Goal: Task Accomplishment & Management: Complete application form

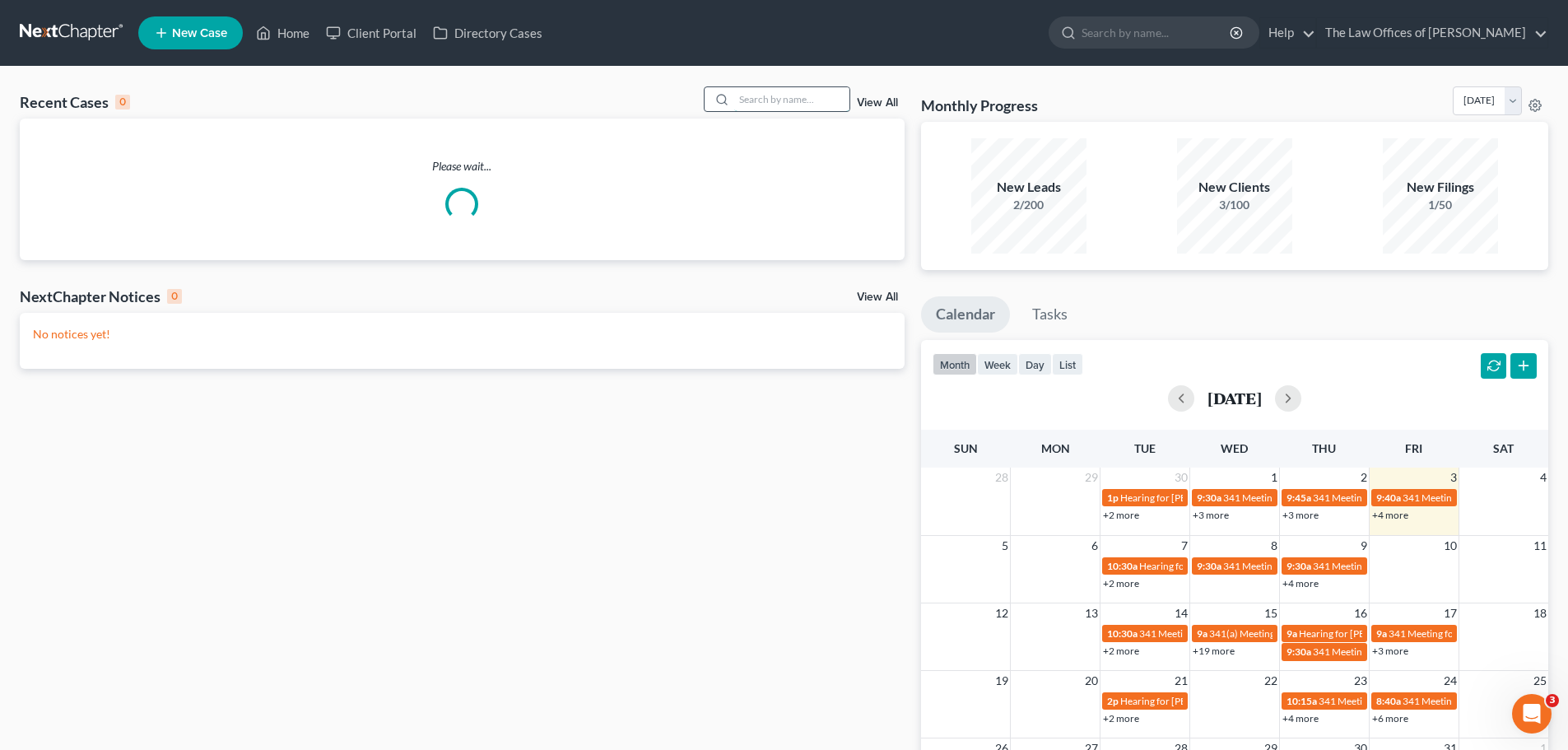
click at [780, 101] on input "search" at bounding box center [792, 99] width 116 height 23
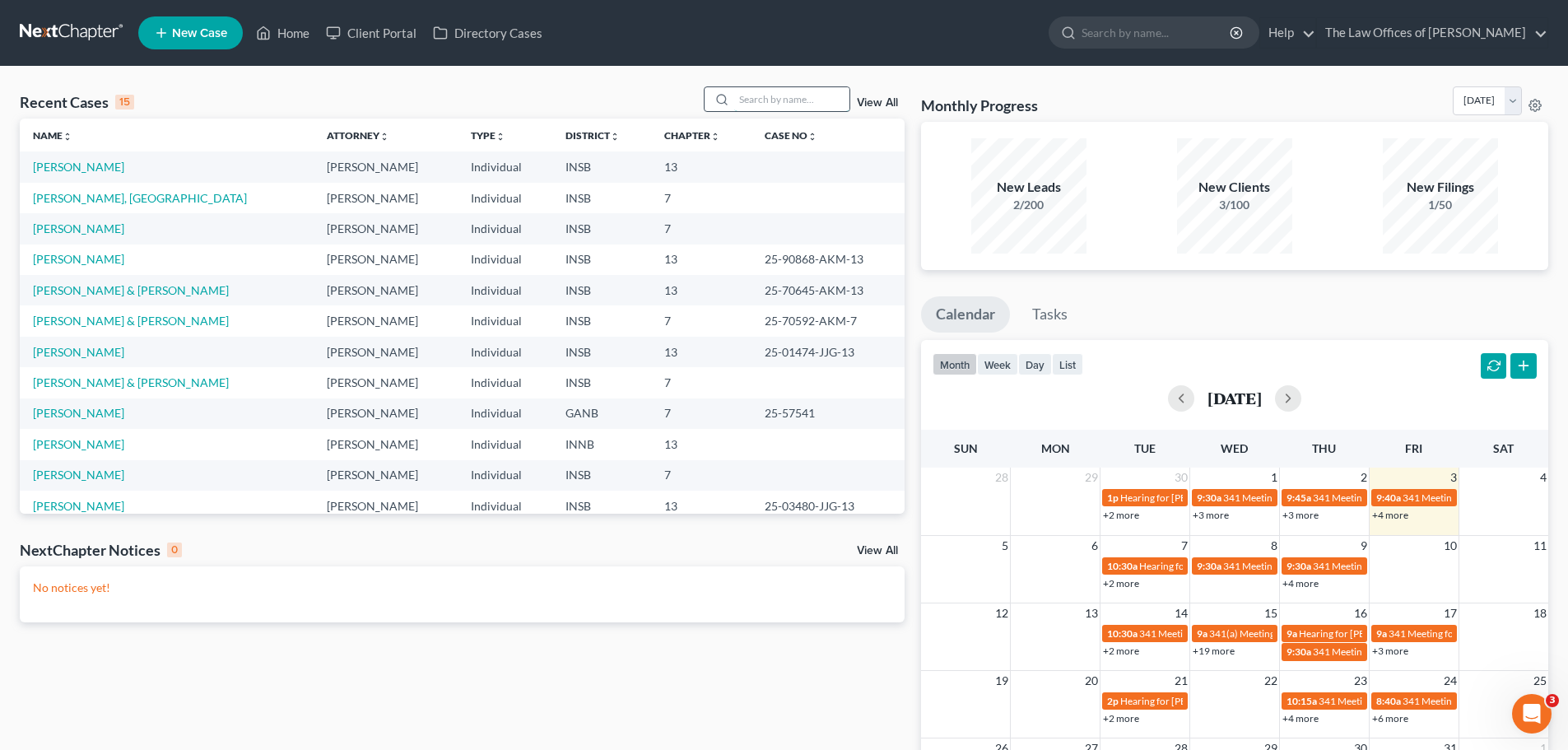
paste input "[PERSON_NAME]"
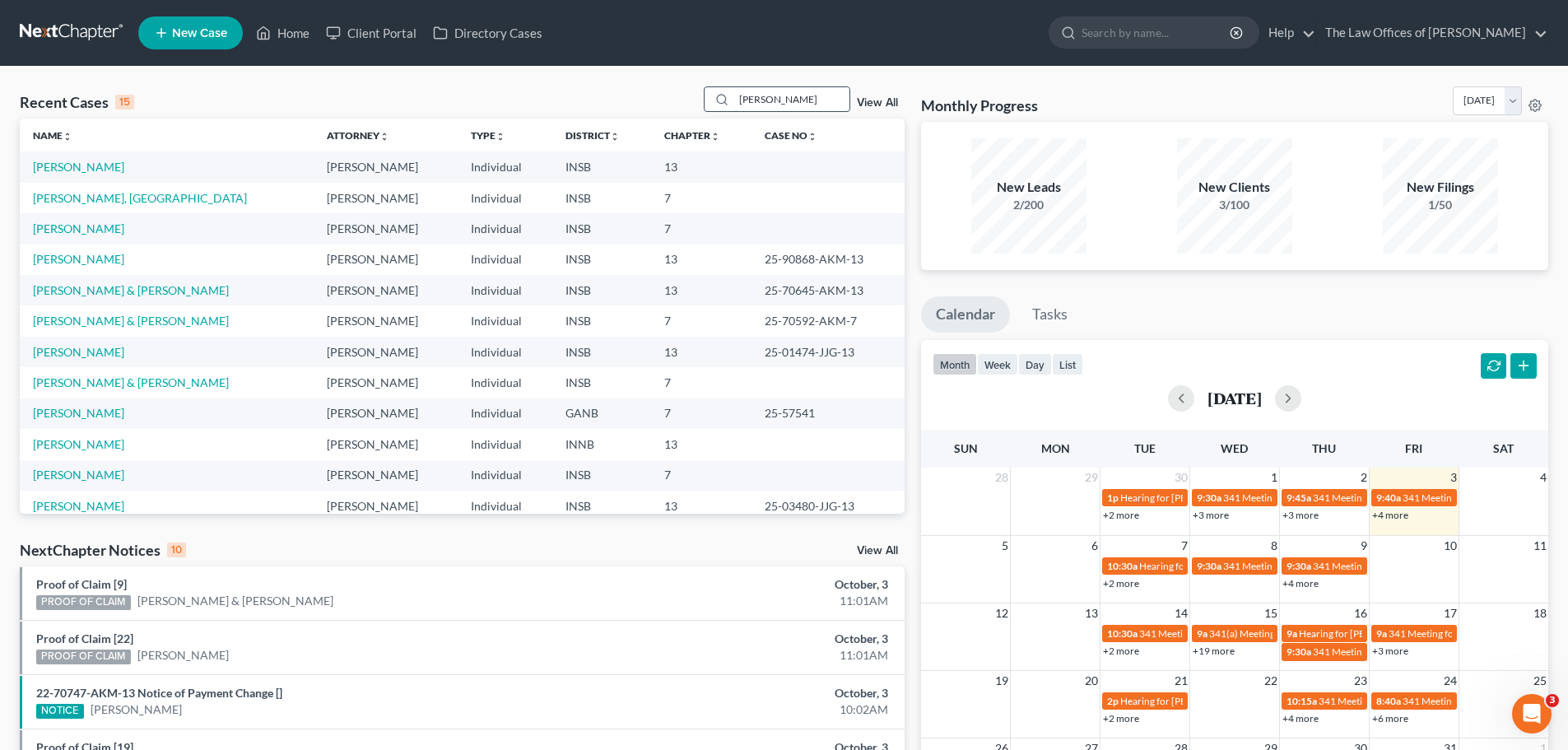
type input "[PERSON_NAME]"
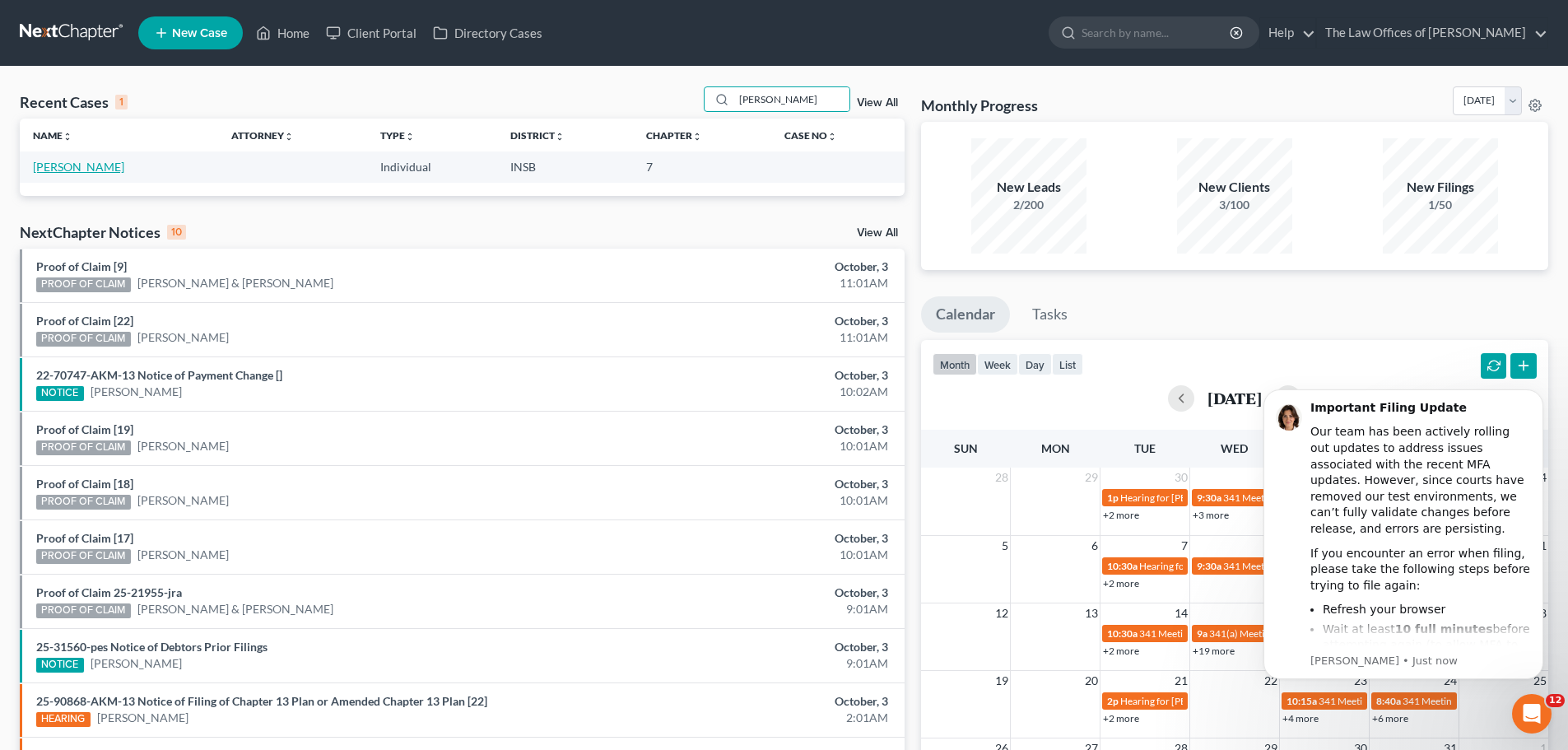
click at [57, 168] on link "[PERSON_NAME]" at bounding box center [78, 166] width 91 height 14
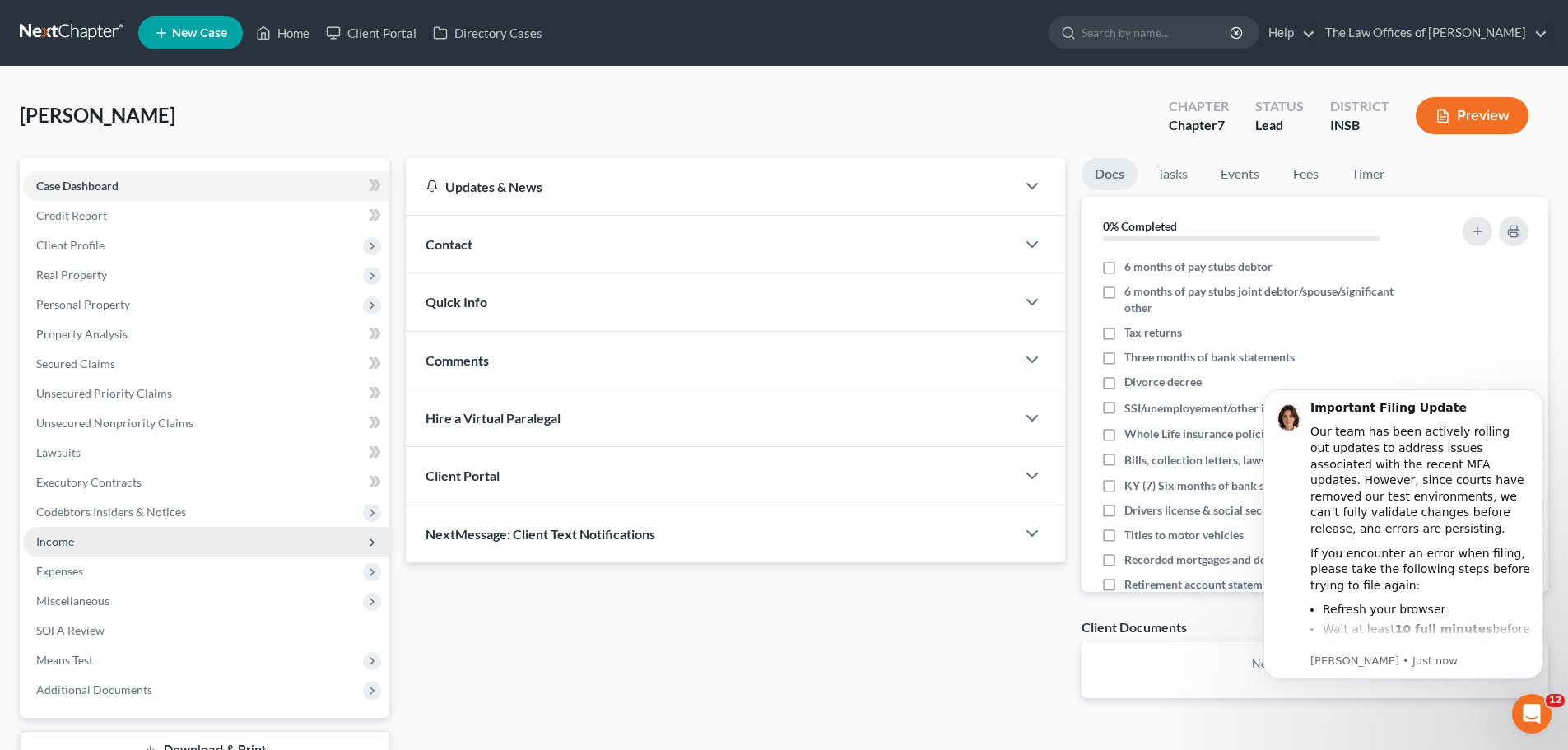
click at [63, 539] on span "Income" at bounding box center [55, 540] width 38 height 14
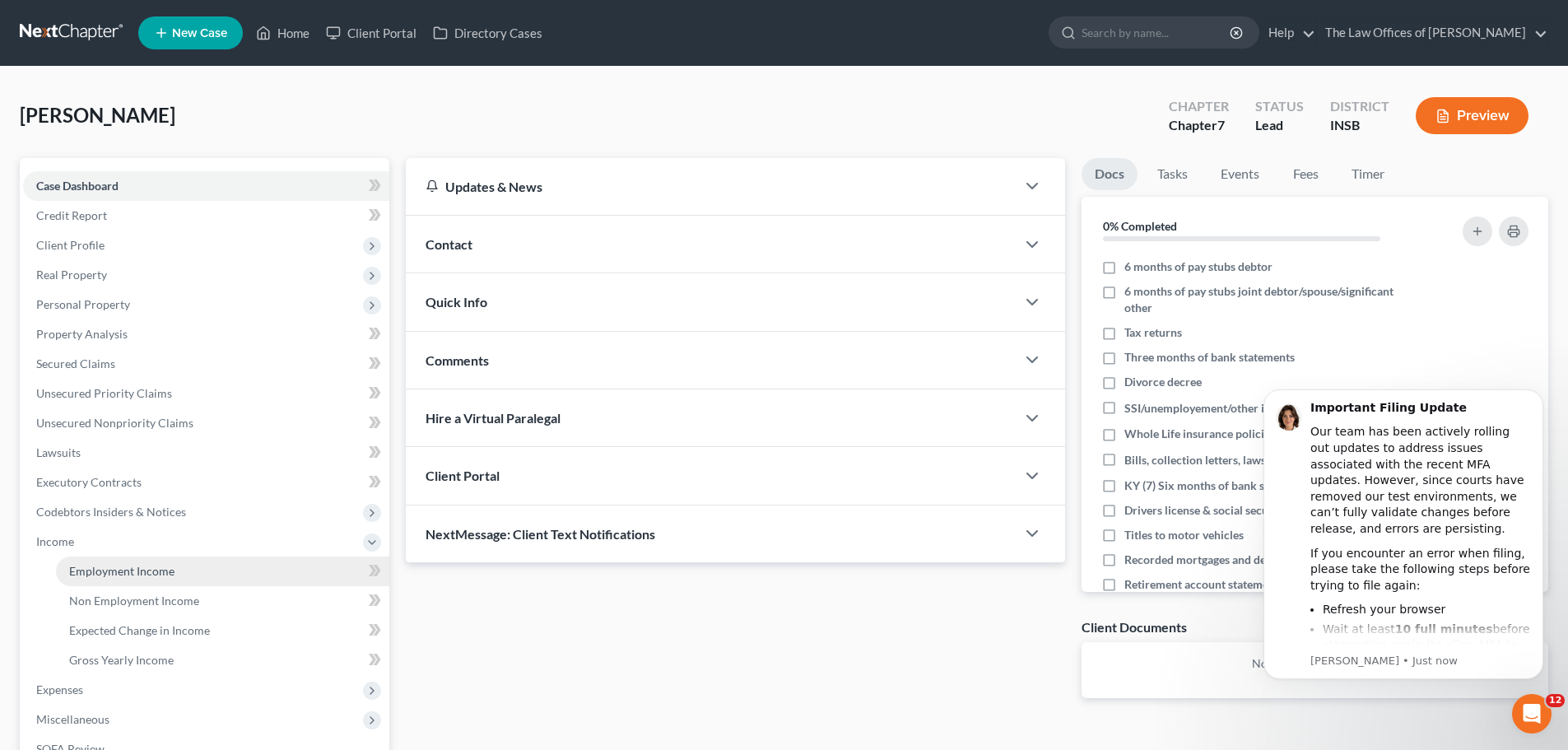
click at [112, 569] on span "Employment Income" at bounding box center [122, 571] width 106 height 14
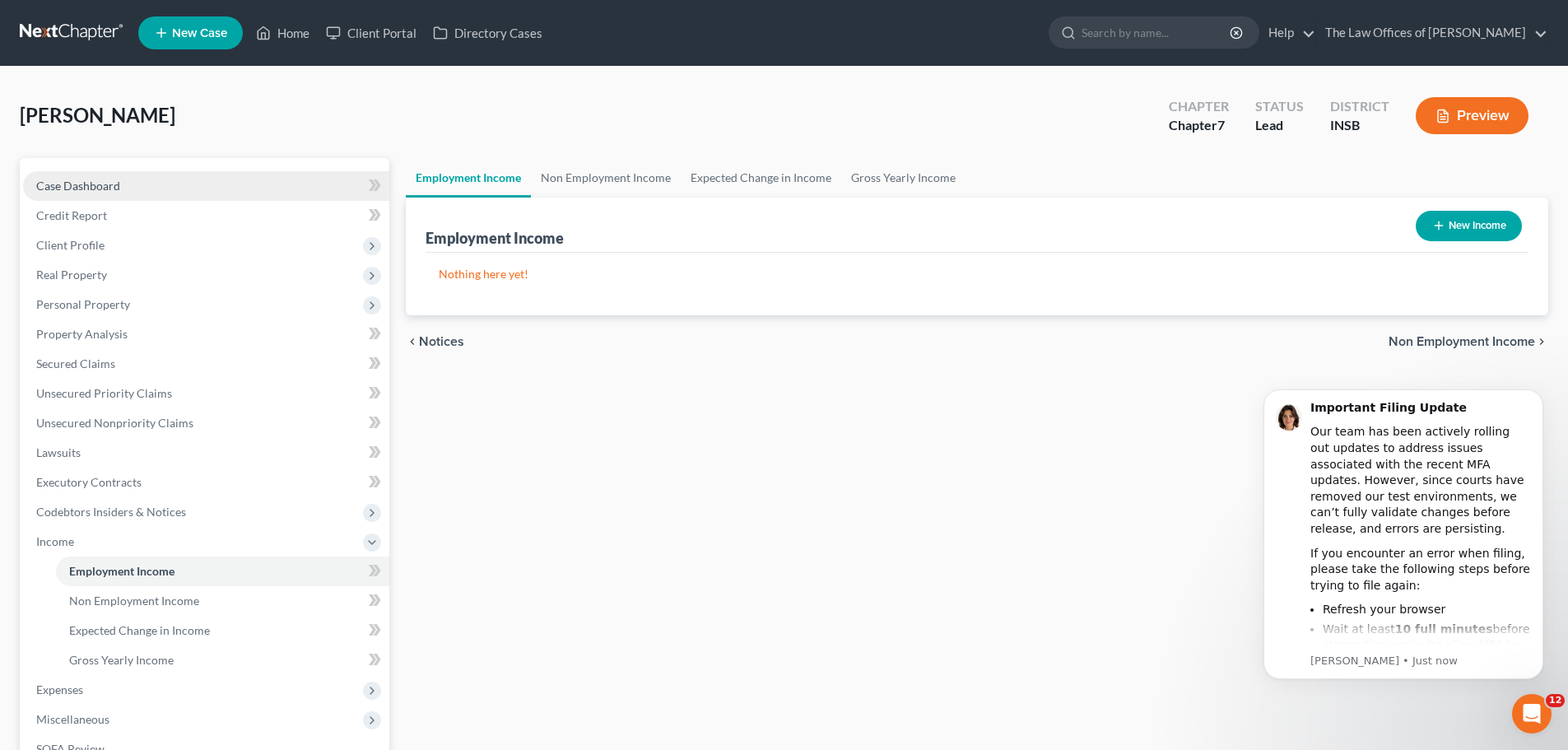
click at [83, 186] on span "Case Dashboard" at bounding box center [78, 185] width 84 height 14
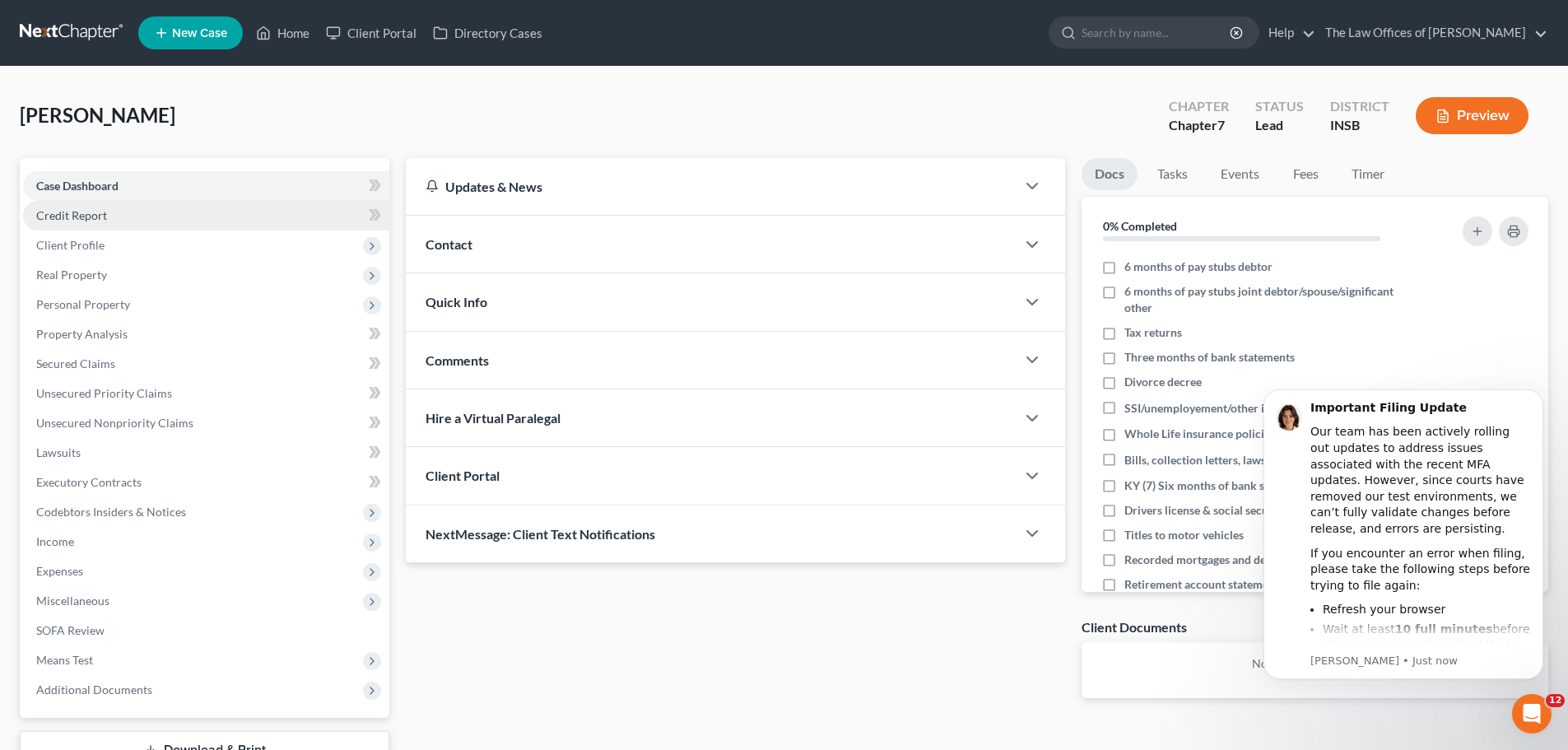
click at [63, 217] on span "Credit Report" at bounding box center [71, 215] width 71 height 14
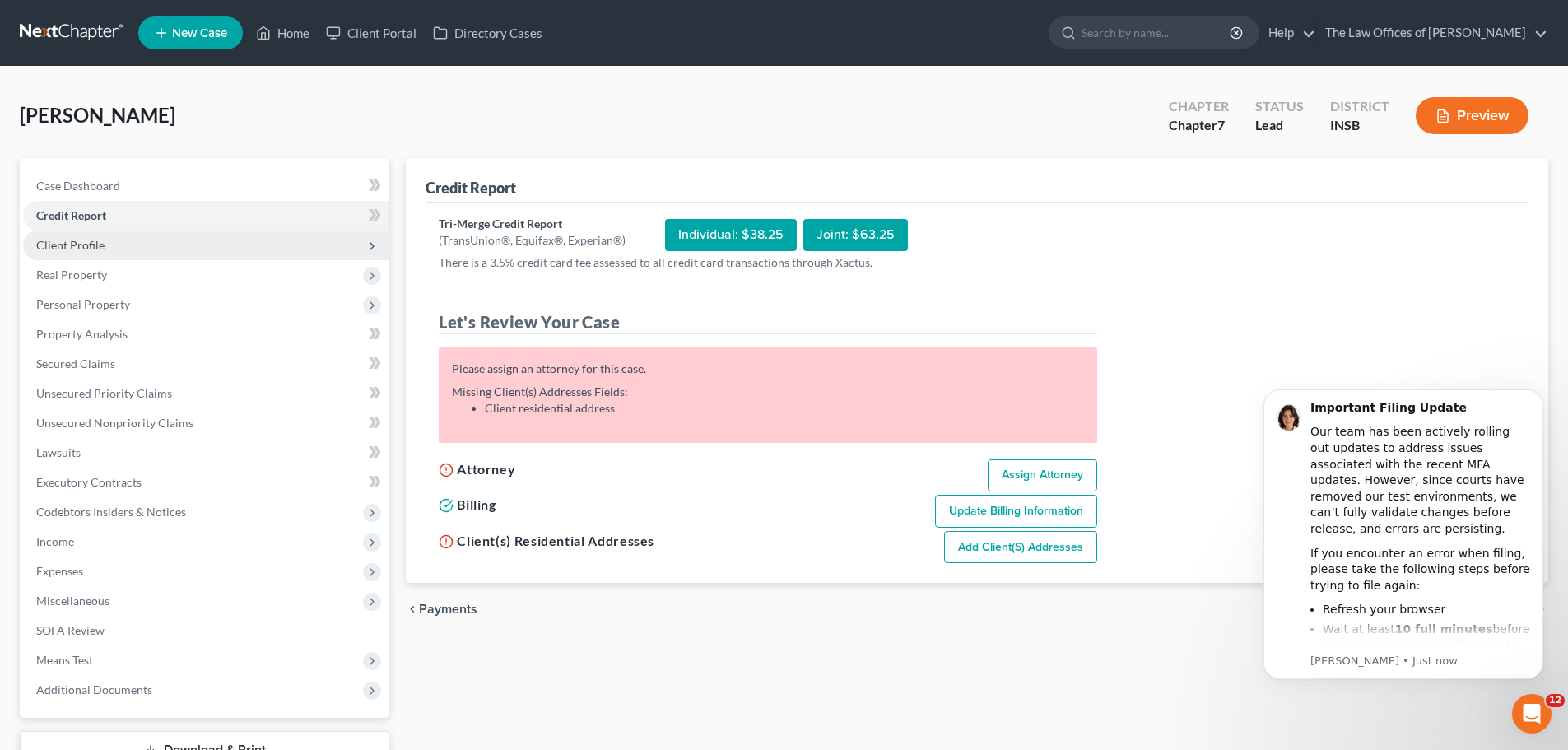
click at [64, 250] on span "Client Profile" at bounding box center [71, 245] width 69 height 14
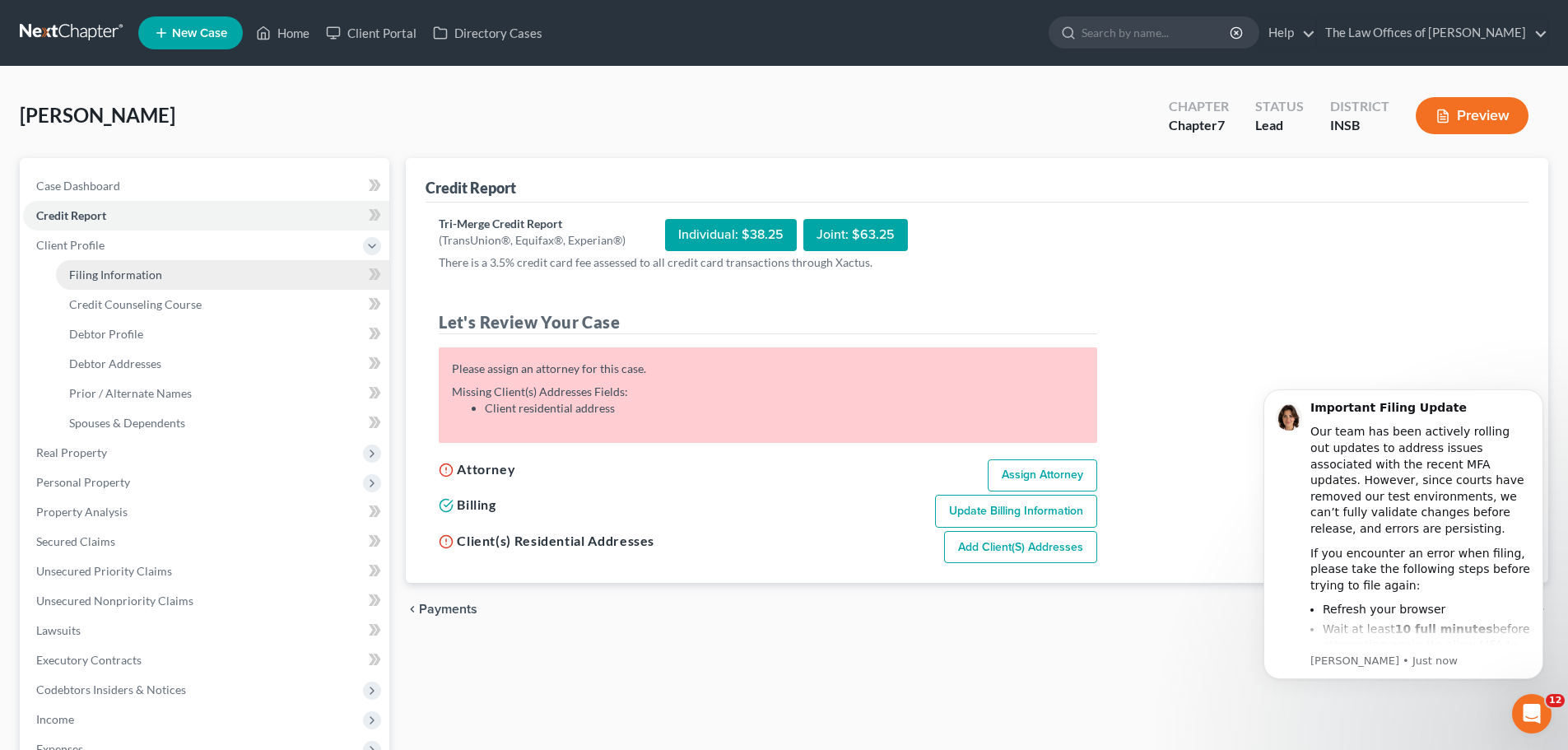
click at [109, 273] on span "Filing Information" at bounding box center [116, 274] width 93 height 14
select select "1"
select select "0"
select select "15"
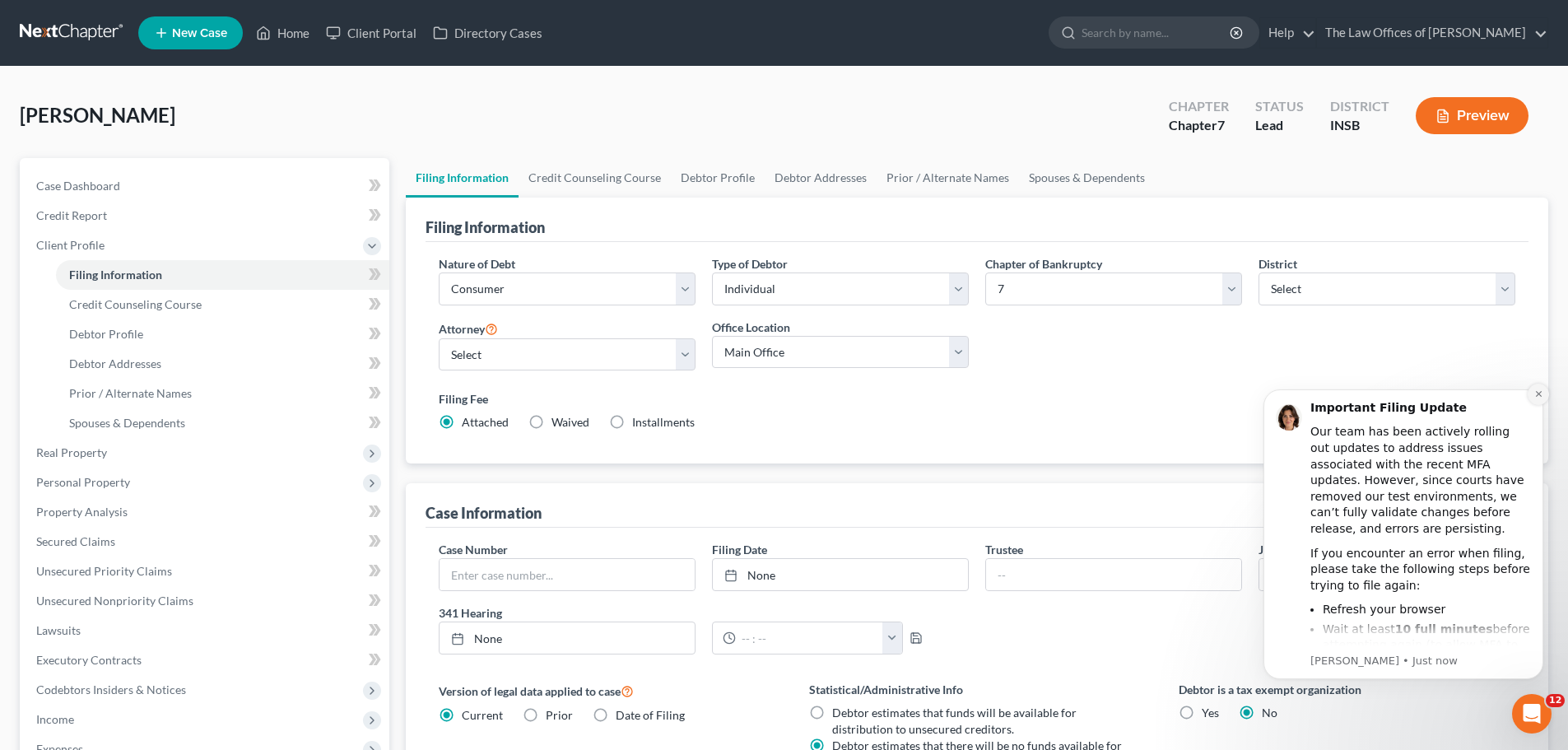
click at [1533, 395] on button "Dismiss notification" at bounding box center [1539, 395] width 22 height 22
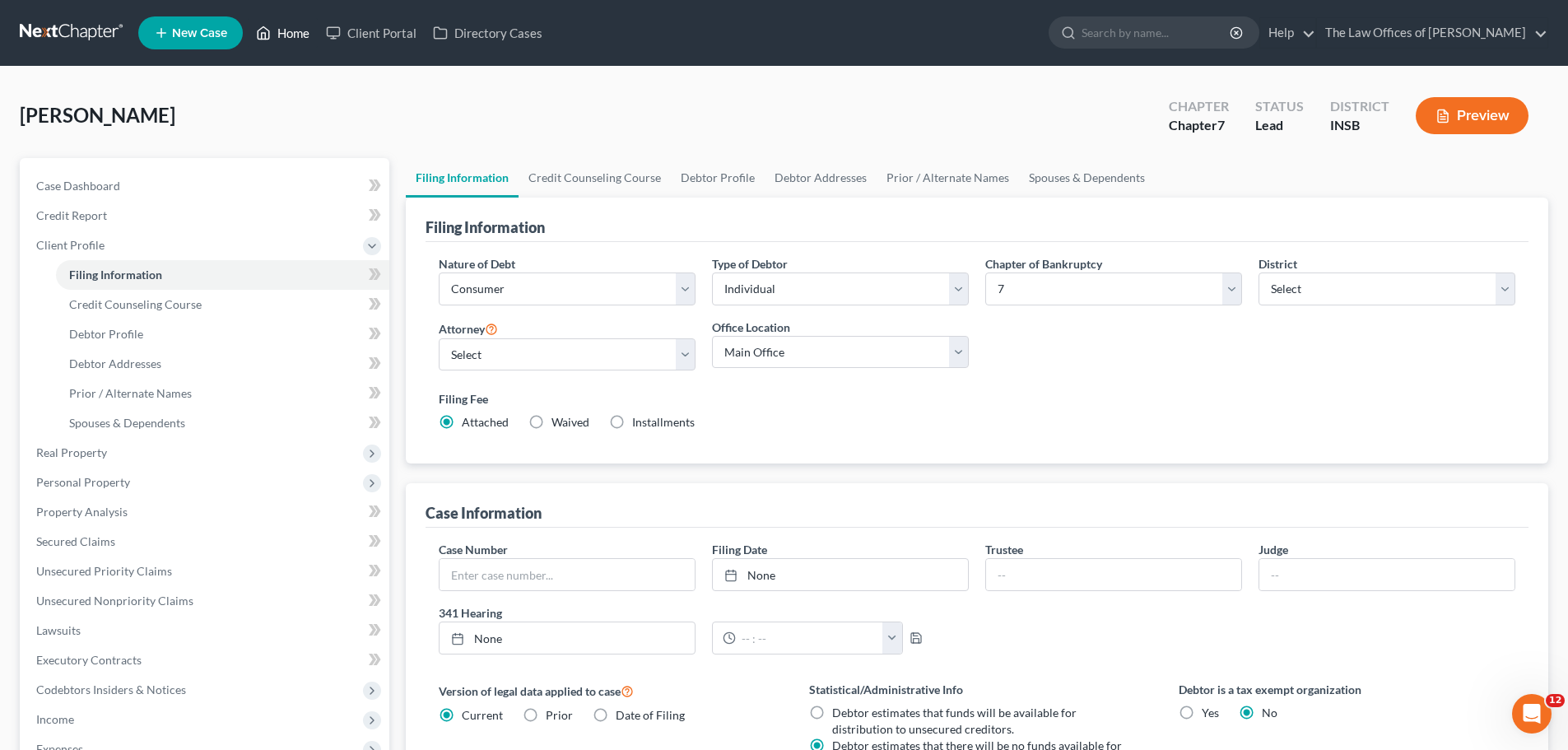
click at [304, 28] on link "Home" at bounding box center [282, 32] width 70 height 29
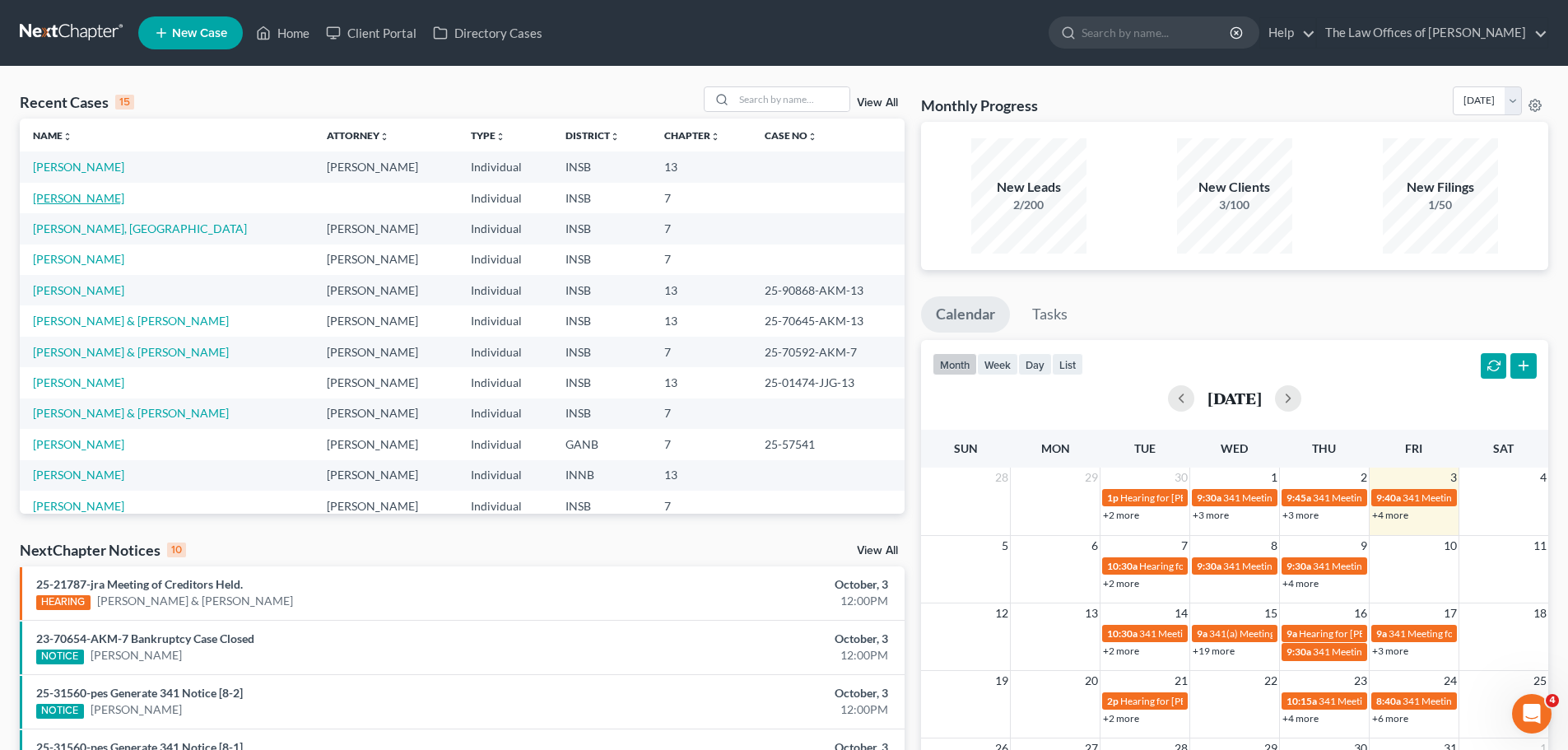
drag, startPoint x: 75, startPoint y: 194, endPoint x: 114, endPoint y: 187, distance: 39.6
click at [75, 194] on link "[PERSON_NAME]" at bounding box center [78, 198] width 91 height 14
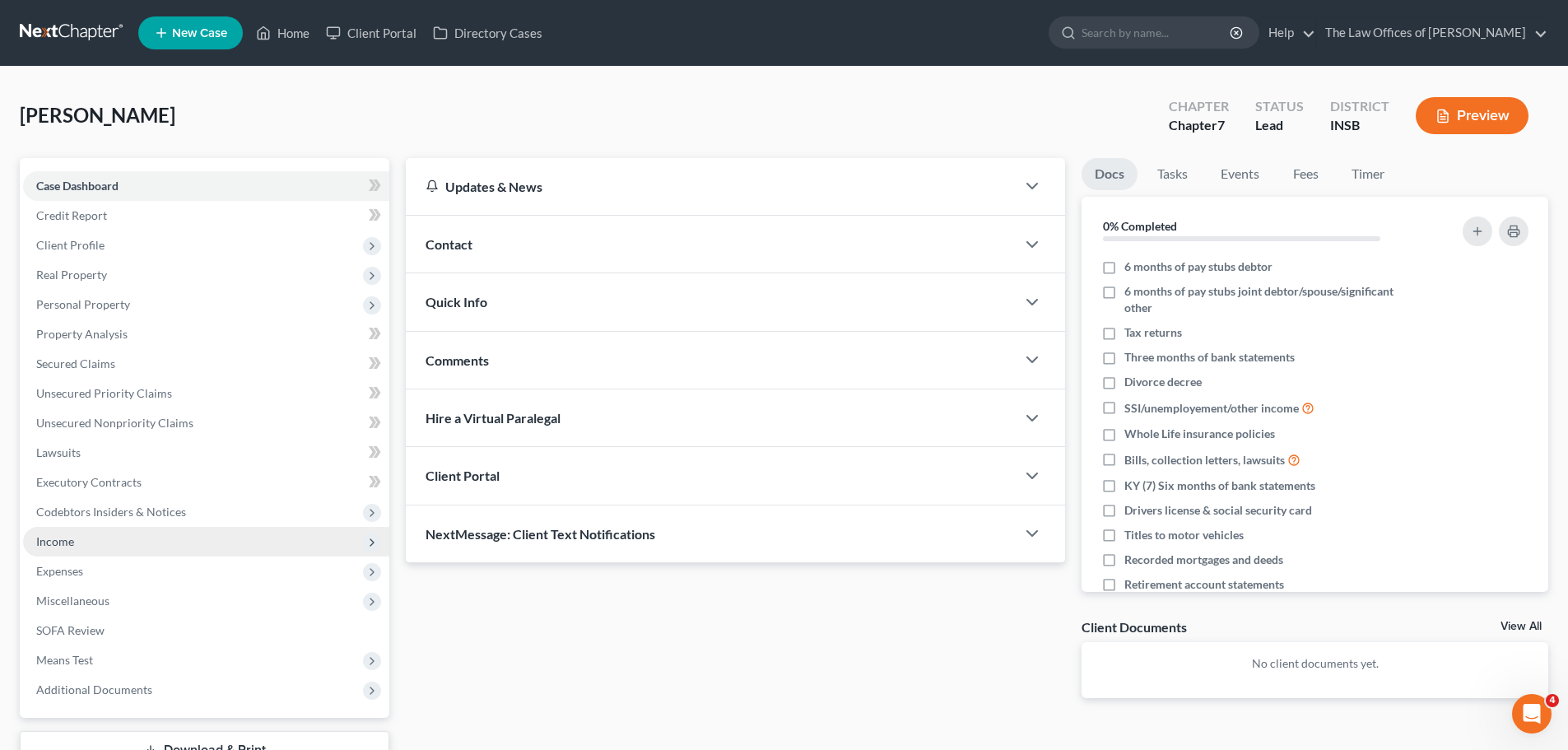
click at [75, 536] on span "Income" at bounding box center [207, 541] width 366 height 29
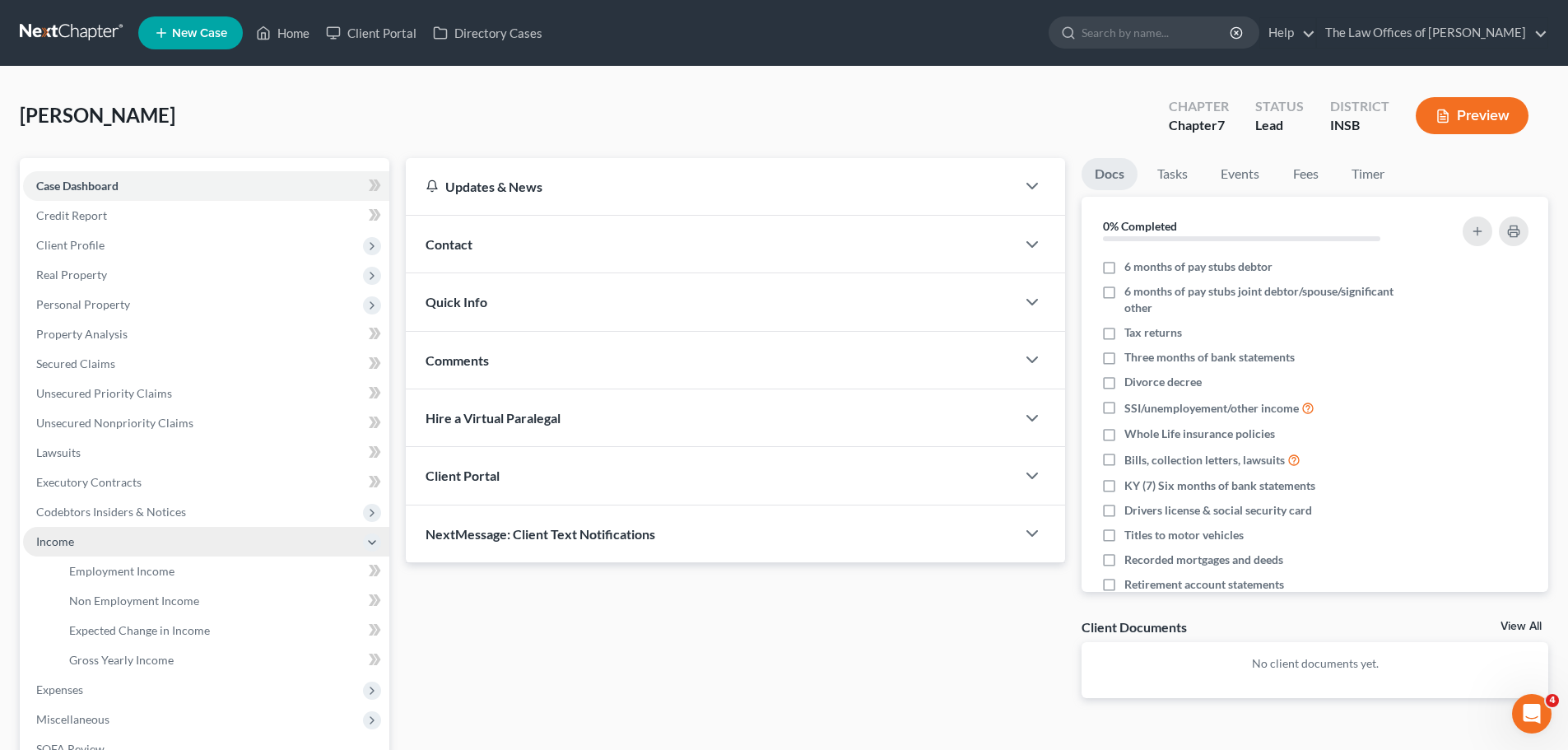
click at [76, 536] on span "Income" at bounding box center [207, 541] width 366 height 29
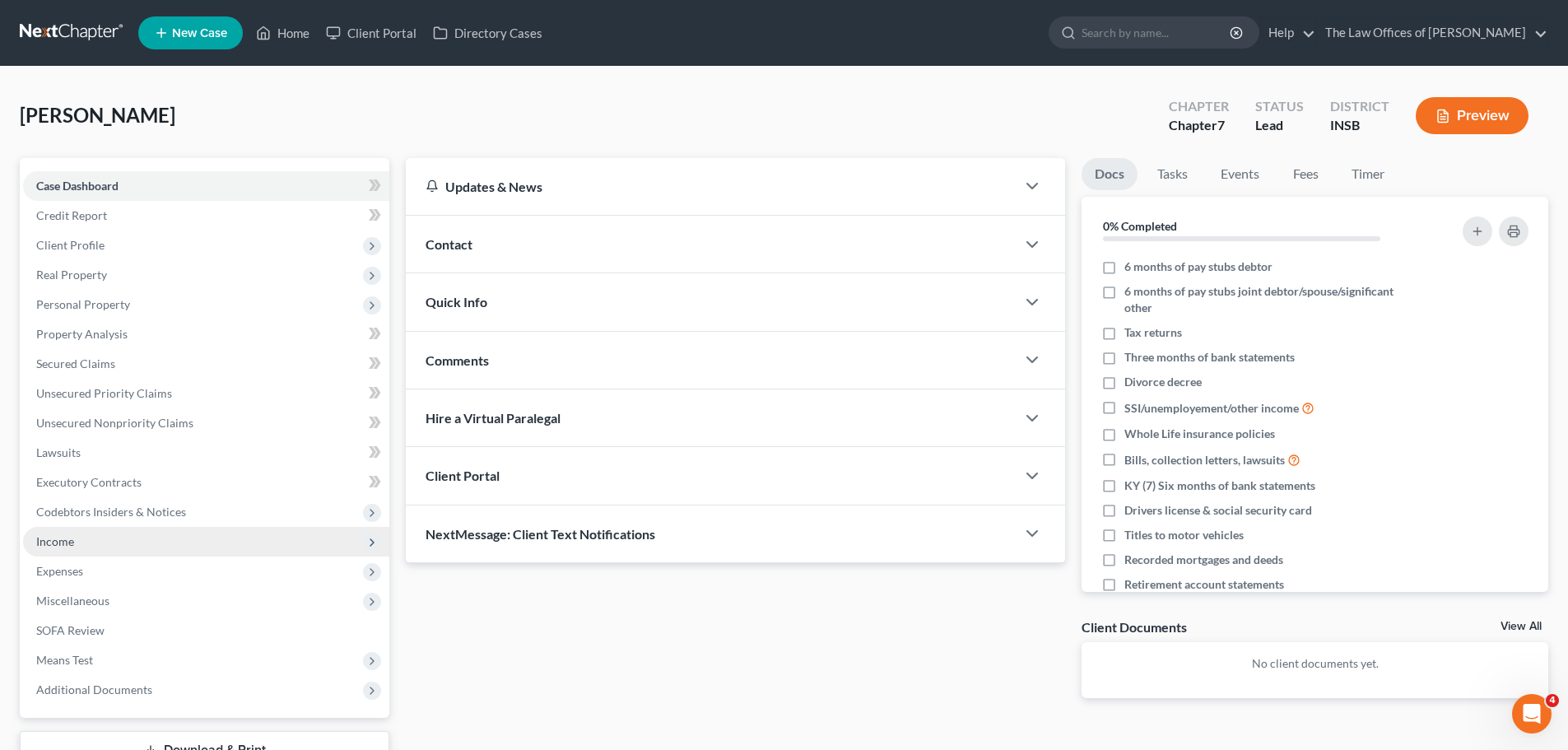
click at [76, 536] on span "Income" at bounding box center [207, 541] width 366 height 29
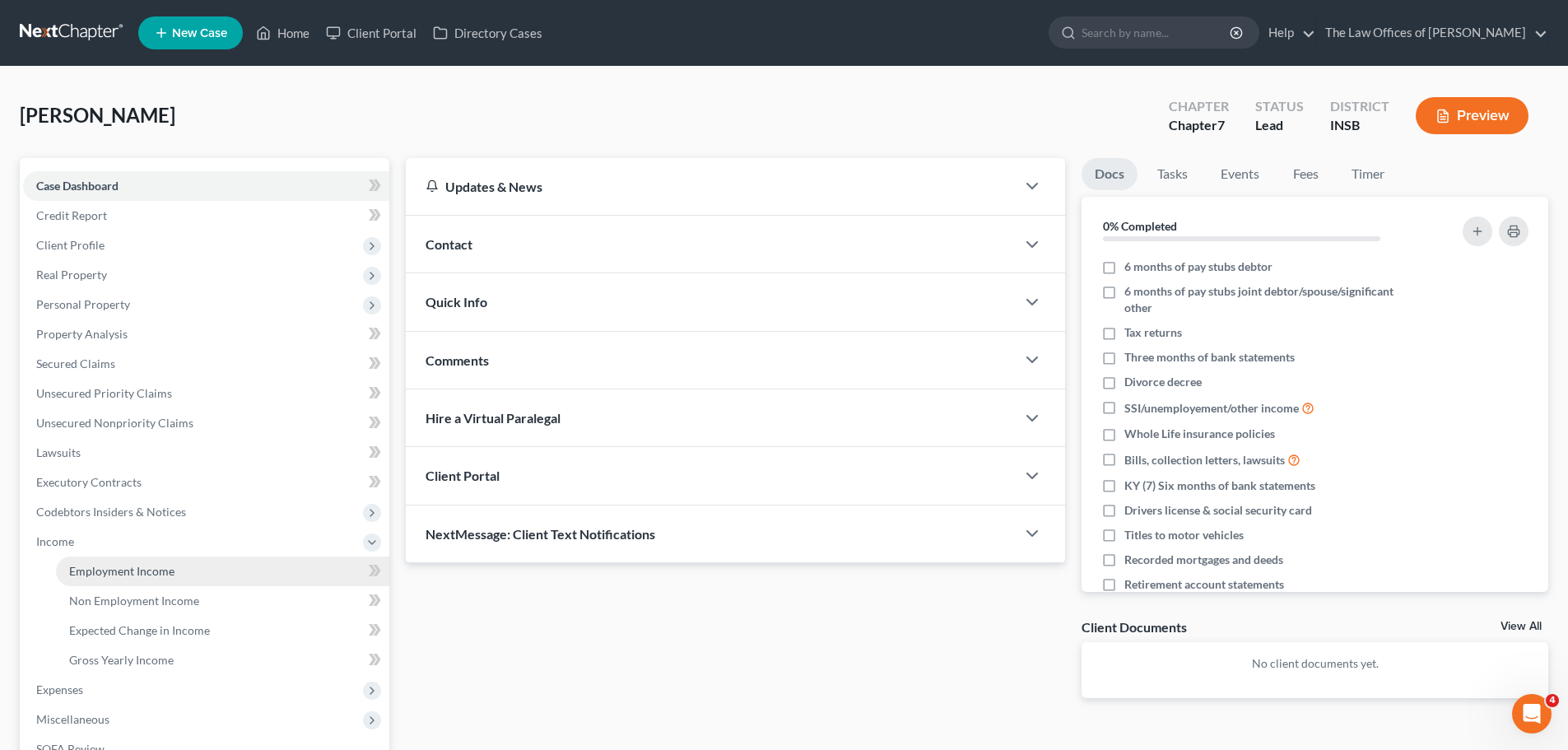
click at [100, 575] on span "Employment Income" at bounding box center [122, 571] width 106 height 14
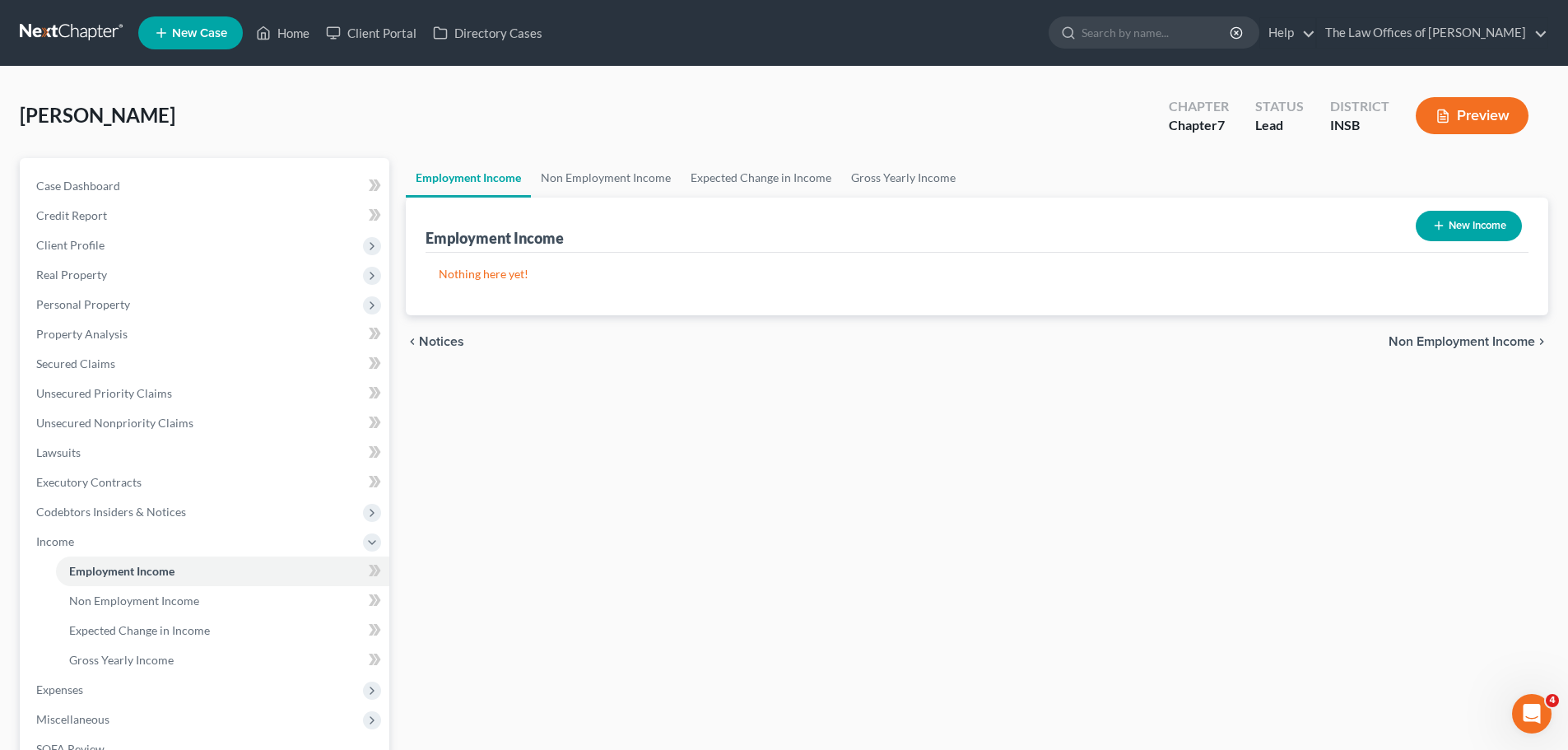
click at [1485, 231] on button "New Income" at bounding box center [1469, 225] width 106 height 30
select select "0"
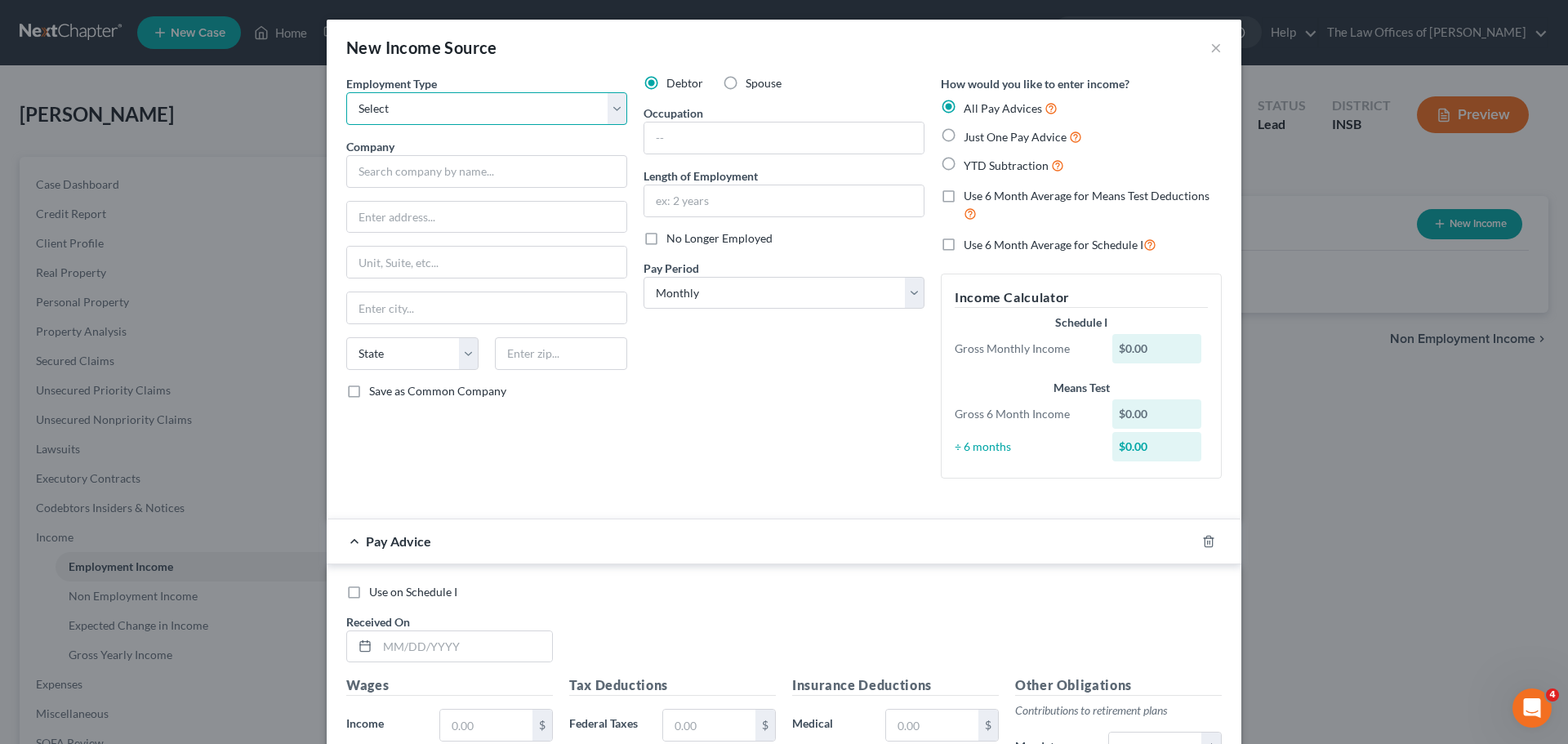
drag, startPoint x: 389, startPoint y: 98, endPoint x: 396, endPoint y: 126, distance: 28.9
click at [389, 98] on select "Select Full or [DEMOGRAPHIC_DATA] Employment Self Employment" at bounding box center [486, 109] width 281 height 33
select select "0"
click at [346, 92] on select "Select Full or [DEMOGRAPHIC_DATA] Employment Self Employment" at bounding box center [486, 109] width 281 height 33
click at [964, 197] on label "Use 6 Month Average for Means Test Deductions" at bounding box center [1093, 205] width 258 height 35
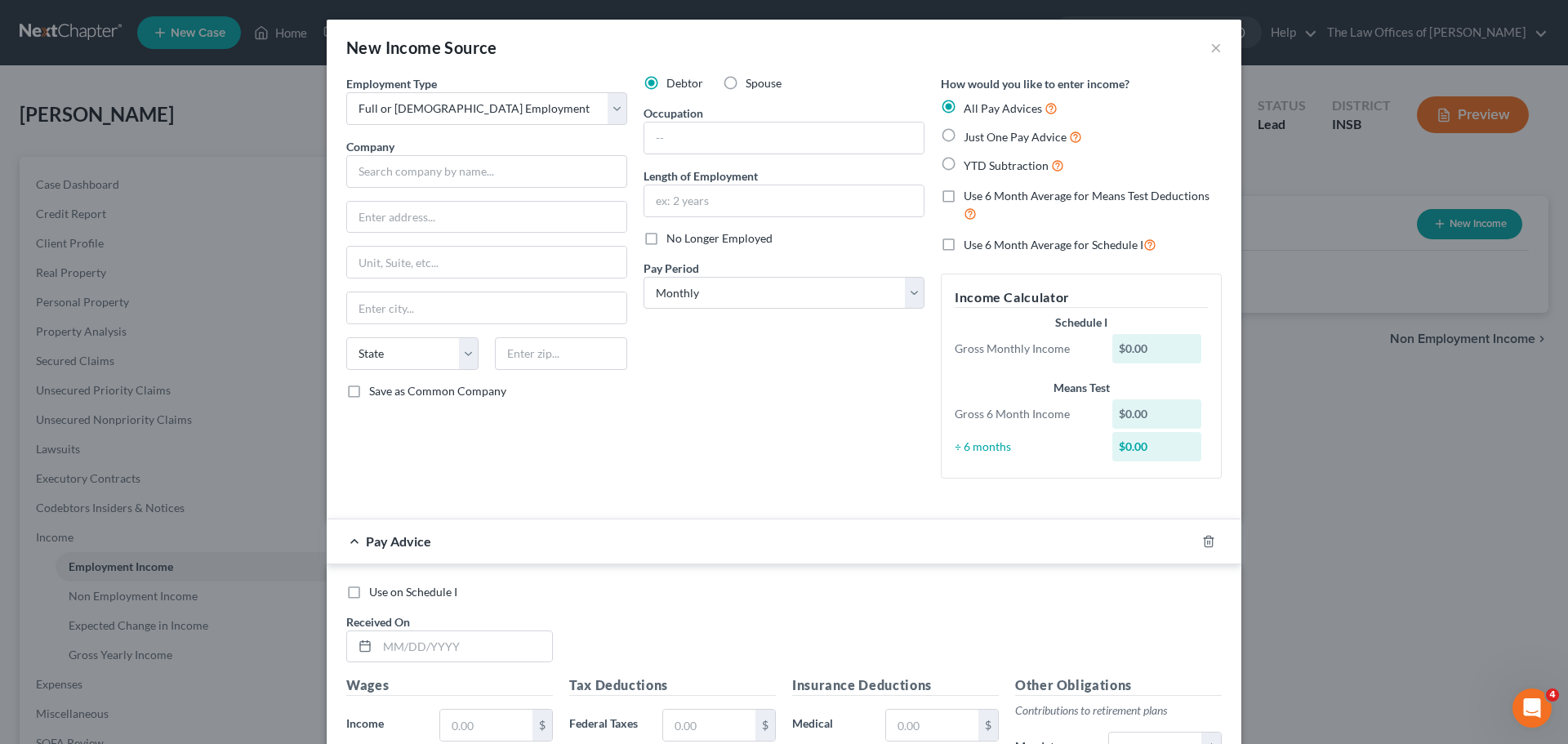
click at [970, 197] on input "Use 6 Month Average for Means Test Deductions" at bounding box center [974, 192] width 11 height 11
checkbox input "true"
click at [410, 168] on input "text" at bounding box center [486, 172] width 281 height 33
click at [417, 202] on div "Toyota Boshoku [GEOGRAPHIC_DATA]/[US_STATE]" at bounding box center [490, 199] width 261 height 17
type input "Toyota Boshoku [GEOGRAPHIC_DATA]/[US_STATE]"
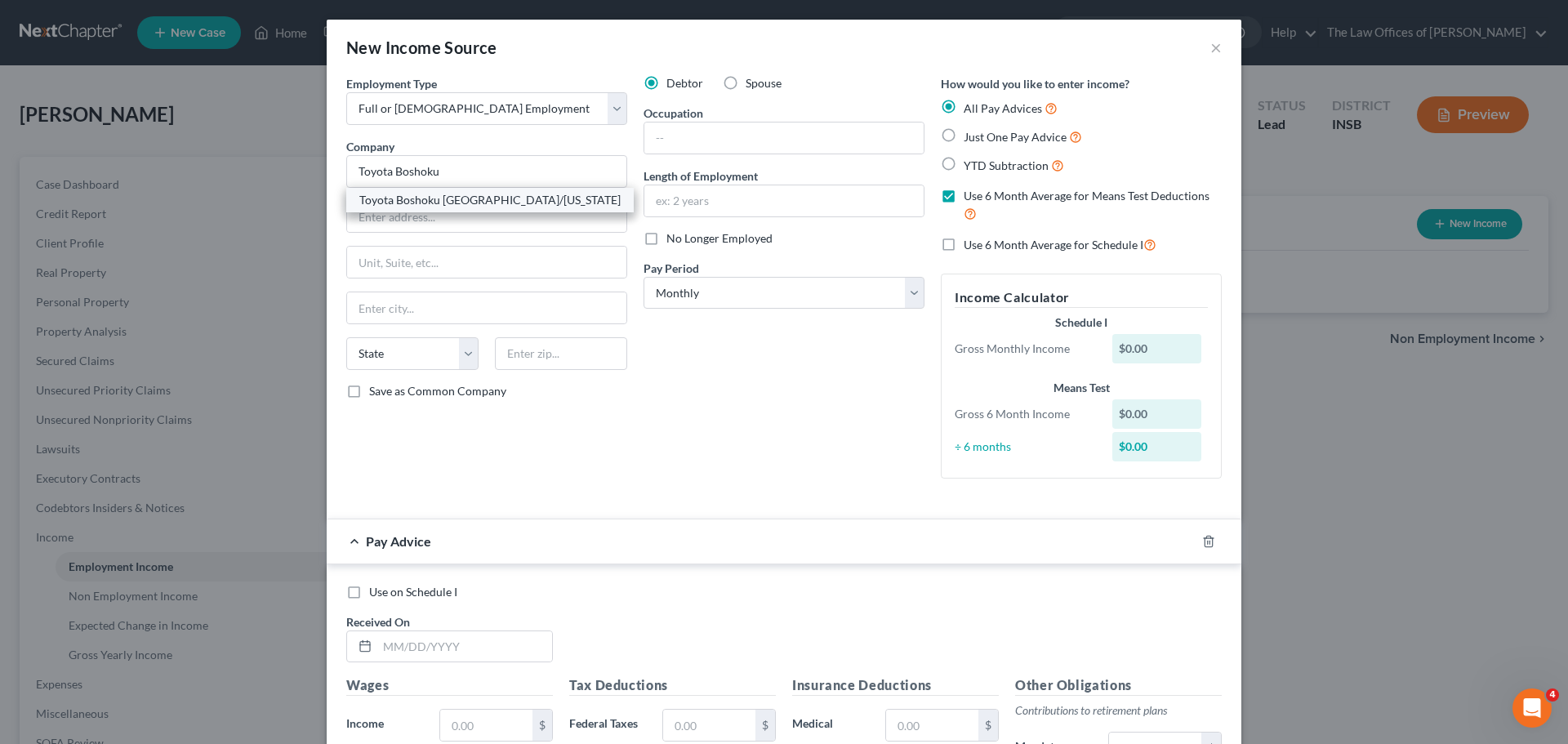
type input "1698 S. 100 W."
type input "[GEOGRAPHIC_DATA]"
select select "15"
type input "47670"
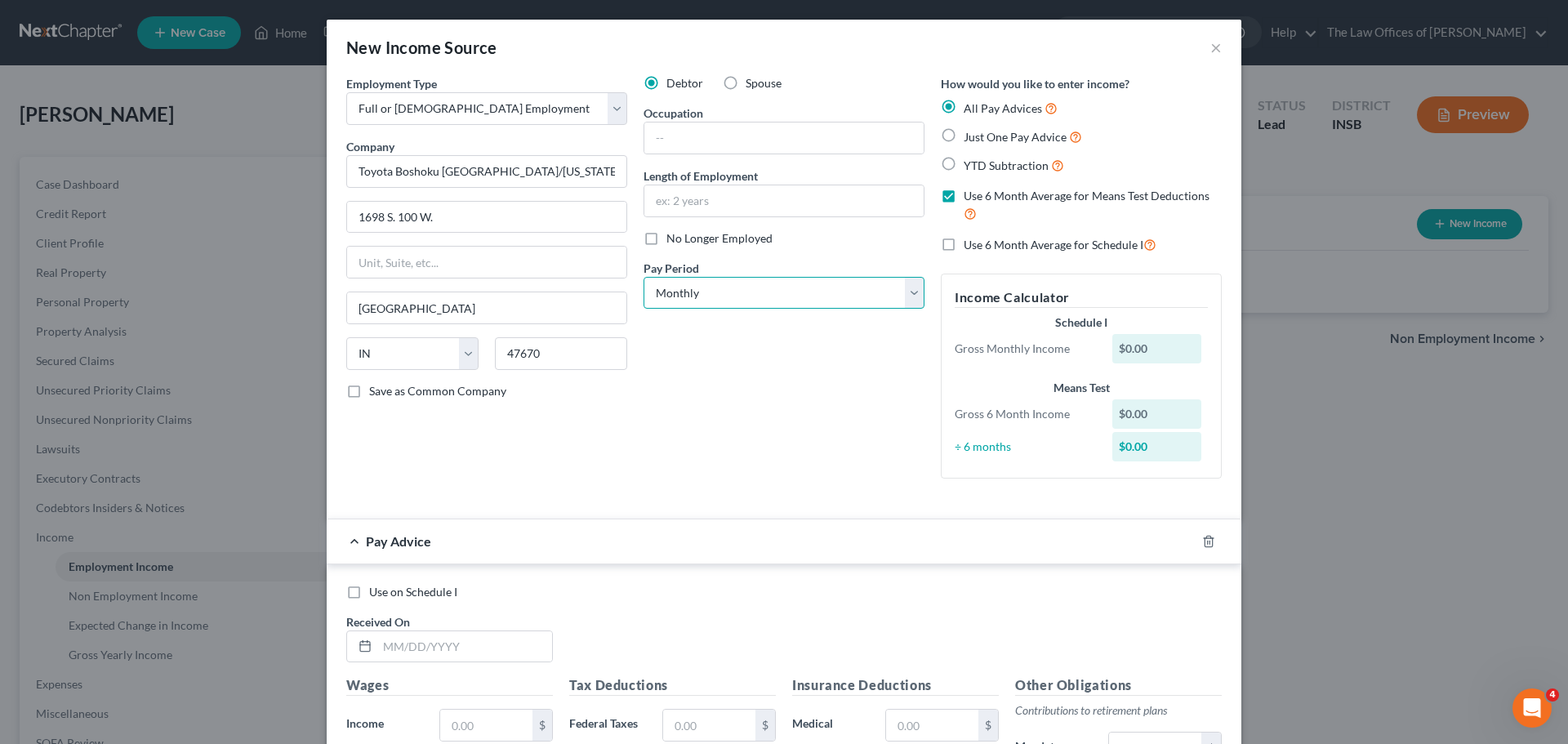
click at [733, 283] on select "Select Monthly Twice Monthly Every Other Week Weekly" at bounding box center [783, 293] width 281 height 33
select select "2"
click at [643, 277] on select "Select Monthly Twice Monthly Every Other Week Weekly" at bounding box center [783, 293] width 281 height 33
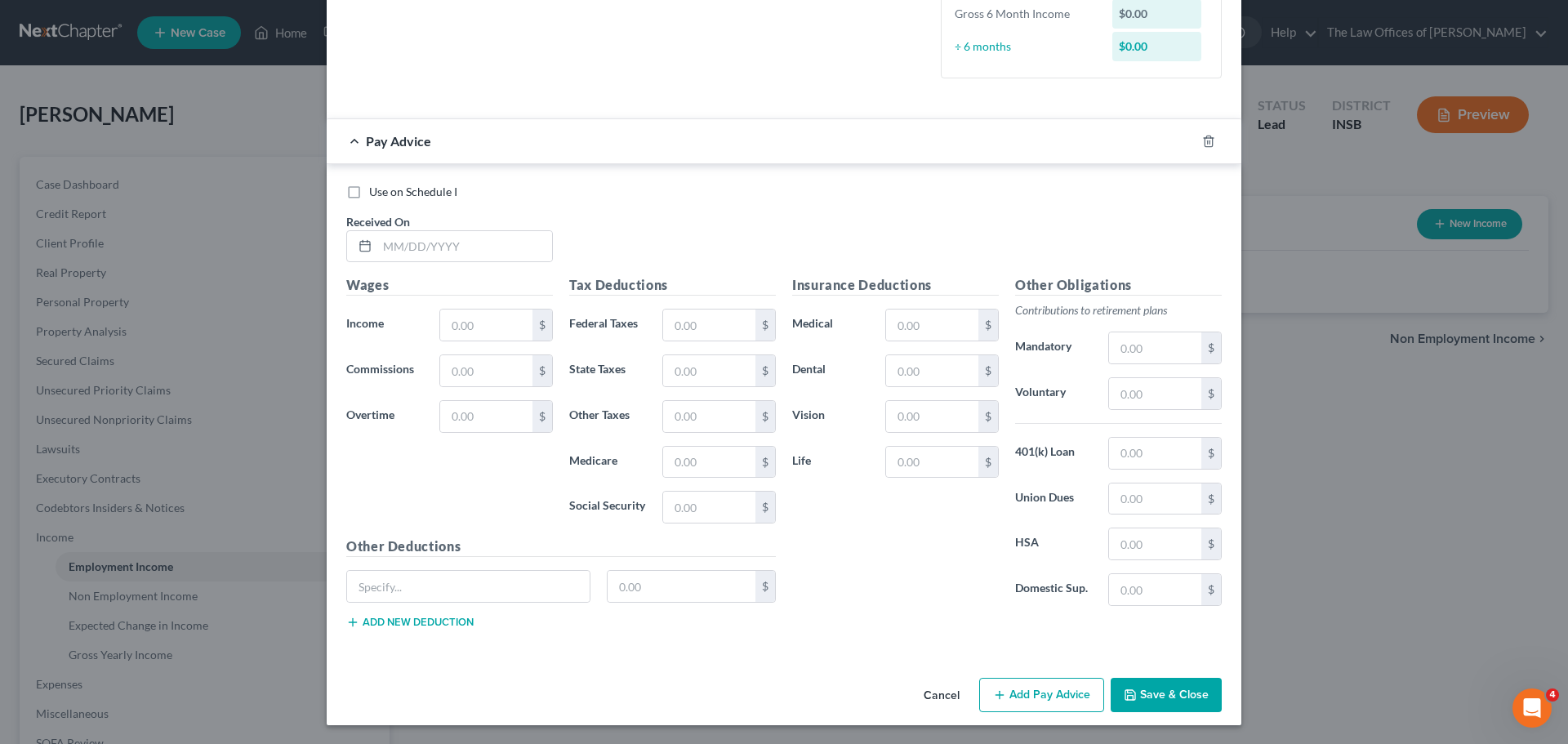
scroll to position [401, 0]
click at [381, 252] on input "text" at bounding box center [464, 246] width 175 height 31
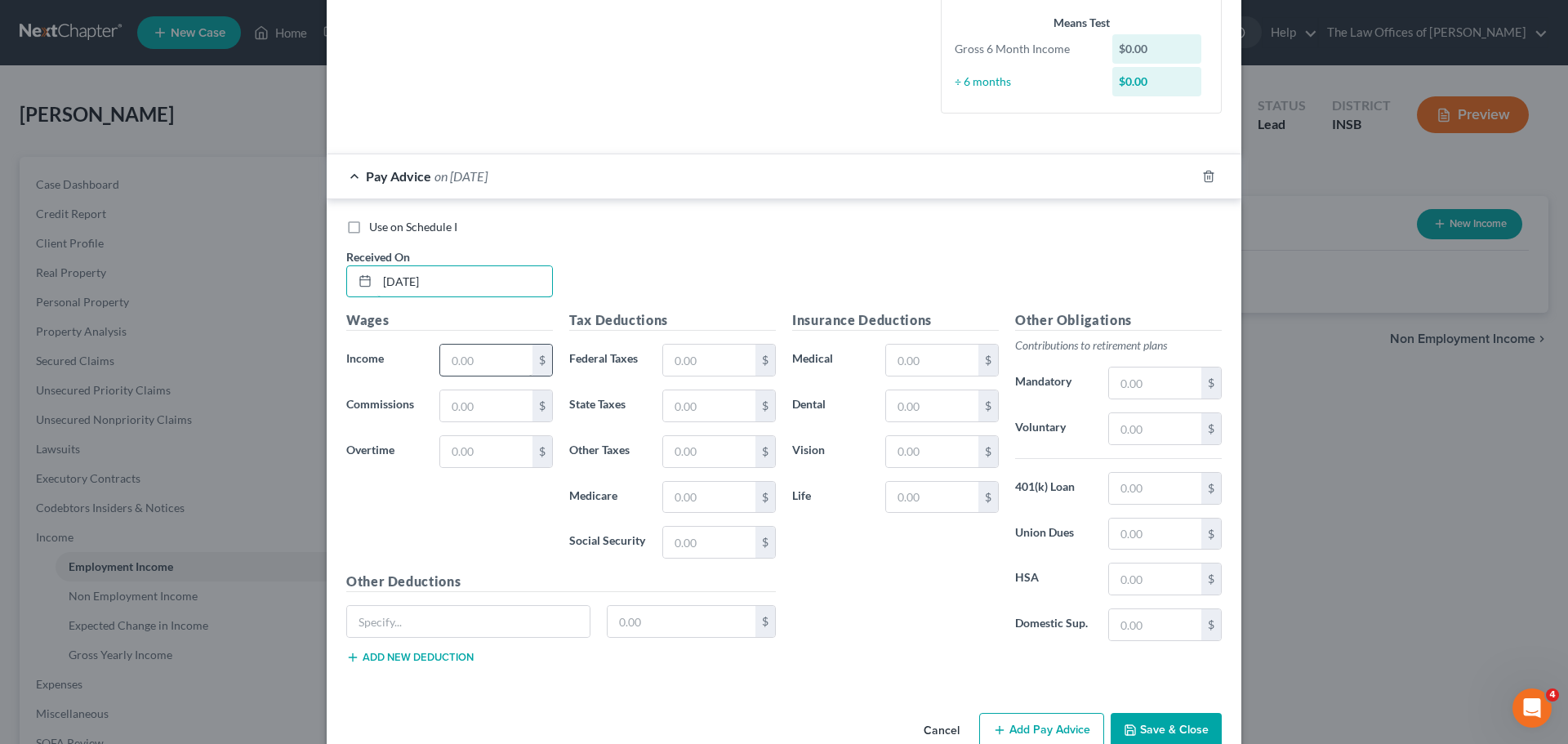
type input "[DATE]"
click at [491, 356] on input "text" at bounding box center [486, 360] width 92 height 31
type input "2,981.54"
click at [694, 348] on input "text" at bounding box center [708, 360] width 92 height 31
type input "326.31"
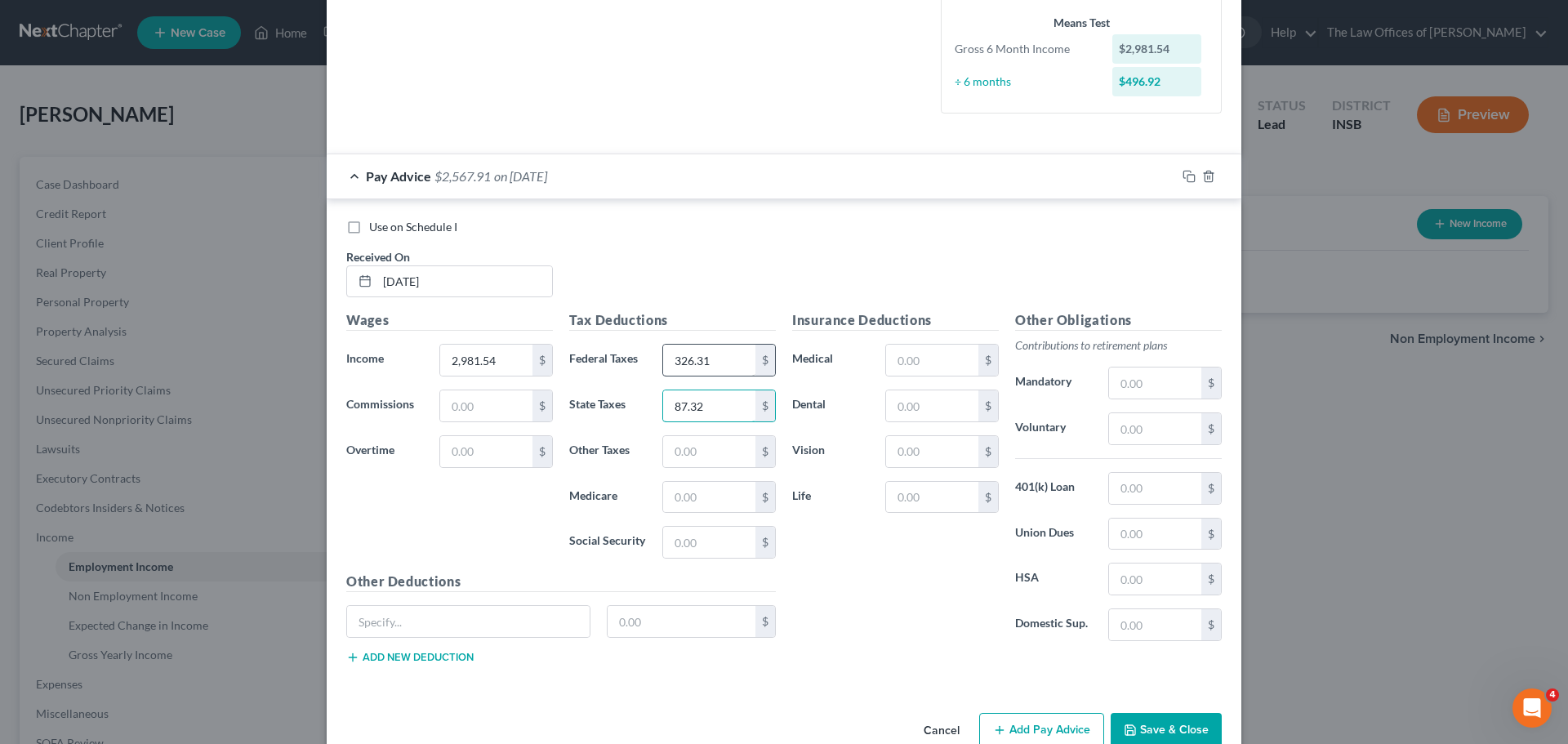
type input "87.32"
type input "29.11"
type input "42.80"
type input "182.97"
click at [878, 591] on div "Insurance Deductions Medical $ Dental $ Vision $ Life $" at bounding box center [895, 482] width 222 height 344
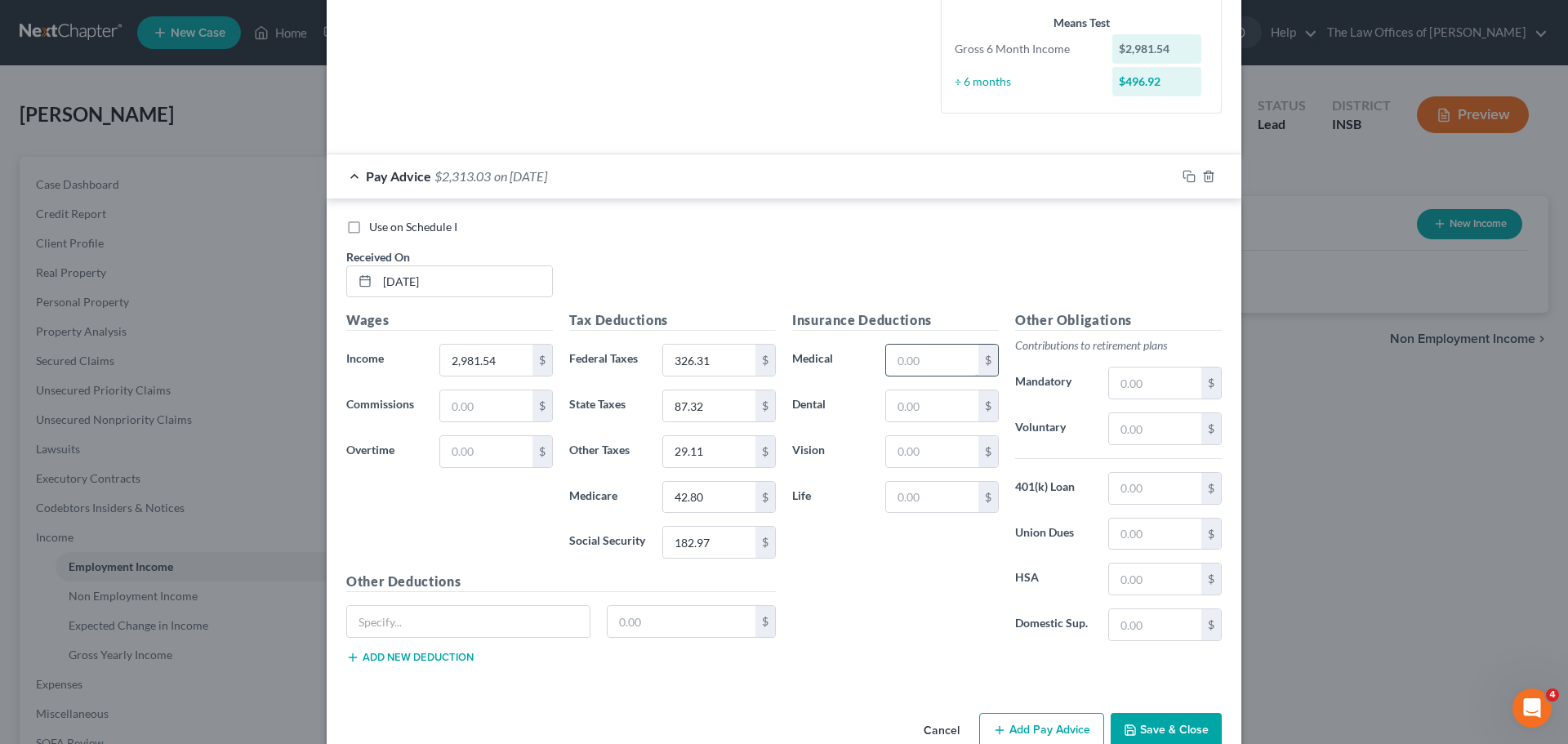
click at [913, 357] on input "text" at bounding box center [932, 360] width 92 height 31
click at [894, 401] on input "text" at bounding box center [932, 406] width 92 height 31
type input "5.58"
click at [904, 355] on input "text" at bounding box center [932, 360] width 92 height 31
type input "26.67"
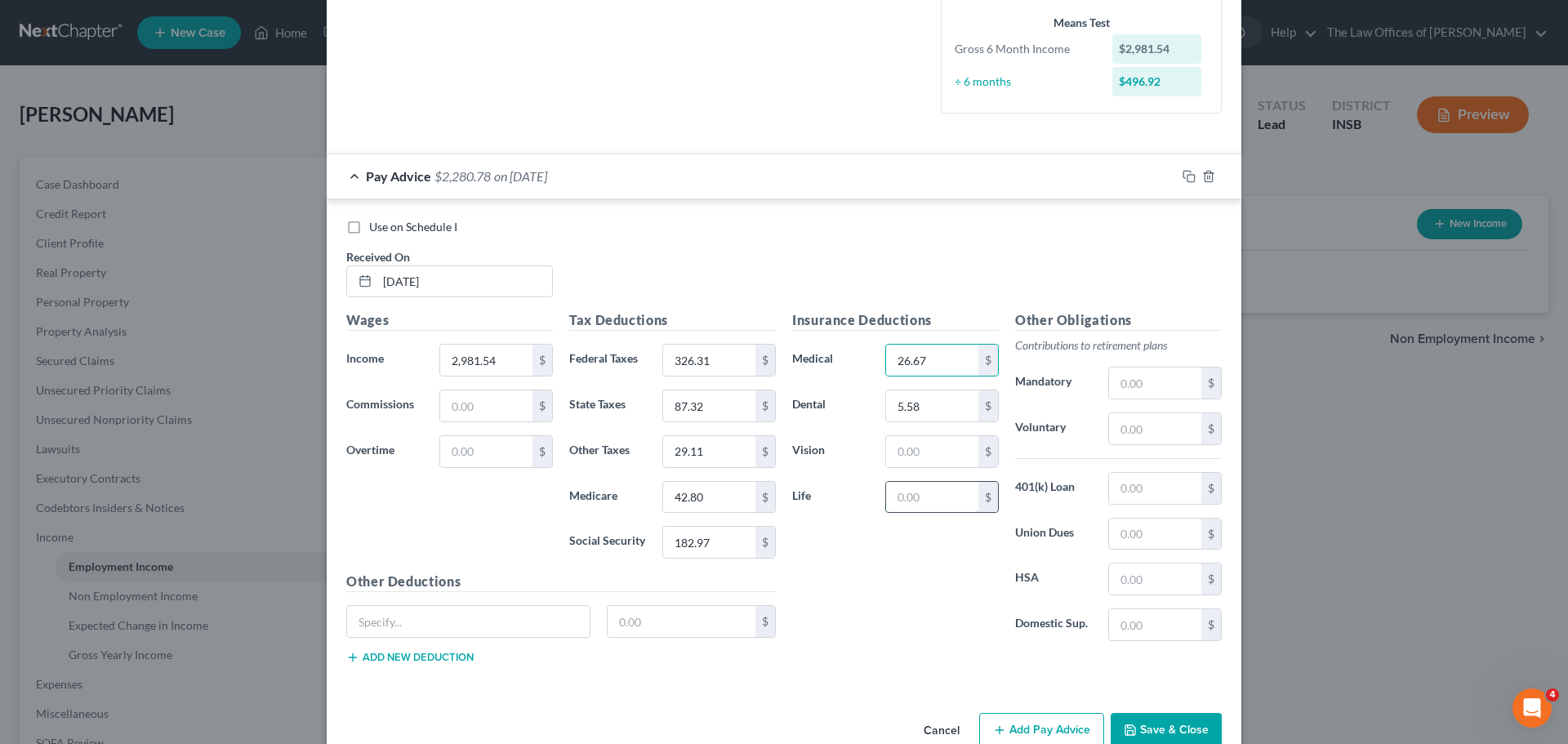
click at [921, 486] on input "text" at bounding box center [932, 497] width 92 height 31
type input "4.50"
click at [378, 627] on input "text" at bounding box center [468, 622] width 243 height 31
type input "Acc Ins Emp Pd"
type input "14.81"
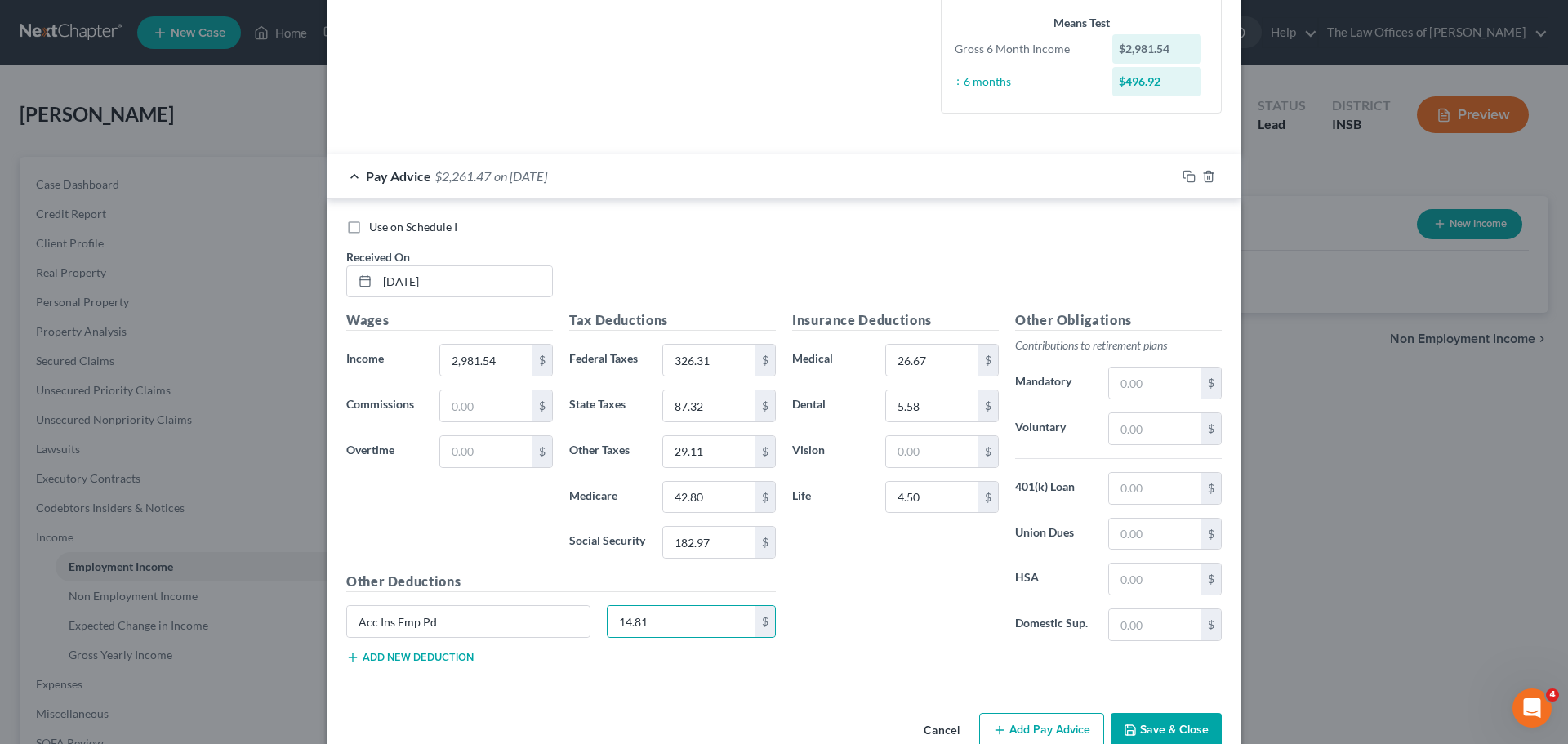
click at [381, 649] on div "Acc Ins Emp Pd 14.81 $" at bounding box center [561, 627] width 446 height 46
click at [381, 660] on button "Add new deduction" at bounding box center [409, 657] width 127 height 13
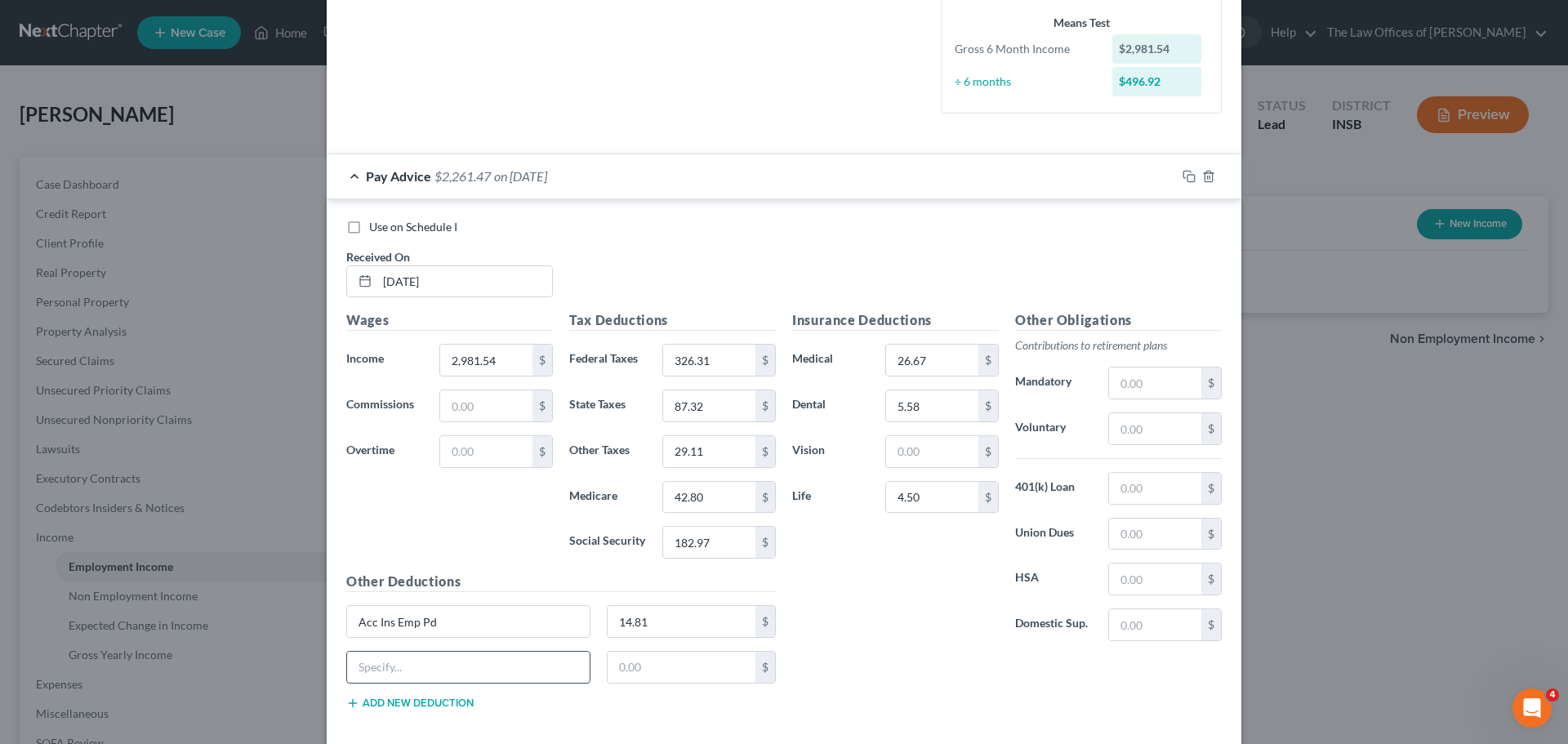
click at [381, 660] on input "text" at bounding box center [468, 667] width 243 height 31
click at [464, 662] on input "Cr" at bounding box center [468, 667] width 243 height 31
type input "Crtclins Emp Pd"
click at [642, 673] on input "text" at bounding box center [681, 667] width 149 height 31
type input "7.29"
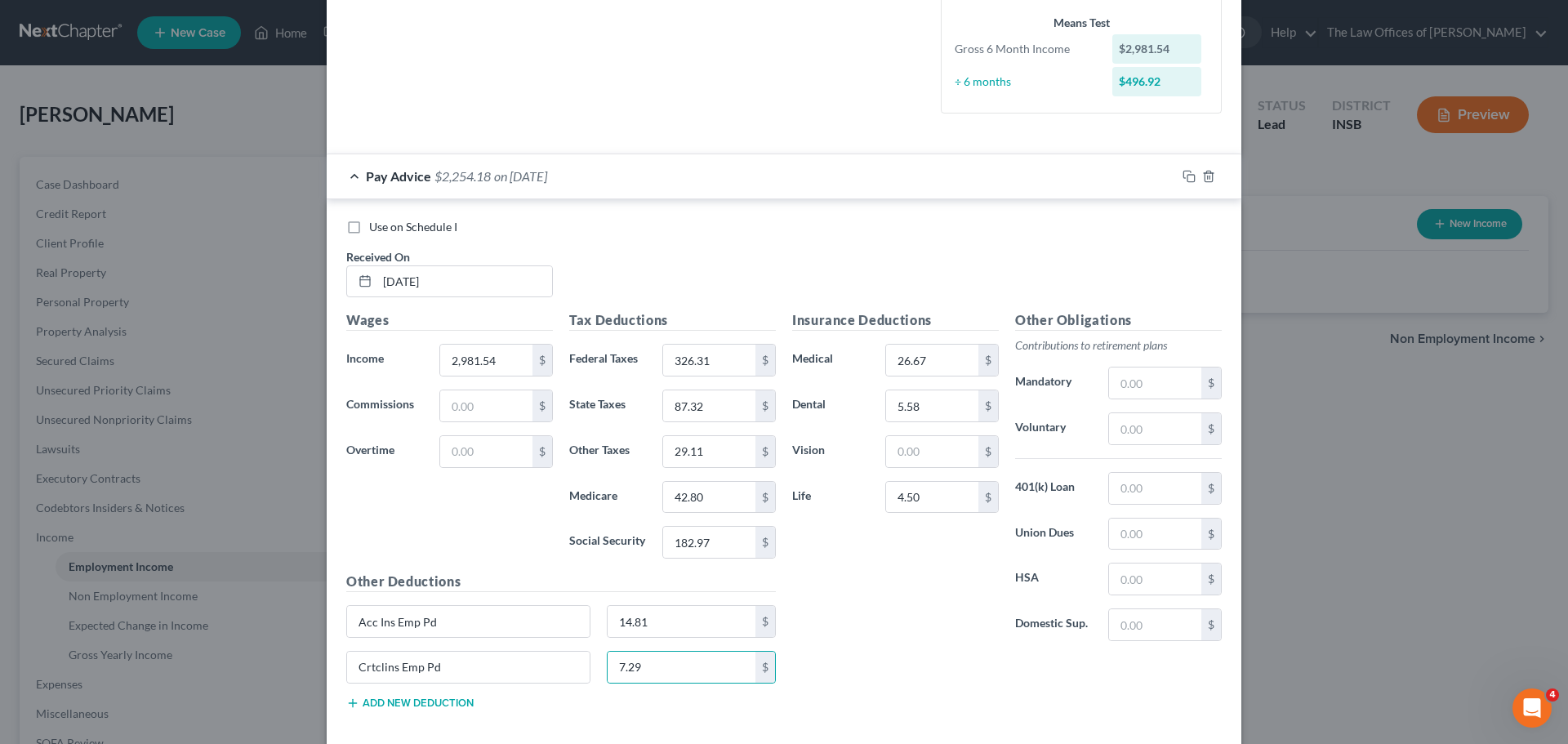
click at [369, 698] on button "Add new deduction" at bounding box center [409, 702] width 127 height 13
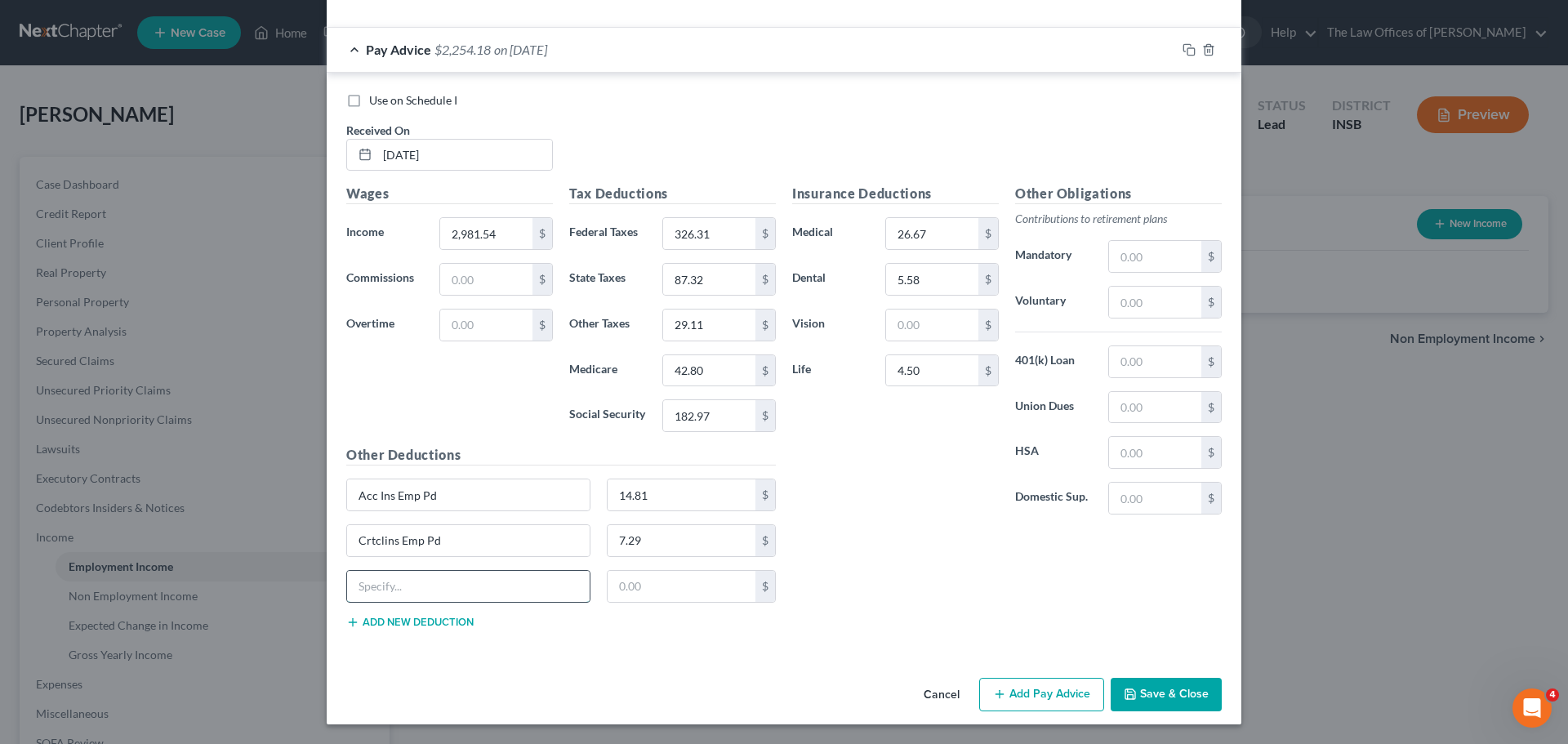
click at [488, 590] on input "text" at bounding box center [468, 586] width 243 height 31
type input "Hospital Indemnty"
type input "9.94"
click at [1177, 694] on button "Save & Close" at bounding box center [1166, 694] width 111 height 34
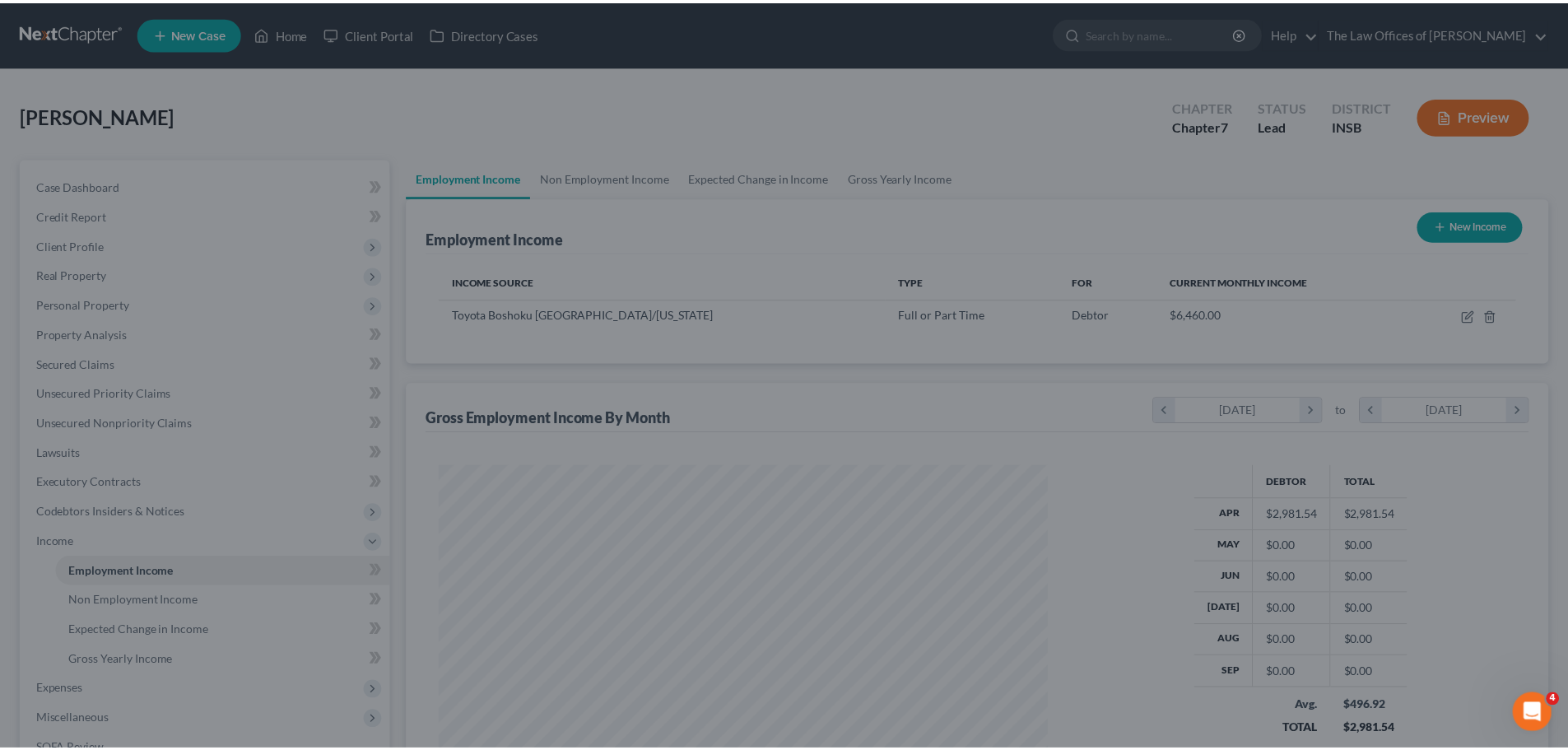
scroll to position [822558, 822450]
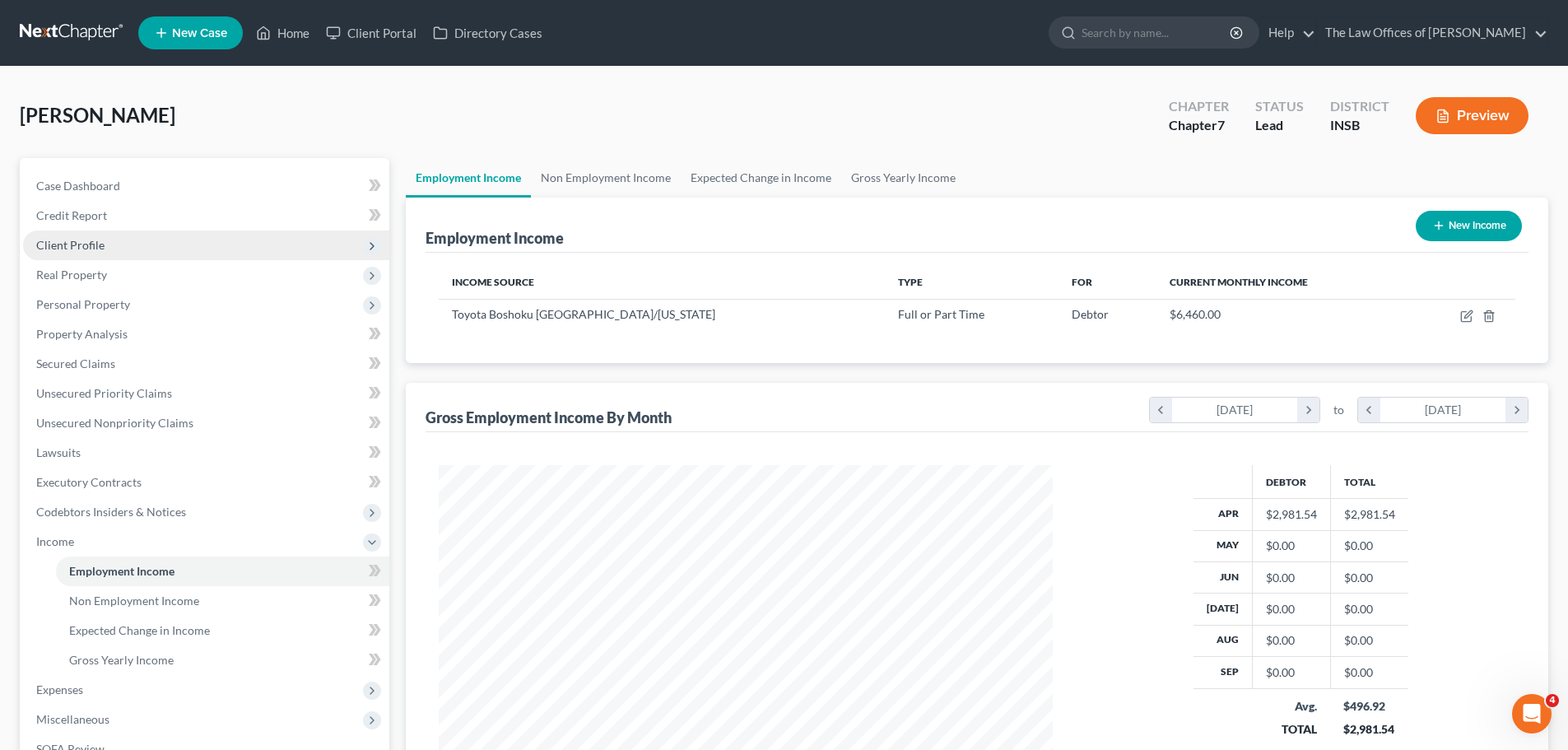
click at [114, 251] on span "Client Profile" at bounding box center [207, 245] width 366 height 29
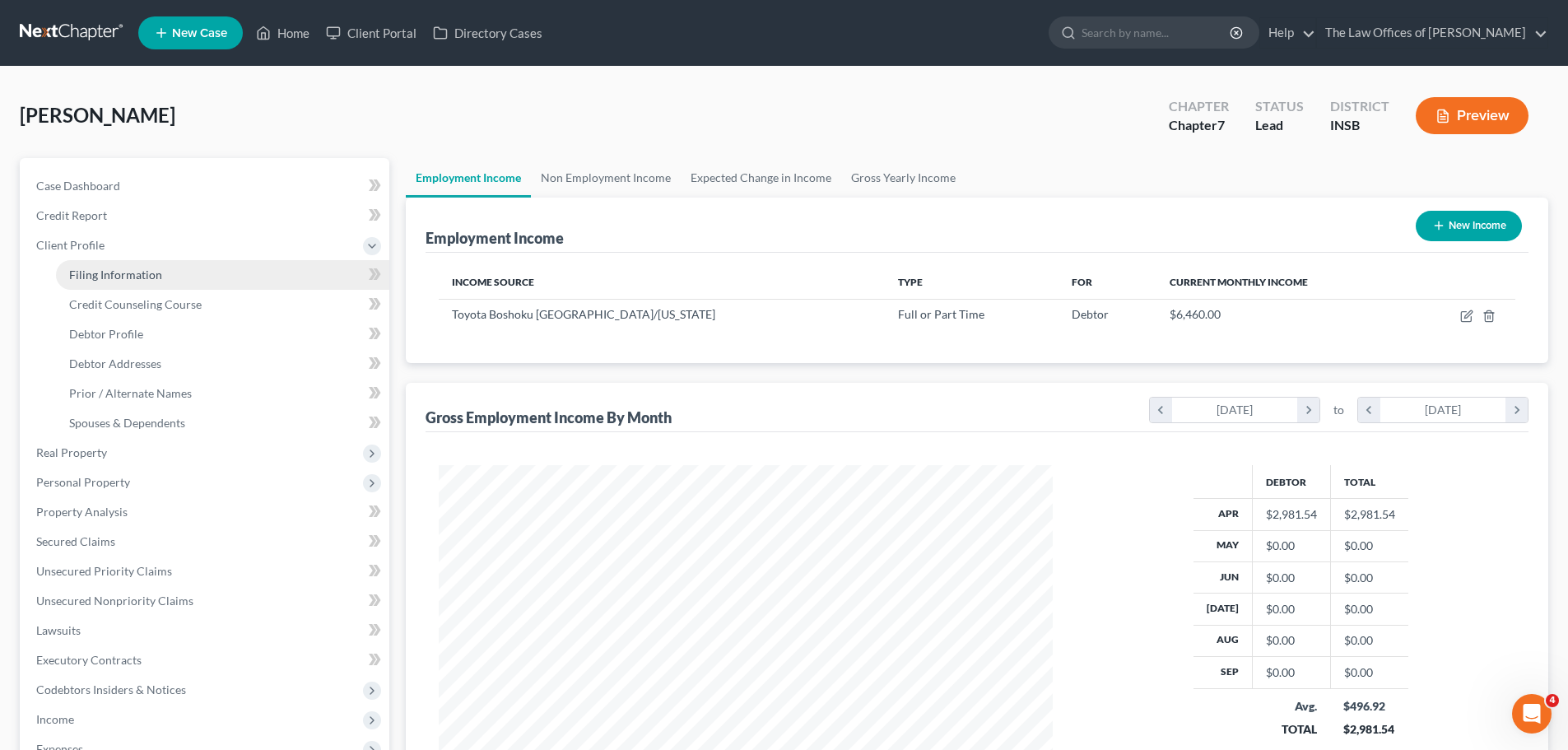
click at [132, 275] on span "Filing Information" at bounding box center [116, 274] width 93 height 14
select select "1"
select select "0"
select select "15"
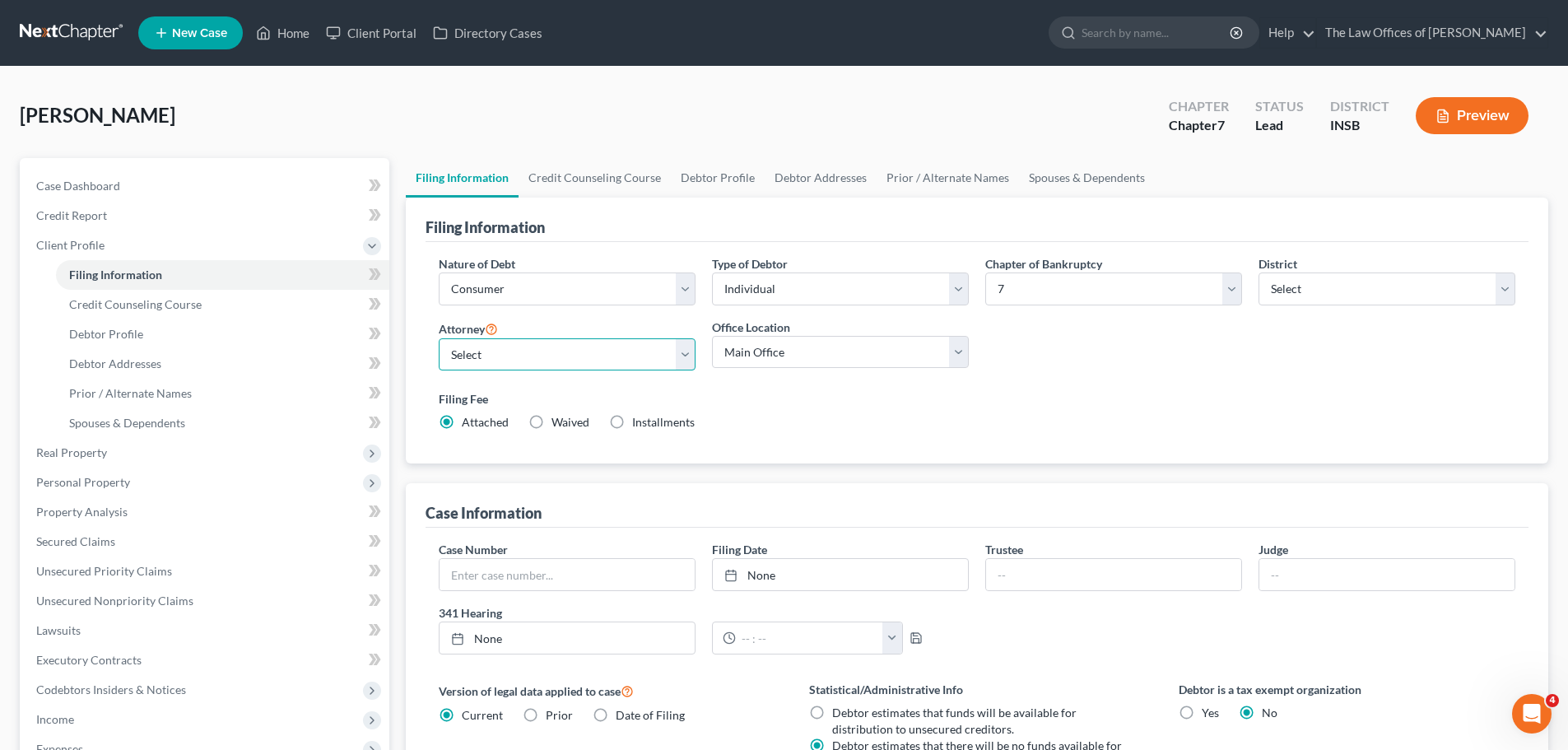
click at [497, 353] on select "Select [PERSON_NAME] - INSB [PERSON_NAME] - INSB [PERSON_NAME] [PERSON_NAME] - …" at bounding box center [567, 354] width 257 height 33
select select "0"
click at [439, 338] on select "Select [PERSON_NAME] - INSB [PERSON_NAME] - INSB [PERSON_NAME] [PERSON_NAME] - …" at bounding box center [567, 354] width 257 height 33
click at [718, 180] on link "Debtor Profile" at bounding box center [718, 177] width 94 height 39
select select "0"
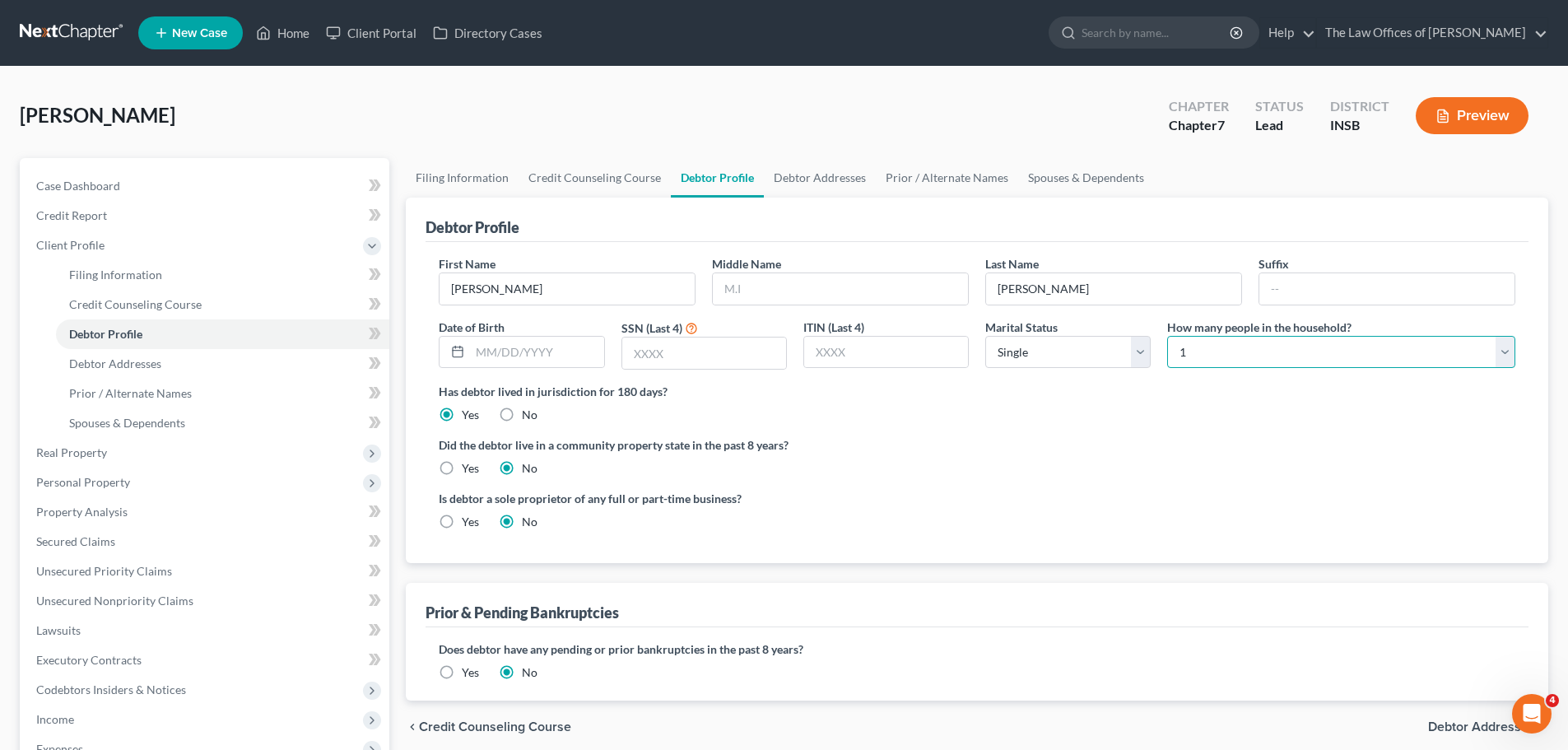
click at [1250, 352] on select "Select 1 2 3 4 5 6 7 8 9 10 11 12 13 14 15 16 17 18 19 20" at bounding box center [1341, 352] width 348 height 33
select select "2"
click at [1167, 336] on select "Select 1 2 3 4 5 6 7 8 9 10 11 12 13 14 15 16 17 18 19 20" at bounding box center [1341, 352] width 348 height 33
click at [366, 276] on span at bounding box center [374, 276] width 28 height 24
click at [363, 276] on span at bounding box center [374, 276] width 28 height 24
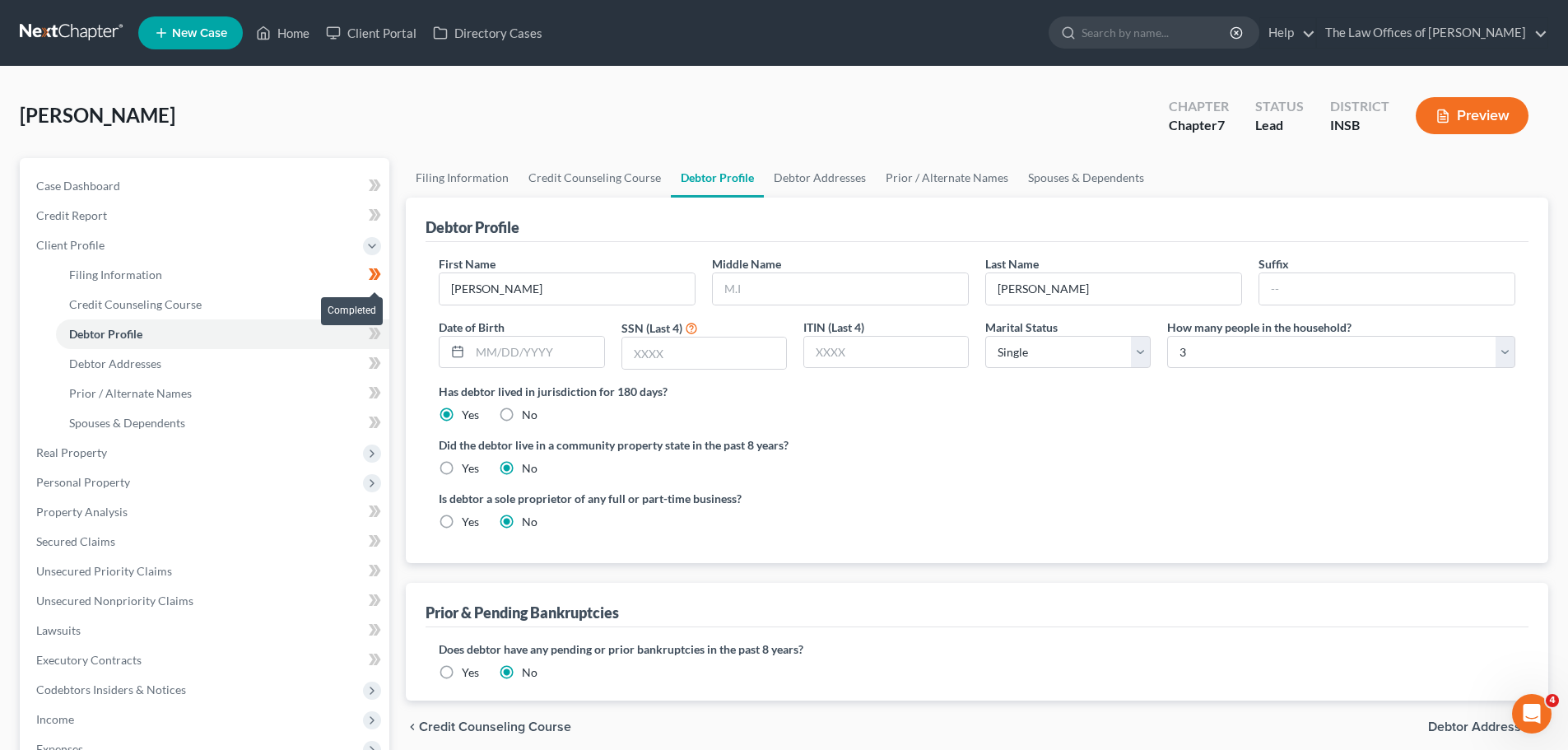
click at [363, 276] on span at bounding box center [374, 276] width 28 height 24
click at [375, 240] on icon at bounding box center [371, 246] width 13 height 13
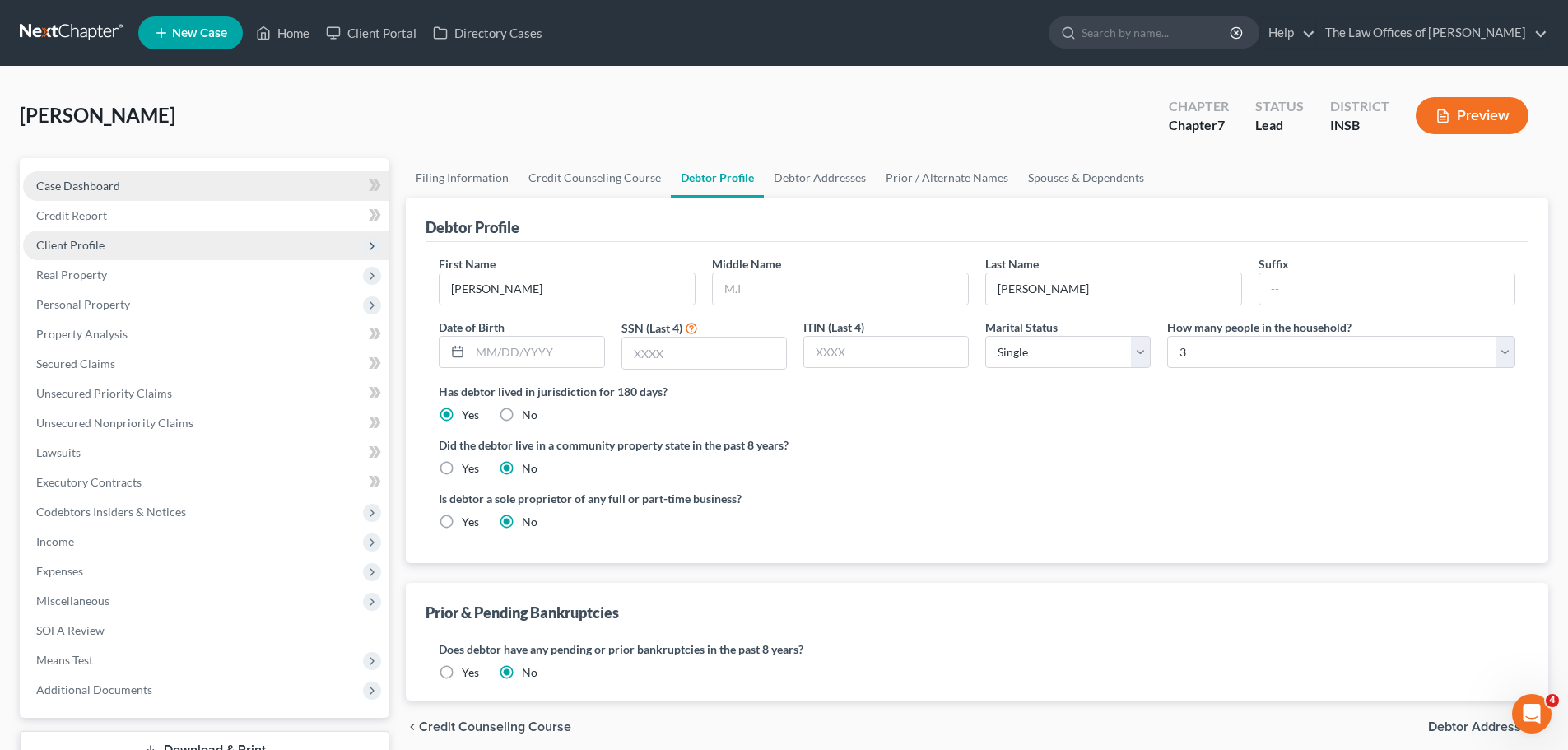
click at [250, 185] on link "Case Dashboard" at bounding box center [207, 186] width 366 height 29
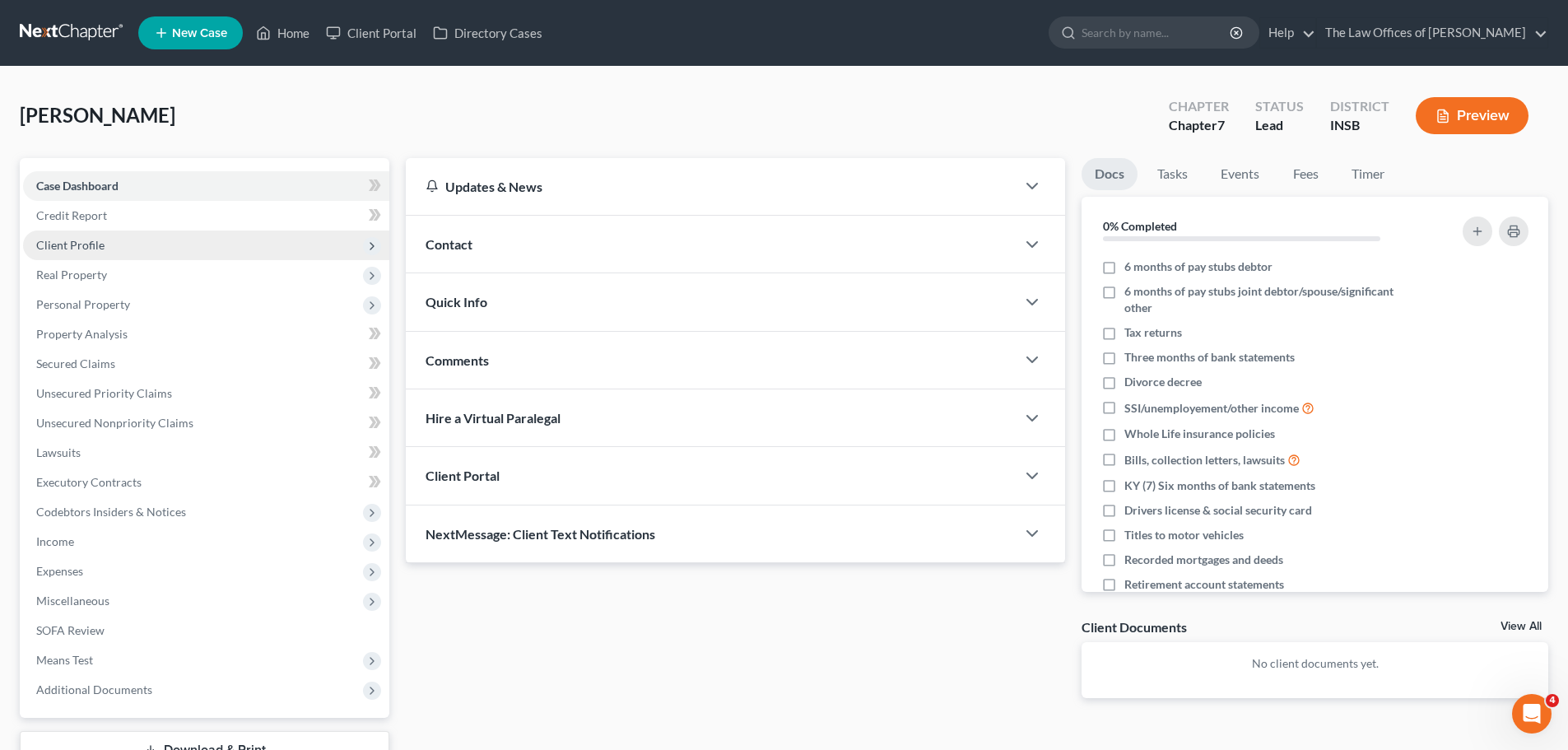
click at [525, 311] on div "Quick Info" at bounding box center [710, 302] width 610 height 57
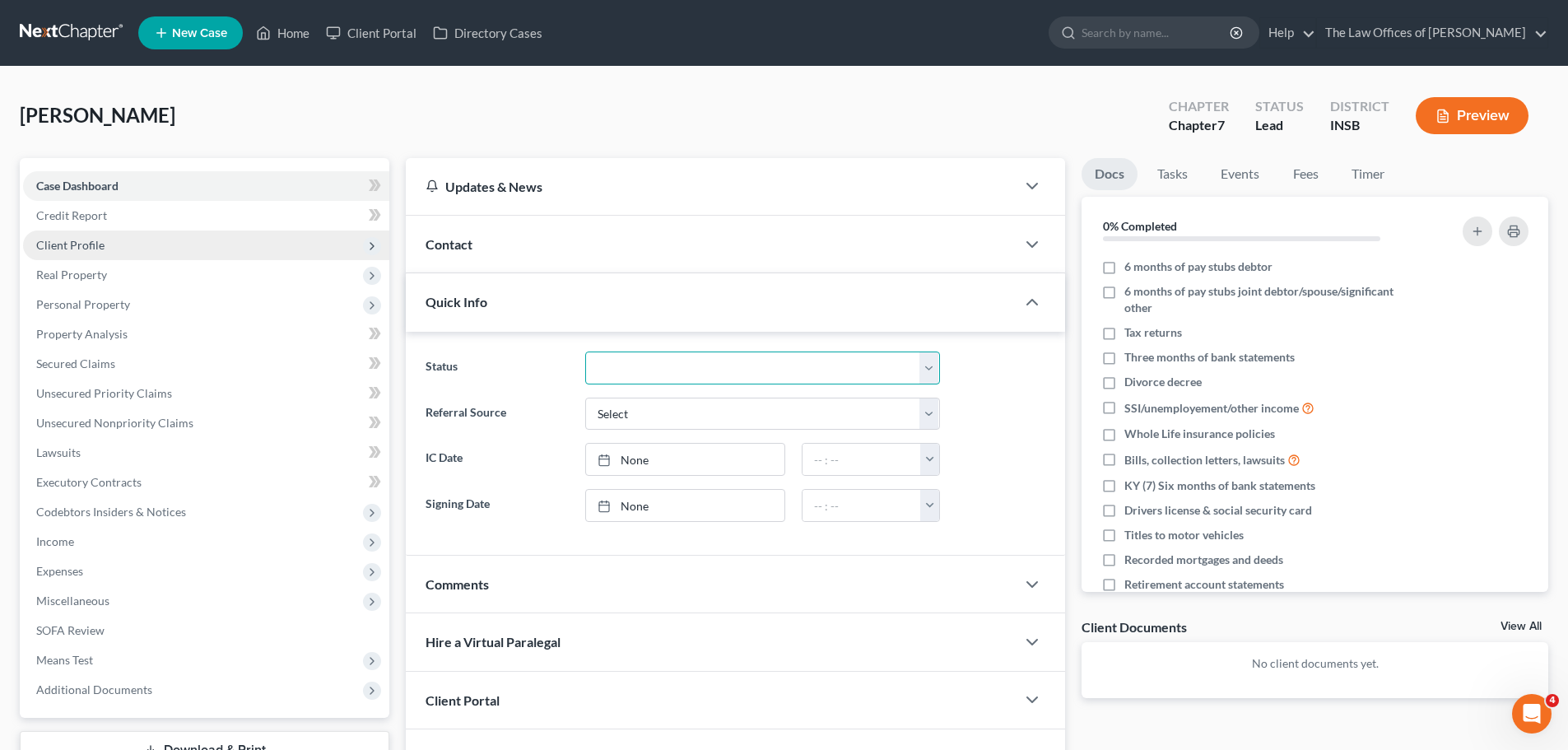
click at [609, 367] on select "Confirmed Discharged Dismissed Filed In Progress Means Test Objection to Confir…" at bounding box center [763, 368] width 355 height 33
select select "5"
click at [586, 352] on select "Confirmed Discharged Dismissed Filed In Progress Means Test Objection to Confir…" at bounding box center [763, 368] width 355 height 33
click at [711, 302] on div "Quick Info" at bounding box center [710, 302] width 610 height 57
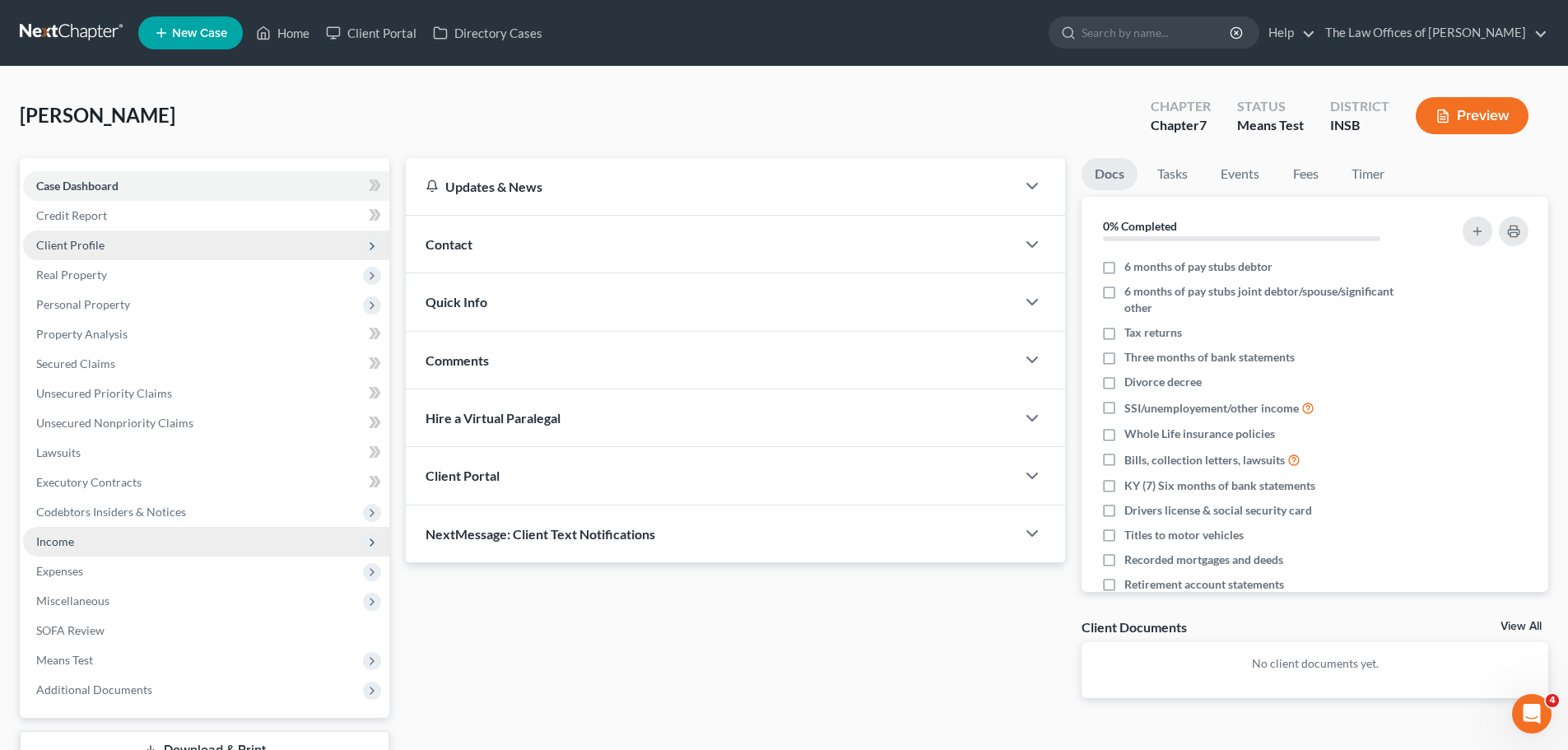
click at [171, 544] on span "Income" at bounding box center [207, 541] width 366 height 29
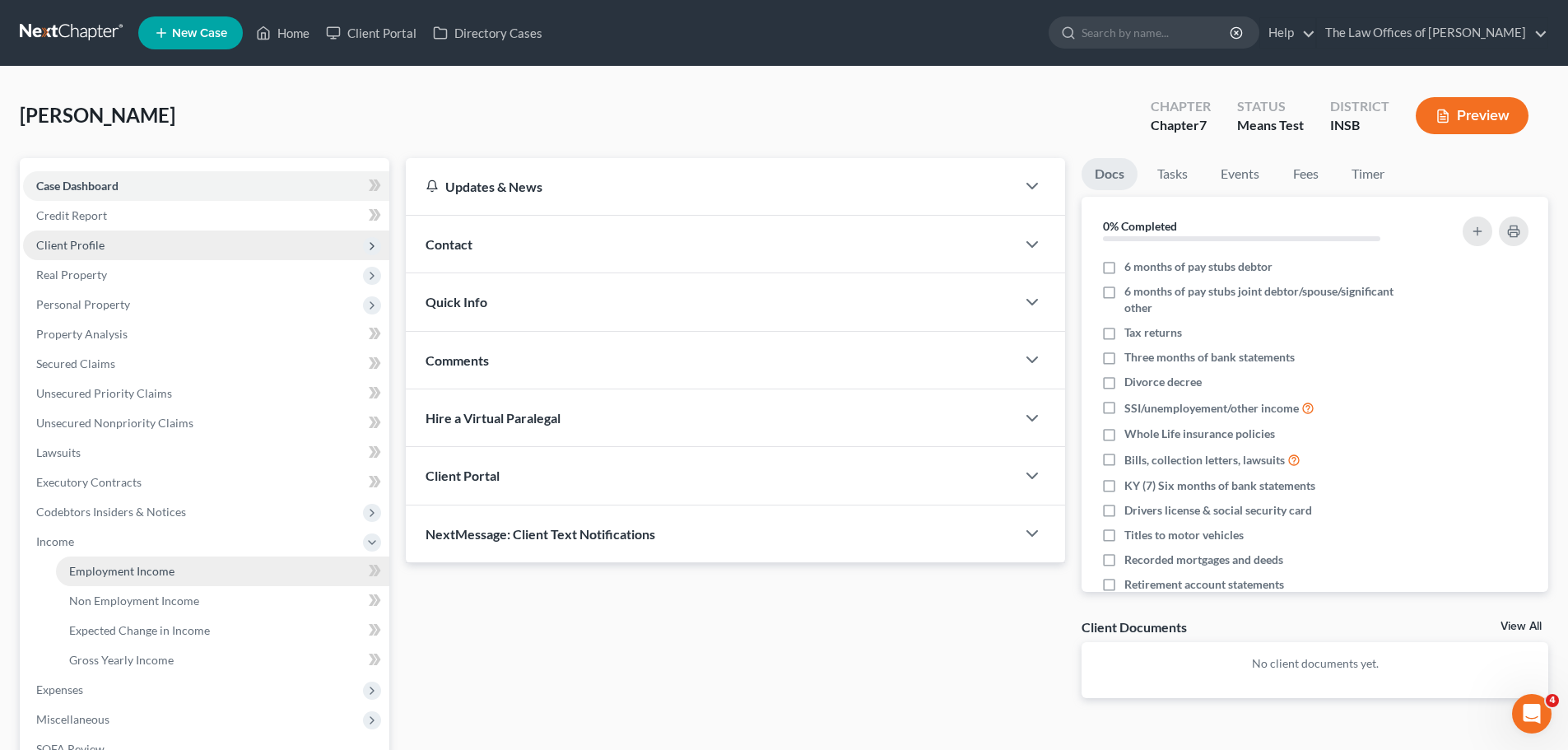
click at [177, 573] on link "Employment Income" at bounding box center [222, 571] width 333 height 29
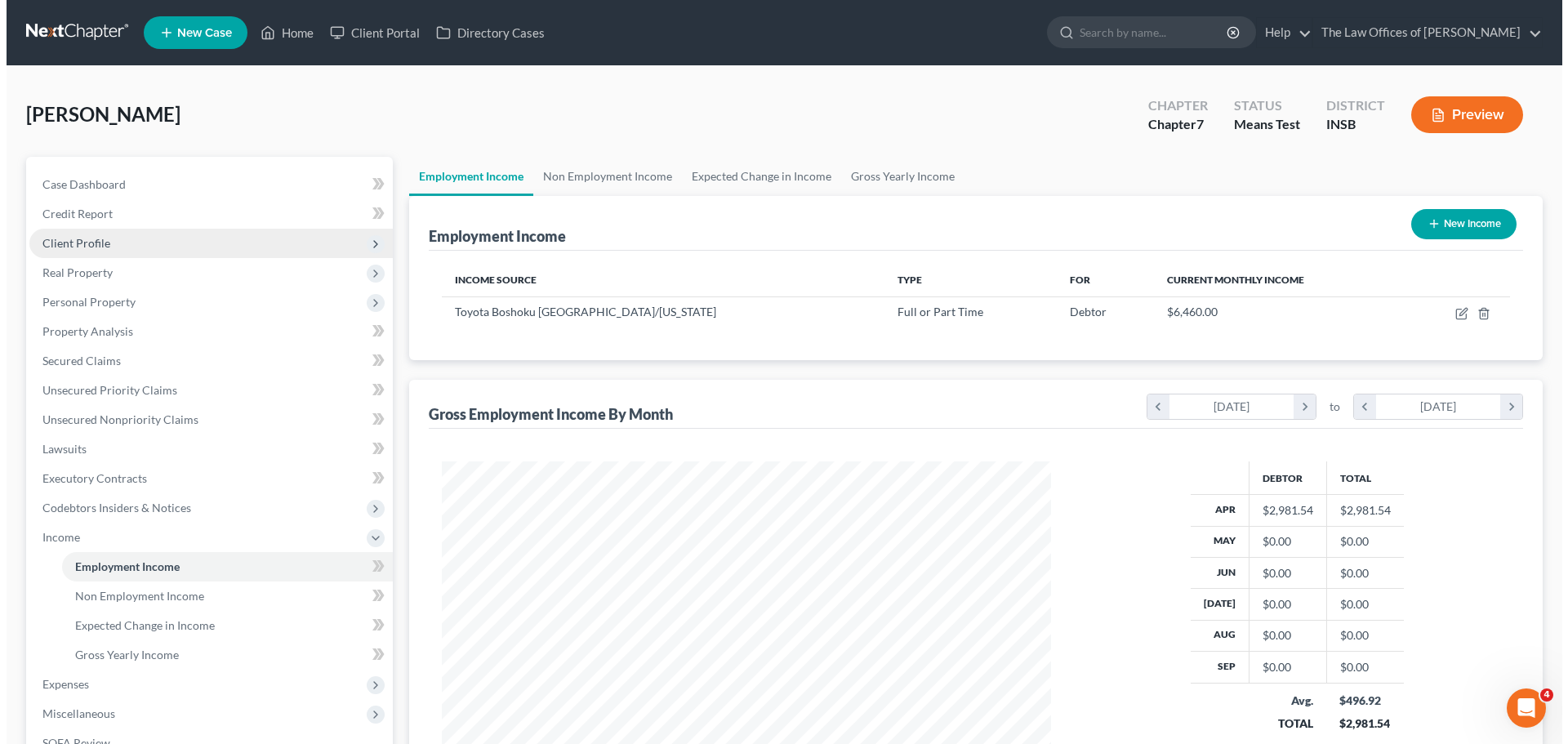
scroll to position [304, 642]
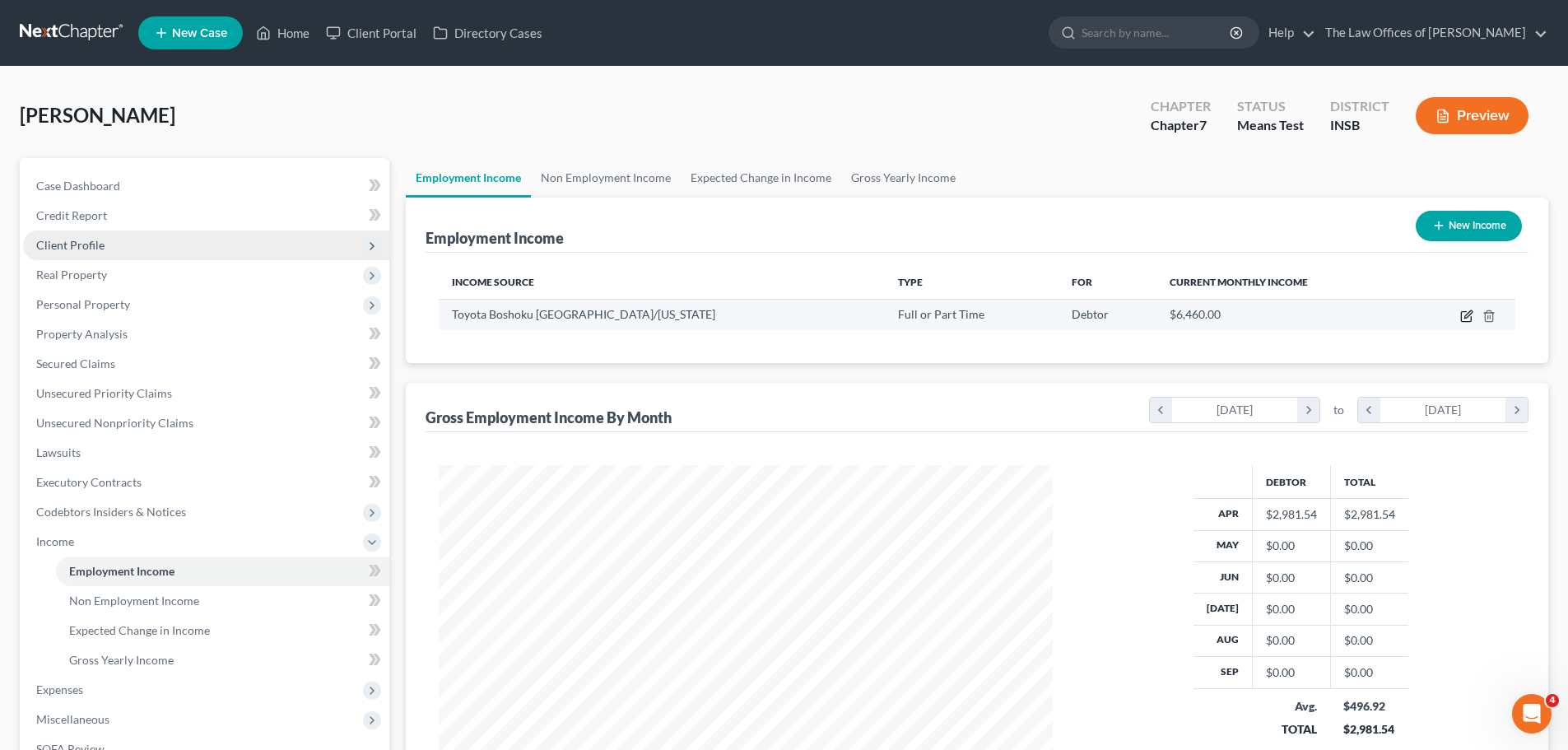
click at [1470, 317] on icon "button" at bounding box center [1466, 315] width 13 height 13
select select "0"
select select "15"
select select "2"
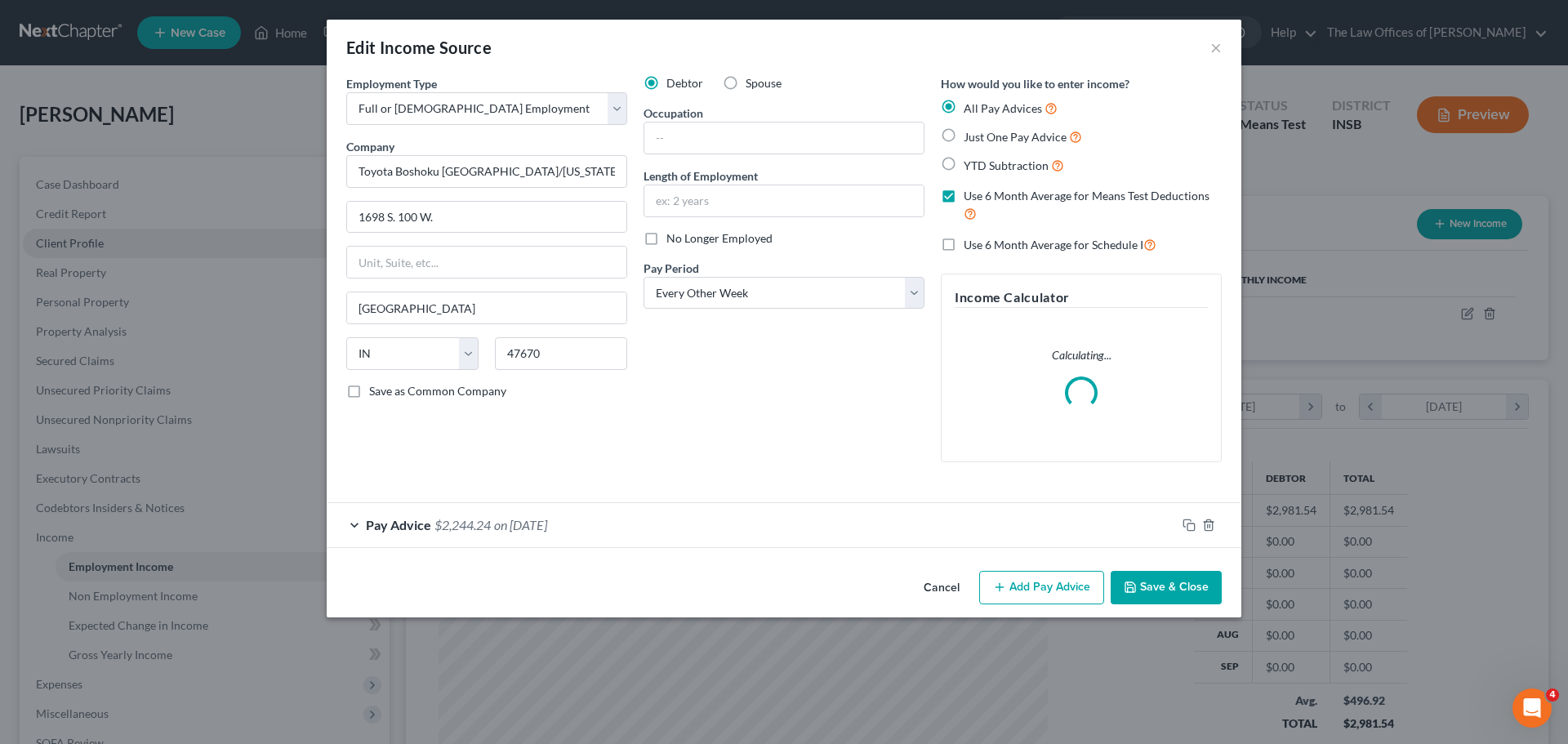
scroll to position [307, 647]
click at [1189, 521] on icon "button" at bounding box center [1188, 524] width 13 height 13
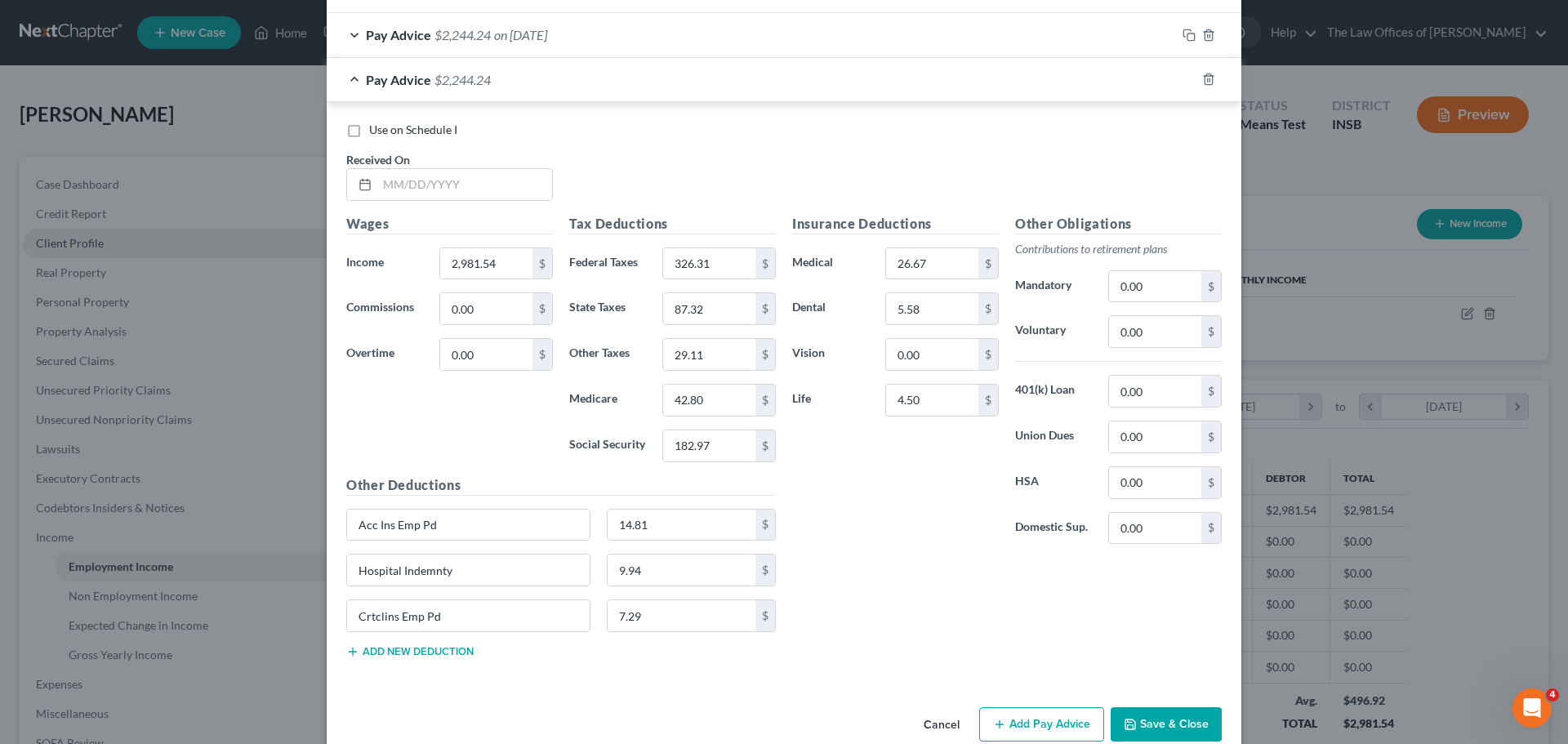
scroll to position [542, 0]
click at [384, 190] on input "text" at bounding box center [464, 185] width 175 height 31
type input "[DATE]"
click at [710, 394] on input "42.80" at bounding box center [708, 400] width 92 height 31
type input "42.79"
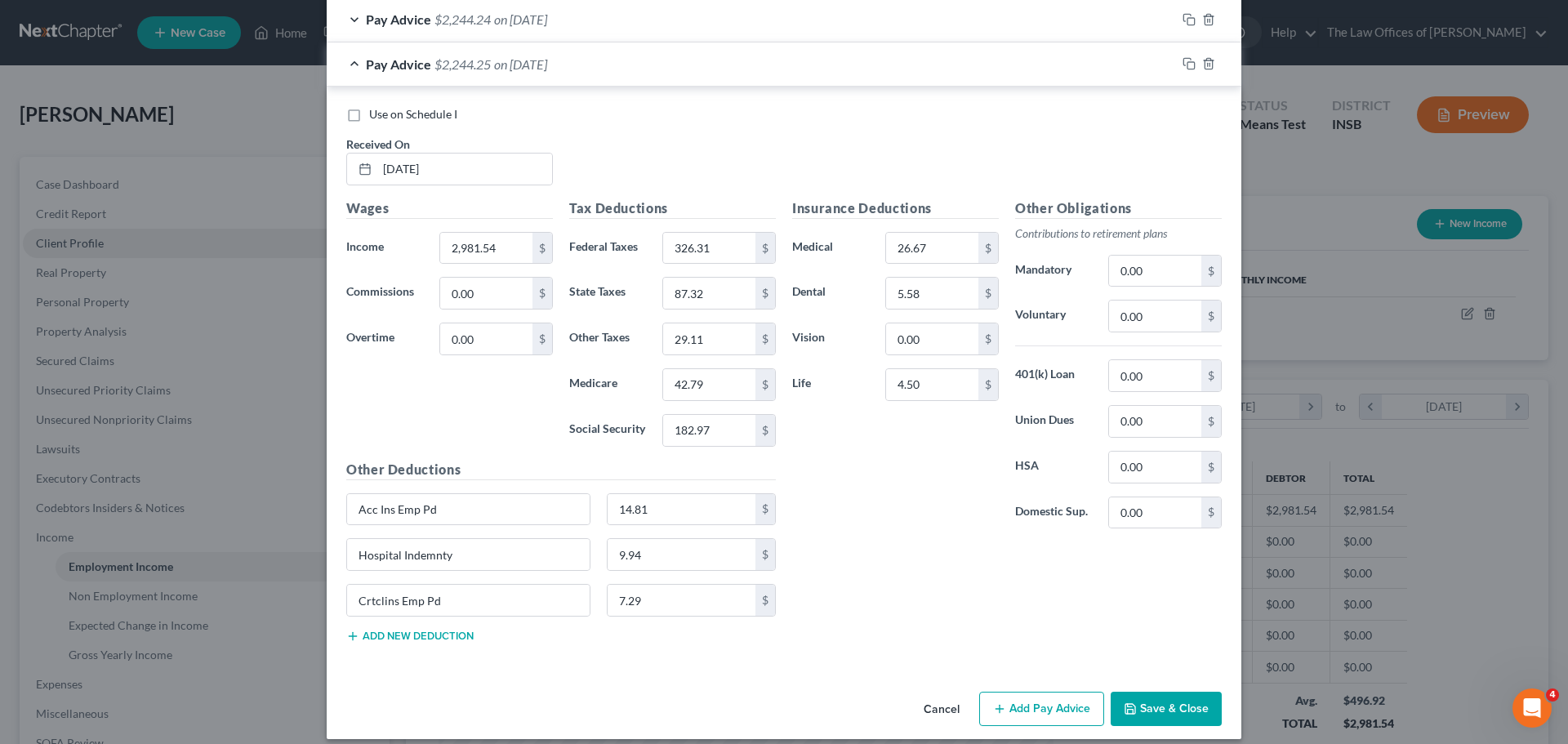
scroll to position [572, 0]
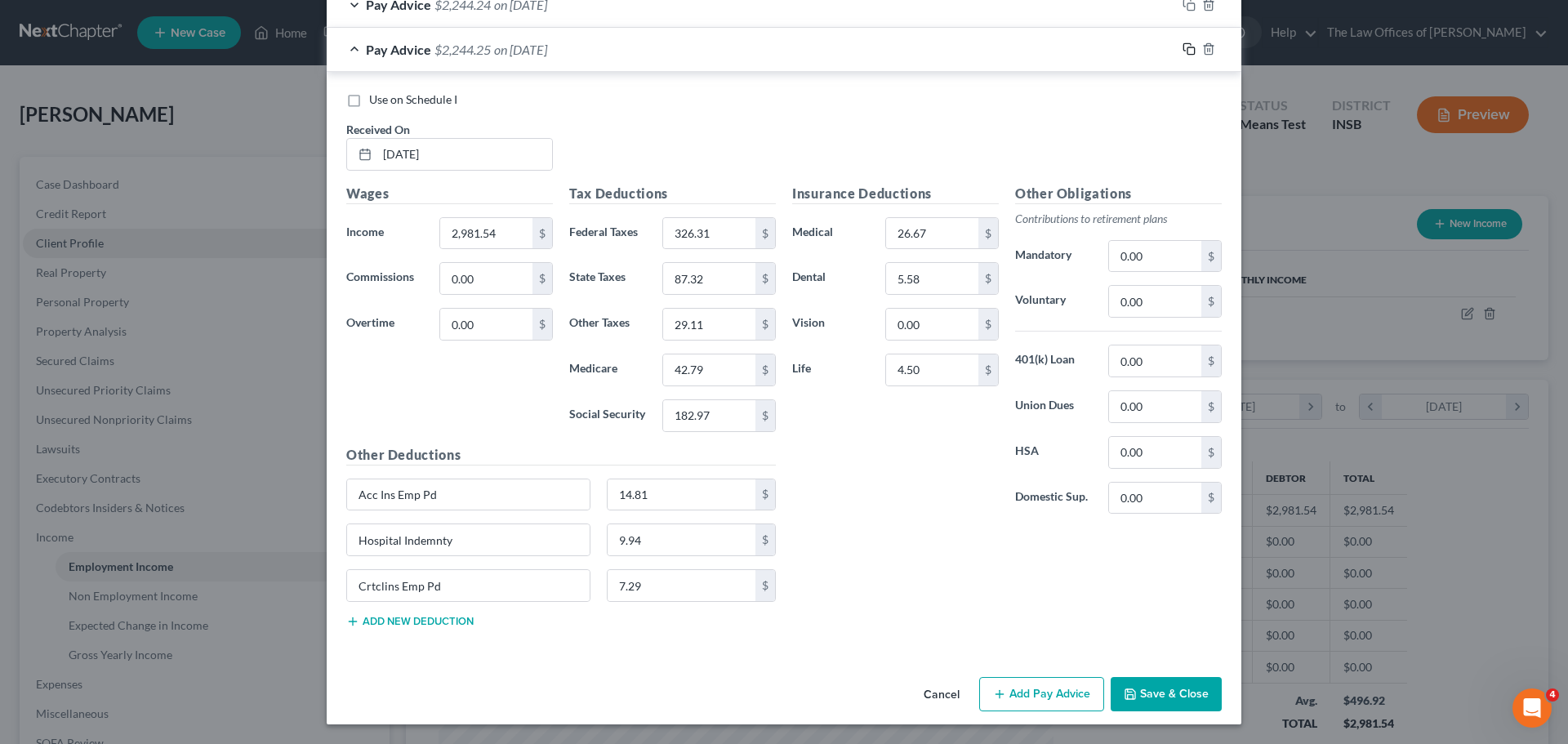
click at [1182, 49] on icon "button" at bounding box center [1188, 49] width 13 height 13
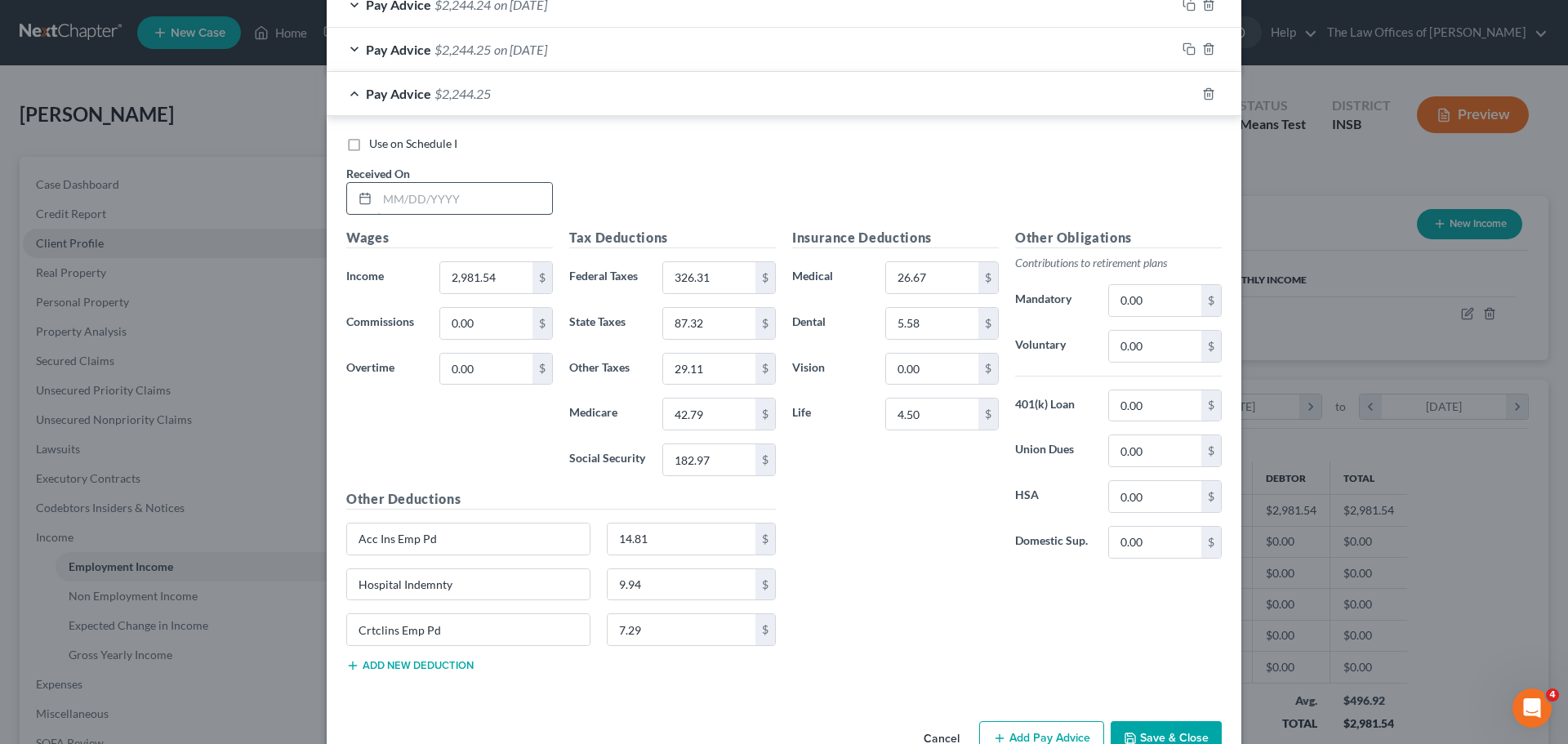
click at [381, 196] on input "text" at bounding box center [464, 198] width 175 height 31
type input "[DATE]"
click at [1187, 92] on rect "button" at bounding box center [1191, 96] width 8 height 8
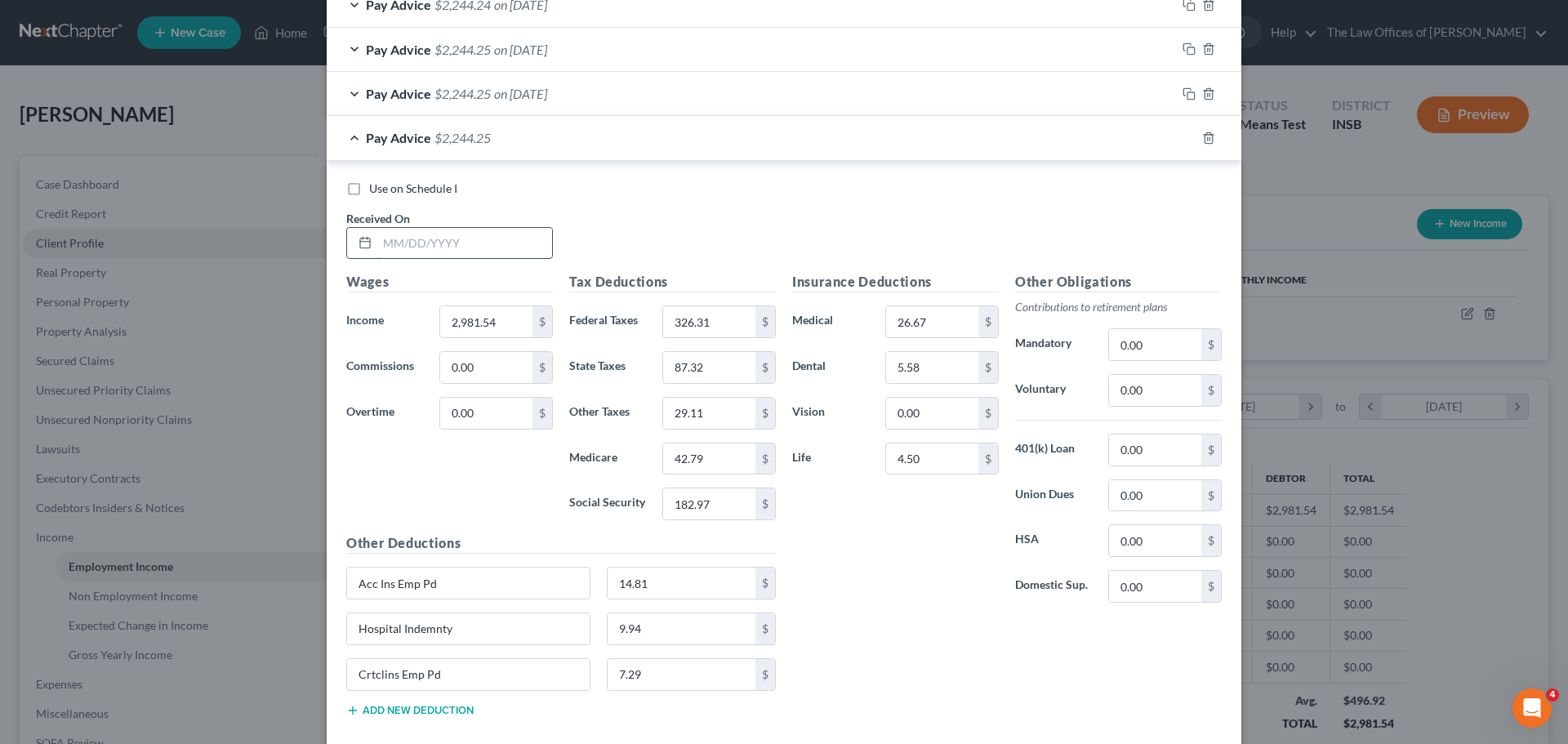
click at [381, 239] on input "text" at bounding box center [464, 243] width 175 height 31
type input "[DATE]"
click at [1182, 140] on icon "button" at bounding box center [1188, 137] width 13 height 13
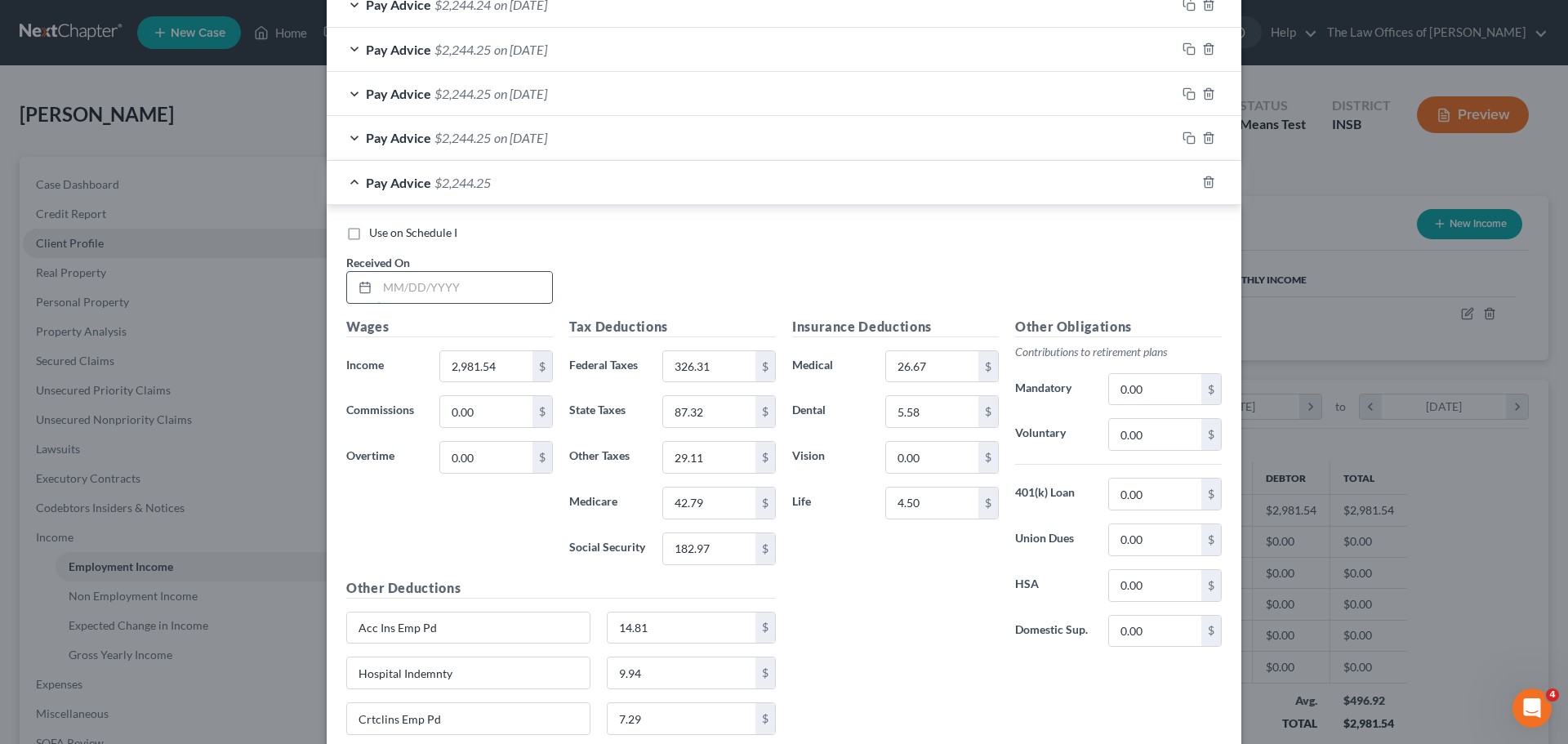
click at [380, 284] on input "text" at bounding box center [464, 287] width 175 height 31
type input "[DATE]"
click at [1187, 186] on rect "button" at bounding box center [1191, 185] width 8 height 8
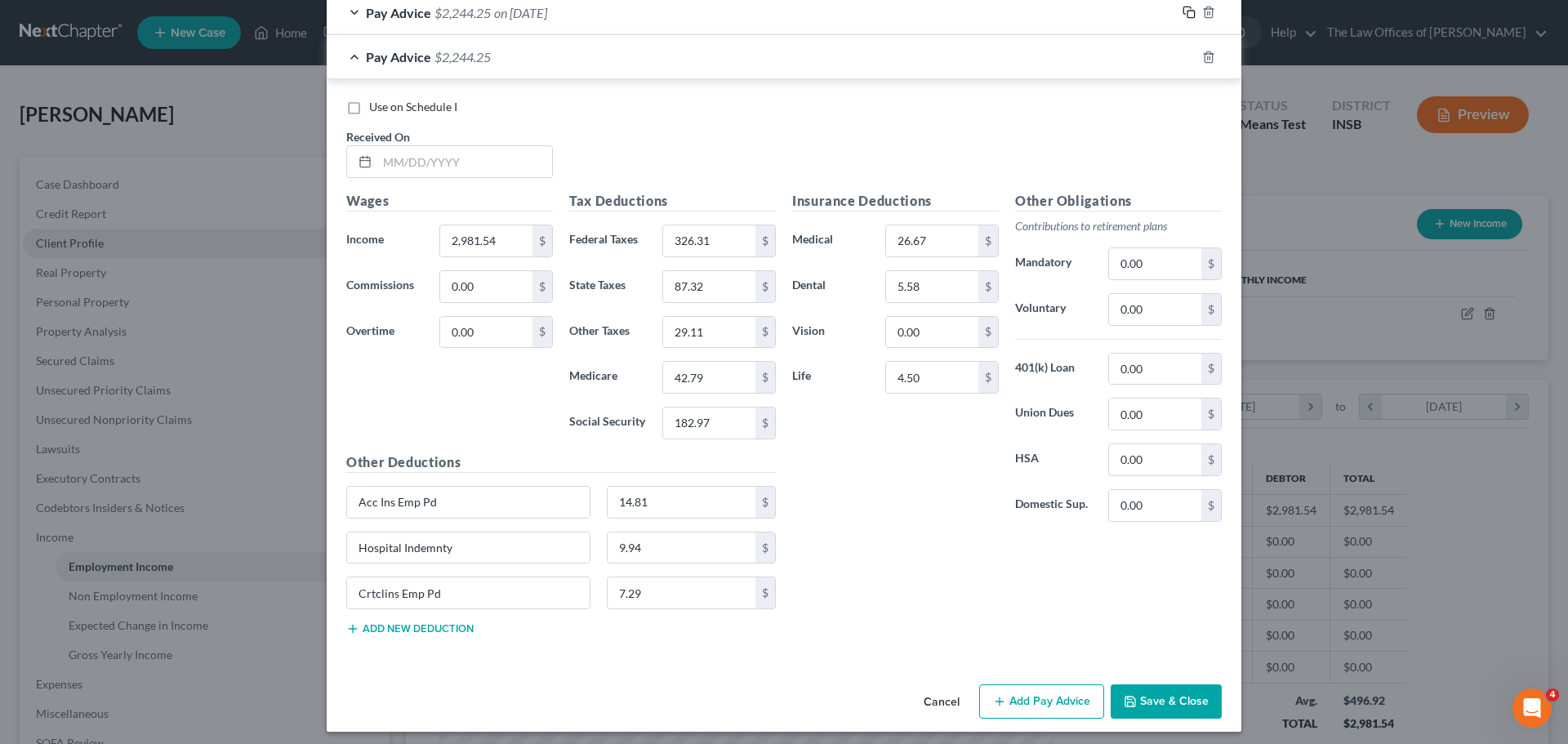
scroll to position [750, 0]
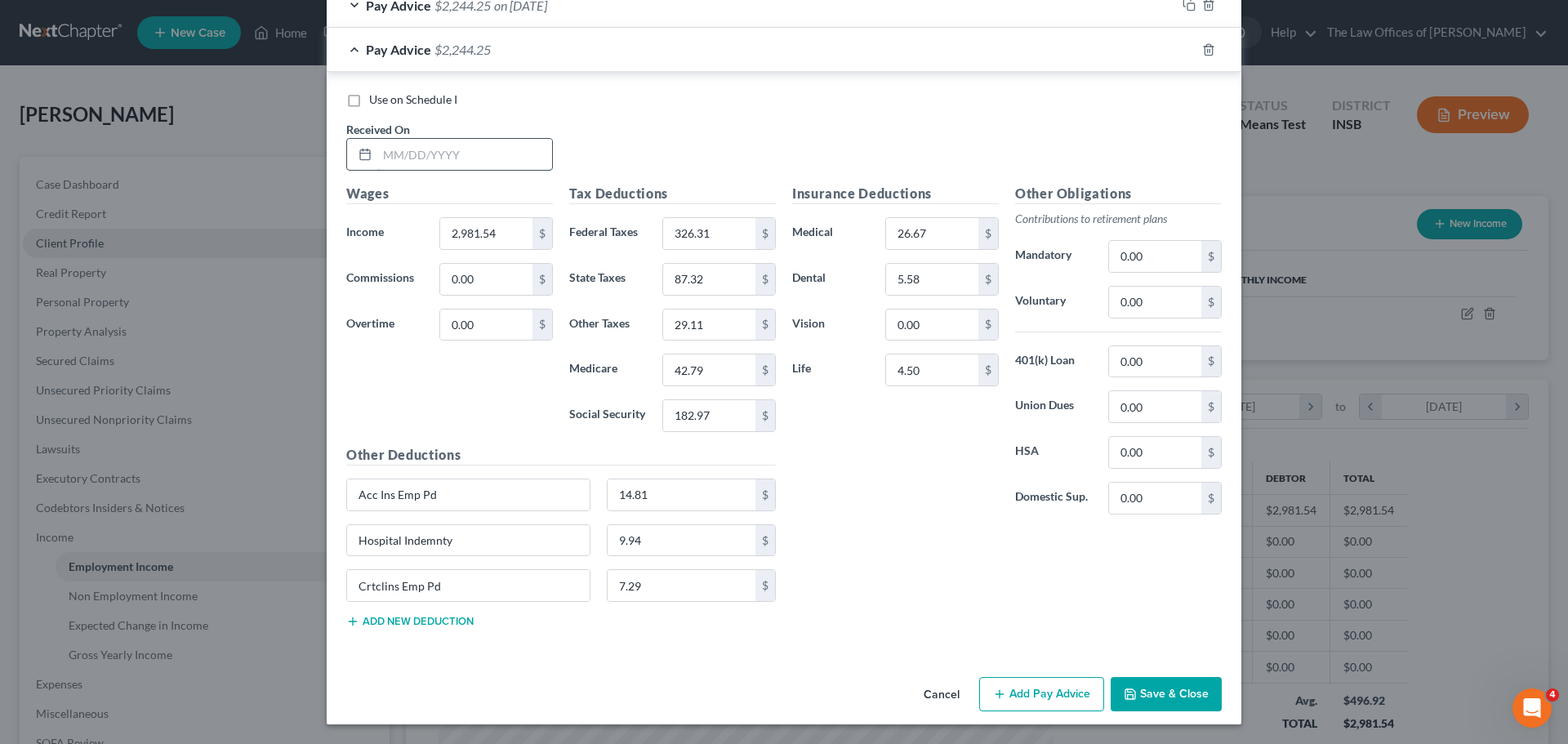
click at [386, 153] on input "text" at bounding box center [464, 154] width 175 height 31
type input "[DATE]"
click at [1185, 56] on div at bounding box center [1208, 50] width 65 height 26
click at [1184, 51] on icon "button" at bounding box center [1188, 50] width 13 height 13
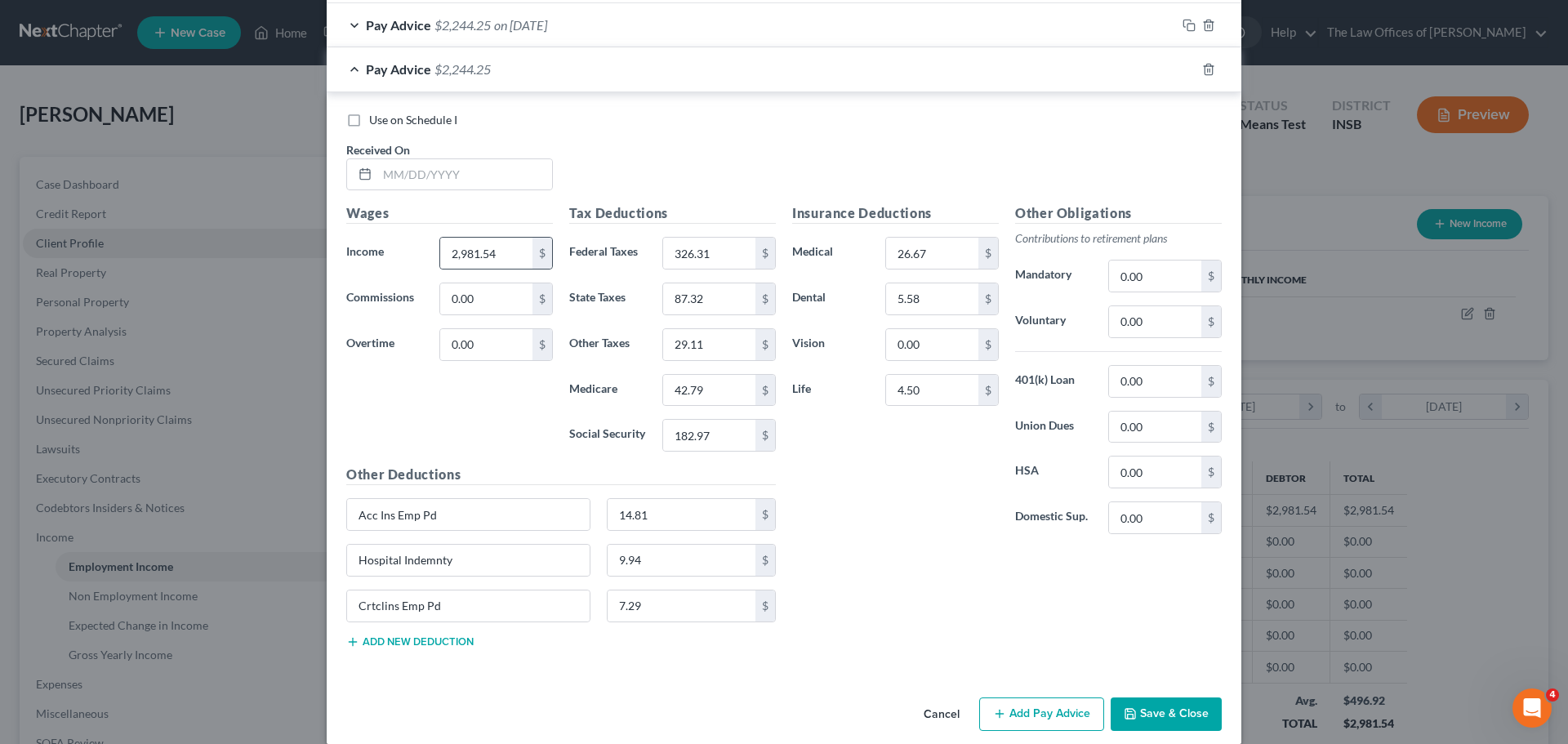
scroll to position [794, 0]
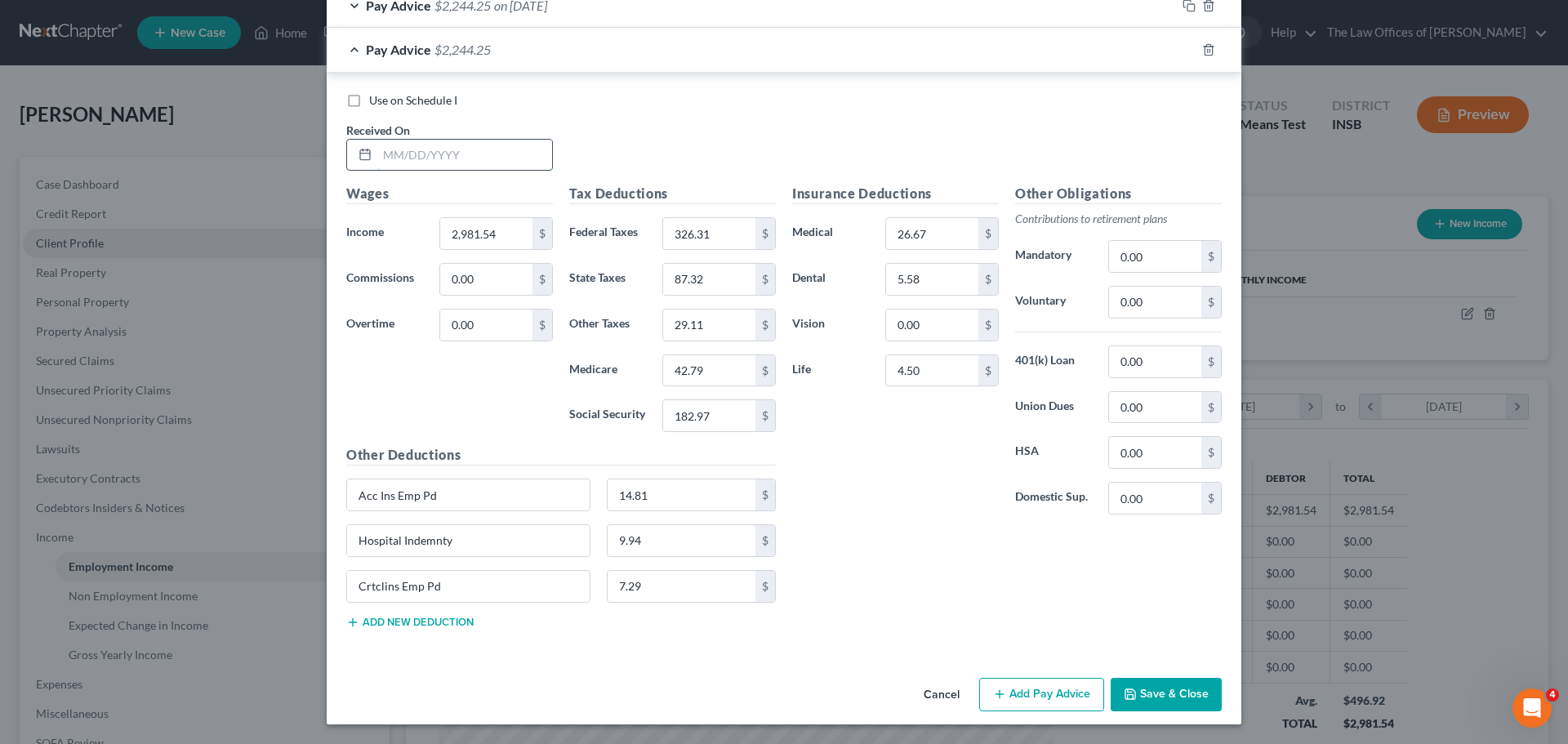
drag, startPoint x: 389, startPoint y: 151, endPoint x: 386, endPoint y: 165, distance: 14.3
click at [389, 151] on input "text" at bounding box center [464, 155] width 175 height 31
type input "[DATE]"
drag, startPoint x: 1184, startPoint y: 51, endPoint x: 1167, endPoint y: 108, distance: 59.5
click at [1184, 50] on icon "button" at bounding box center [1188, 50] width 13 height 13
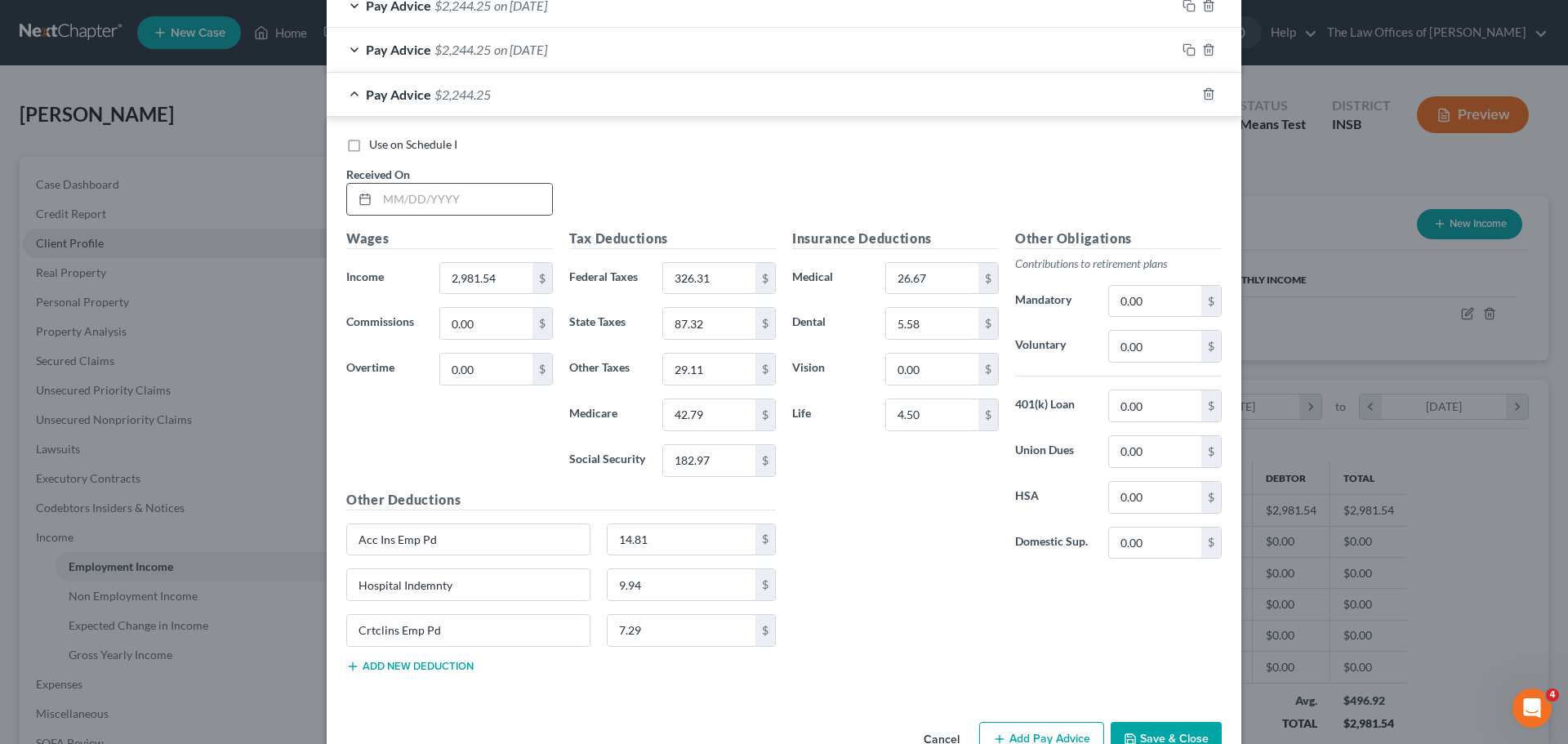
click at [370, 198] on div at bounding box center [361, 199] width 30 height 31
click at [384, 197] on input "text" at bounding box center [464, 199] width 175 height 31
type input "[DATE]"
click at [1182, 95] on icon "button" at bounding box center [1188, 93] width 13 height 13
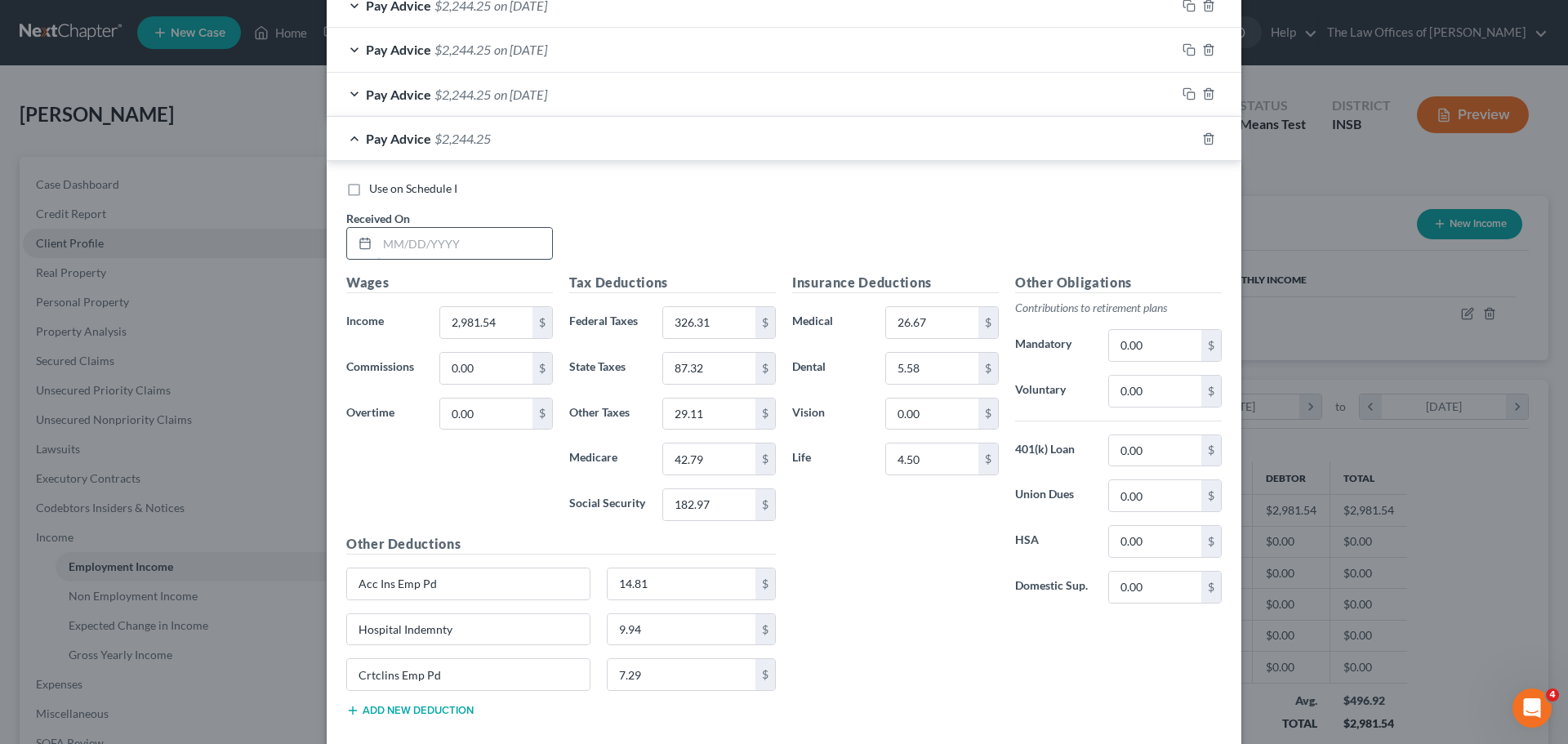
click at [381, 238] on input "text" at bounding box center [464, 243] width 175 height 31
type input "[DATE]"
click at [503, 323] on input "2,981.54" at bounding box center [486, 322] width 92 height 31
type input "2,850.73"
type input "297.53"
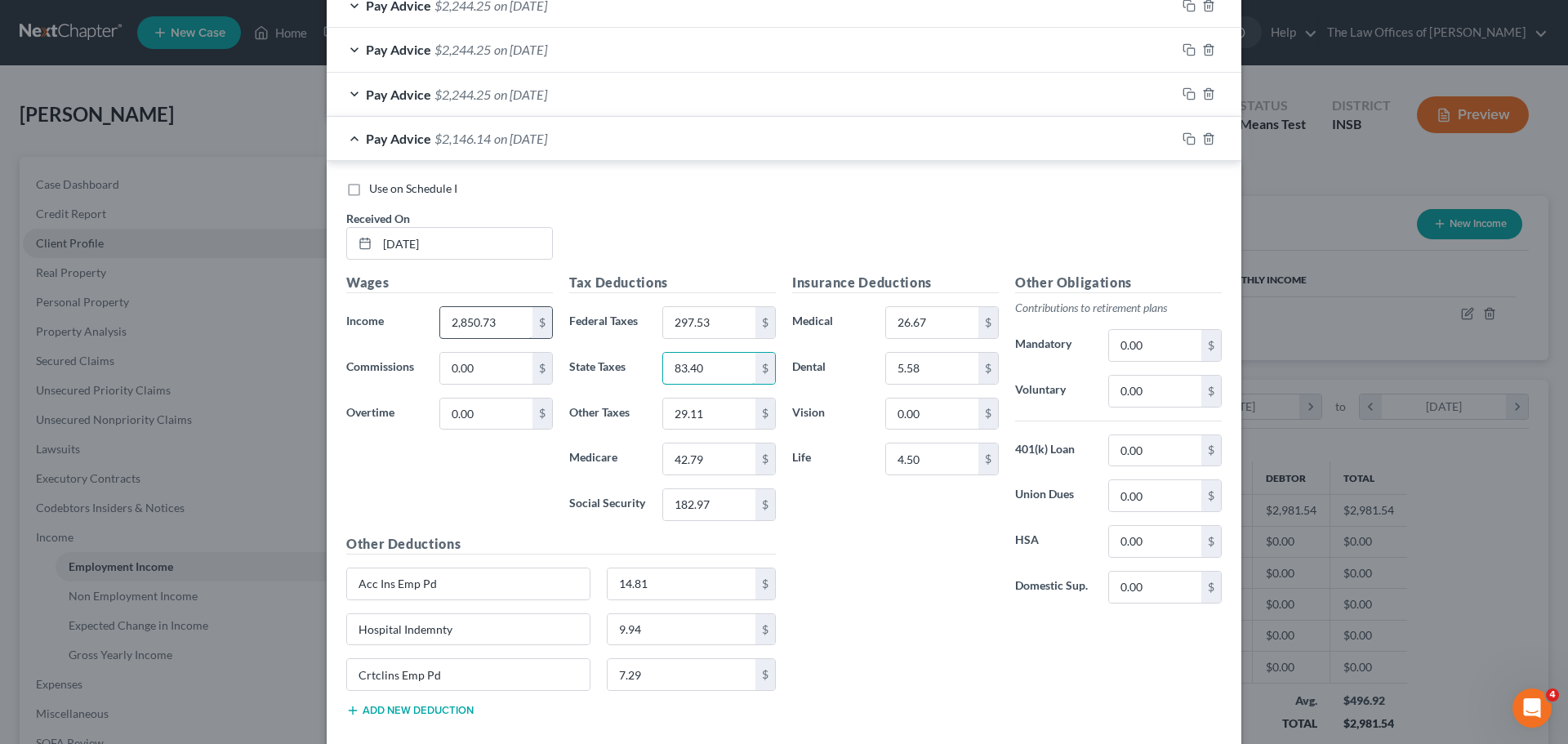
type input "83.40"
type input "27.80"
type input "40.90"
type input "174.86"
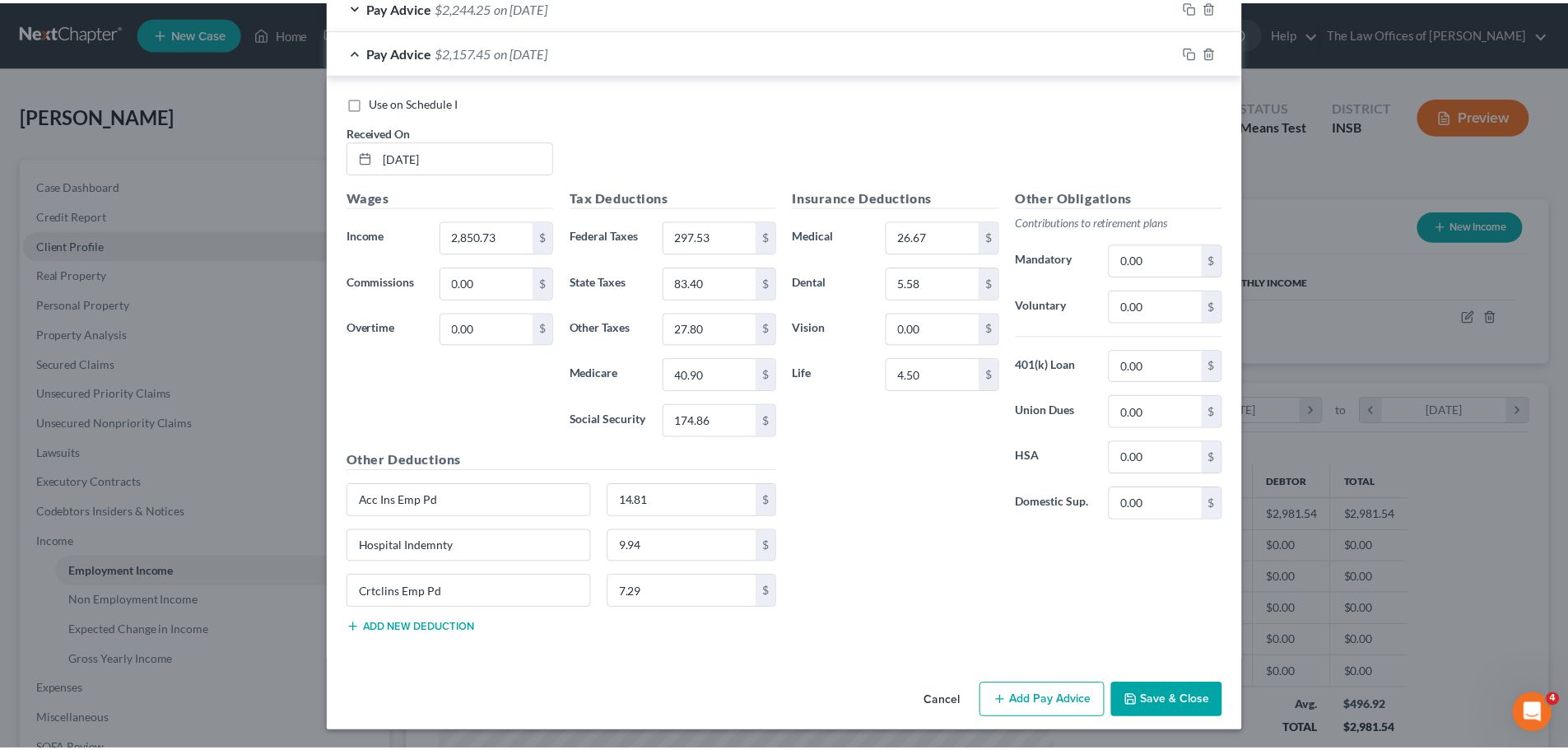
scroll to position [889, 0]
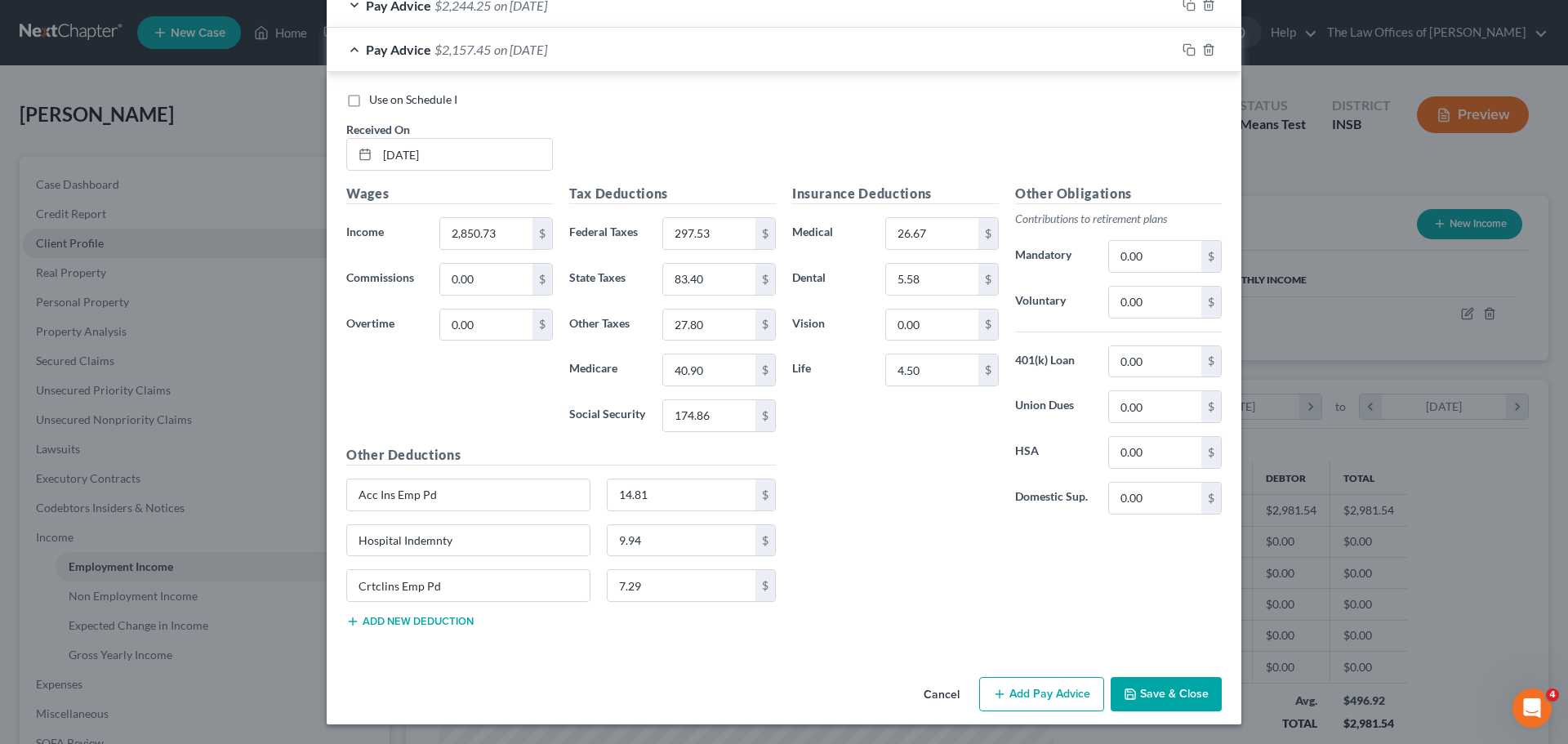
click at [1154, 684] on button "Save & Close" at bounding box center [1166, 693] width 111 height 34
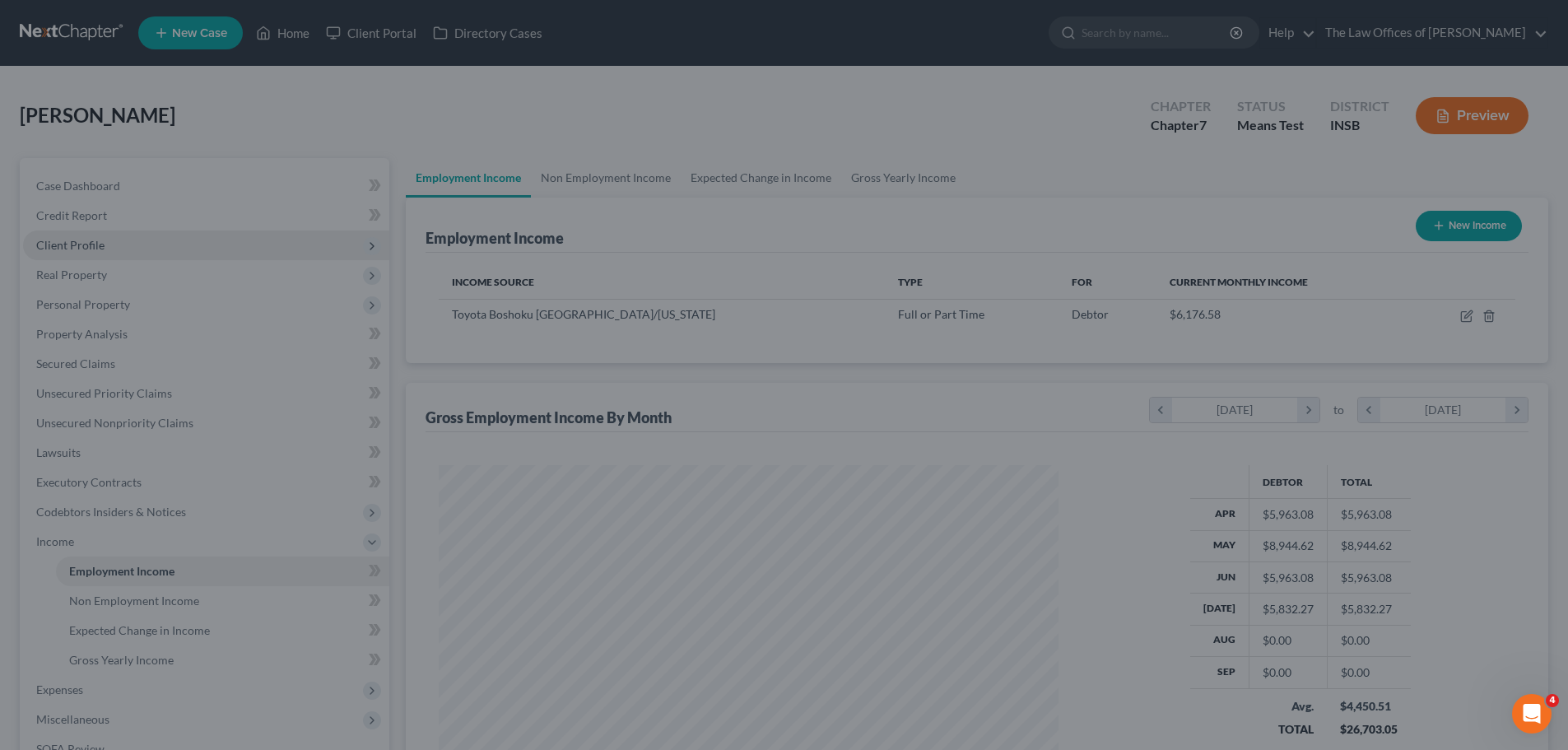
scroll to position [822558, 822450]
